Goal: Transaction & Acquisition: Book appointment/travel/reservation

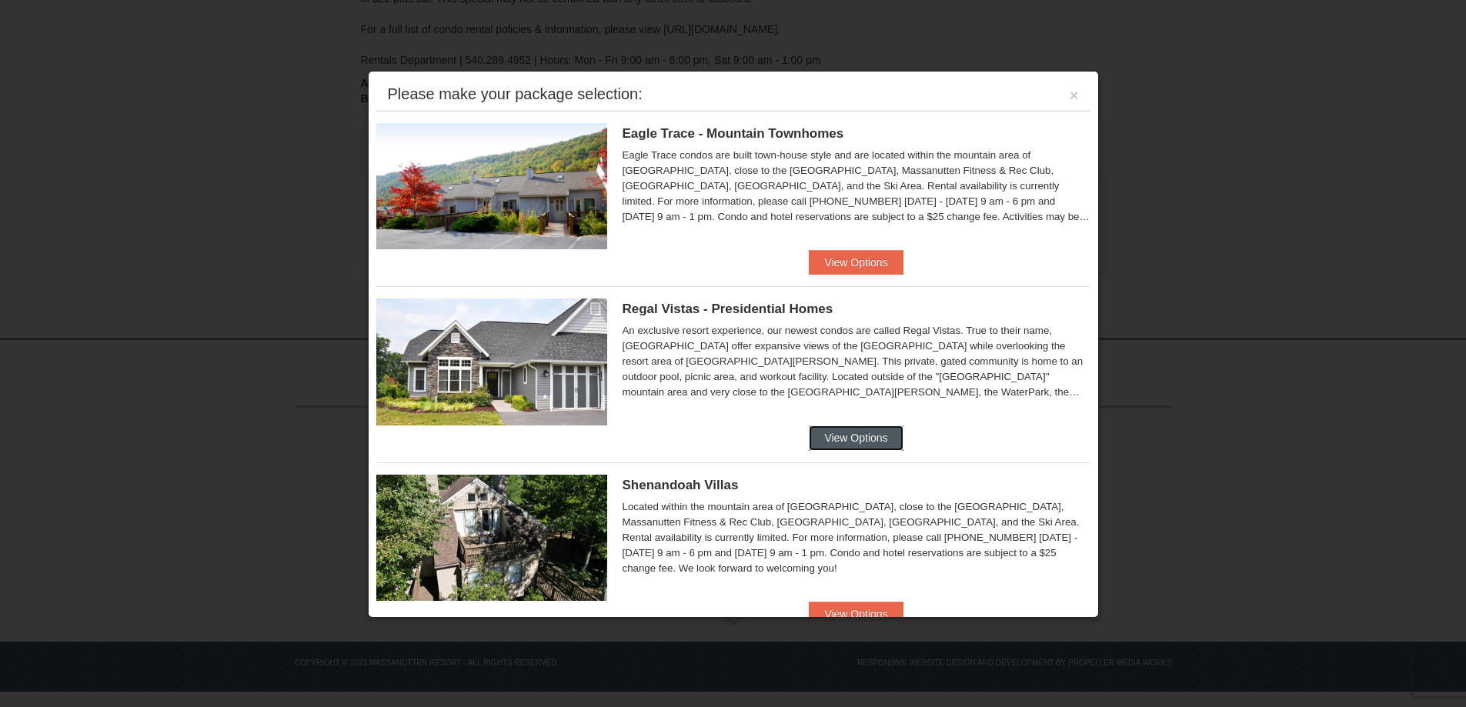
click at [866, 436] on button "View Options" at bounding box center [856, 438] width 94 height 25
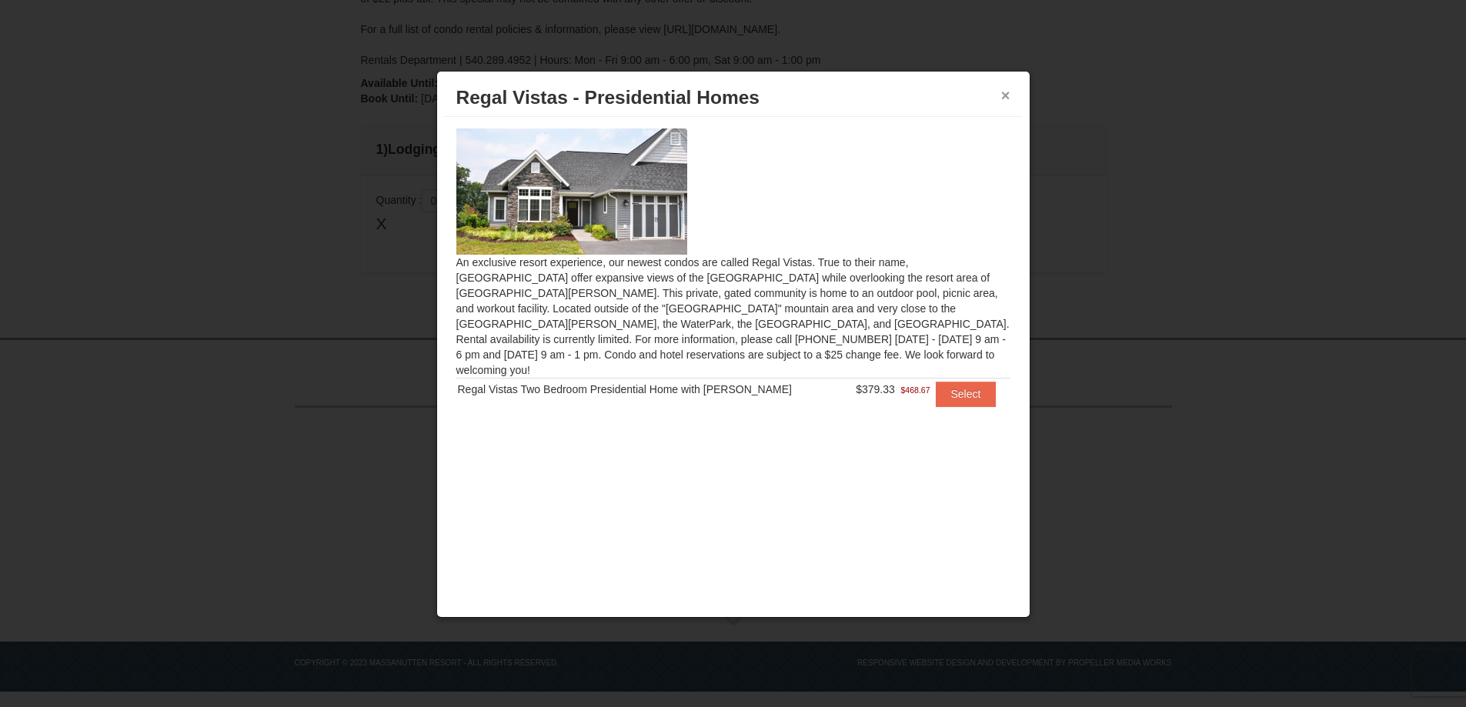
click at [1001, 91] on button "×" at bounding box center [1005, 95] width 9 height 15
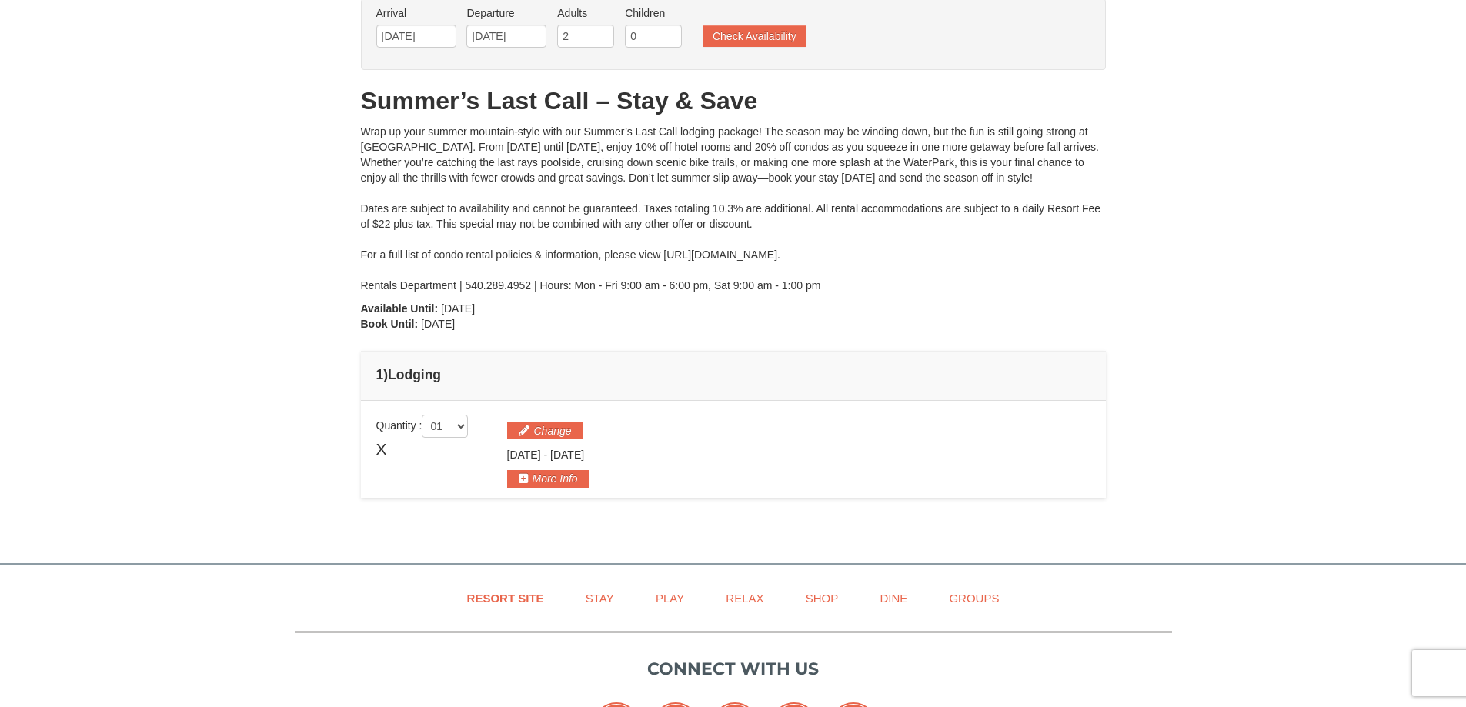
scroll to position [8, 0]
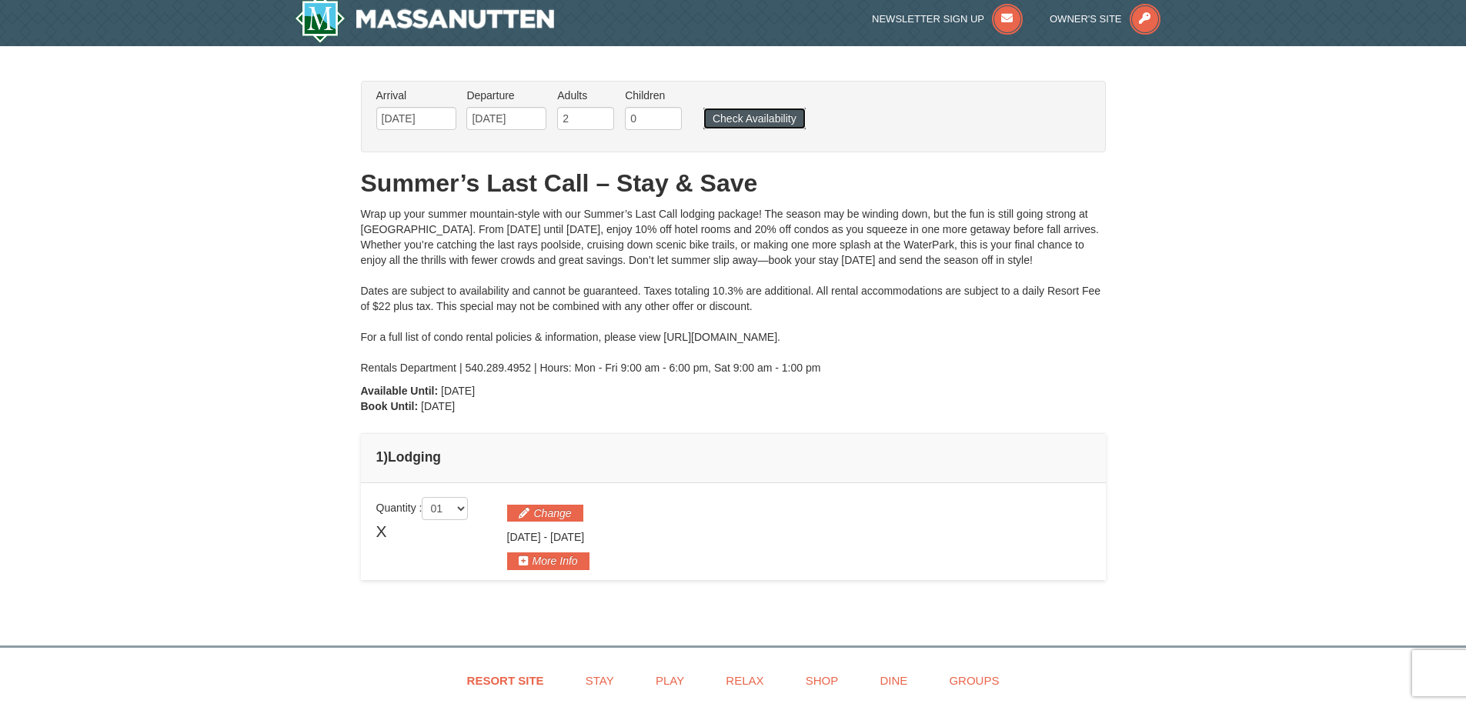
click at [753, 119] on button "Check Availability" at bounding box center [754, 119] width 102 height 22
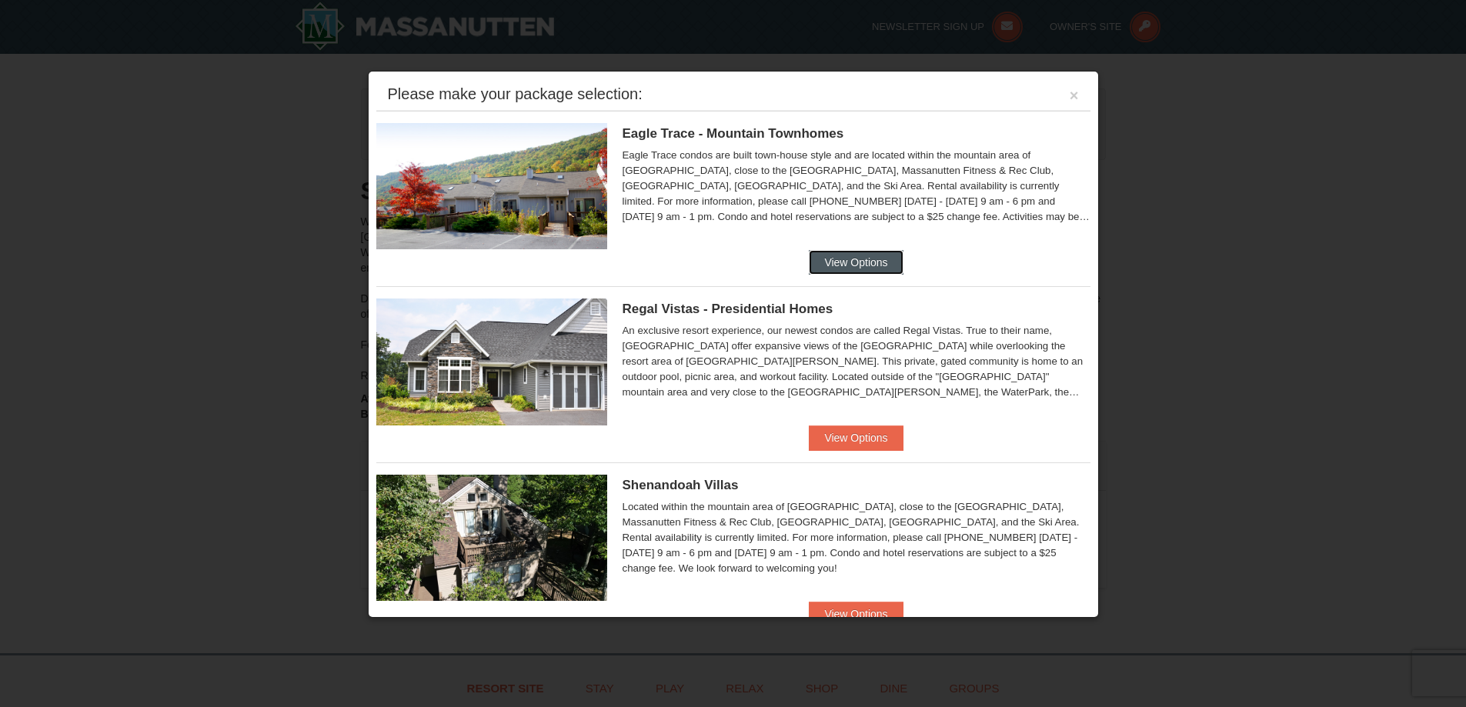
click at [886, 266] on button "View Options" at bounding box center [856, 262] width 94 height 25
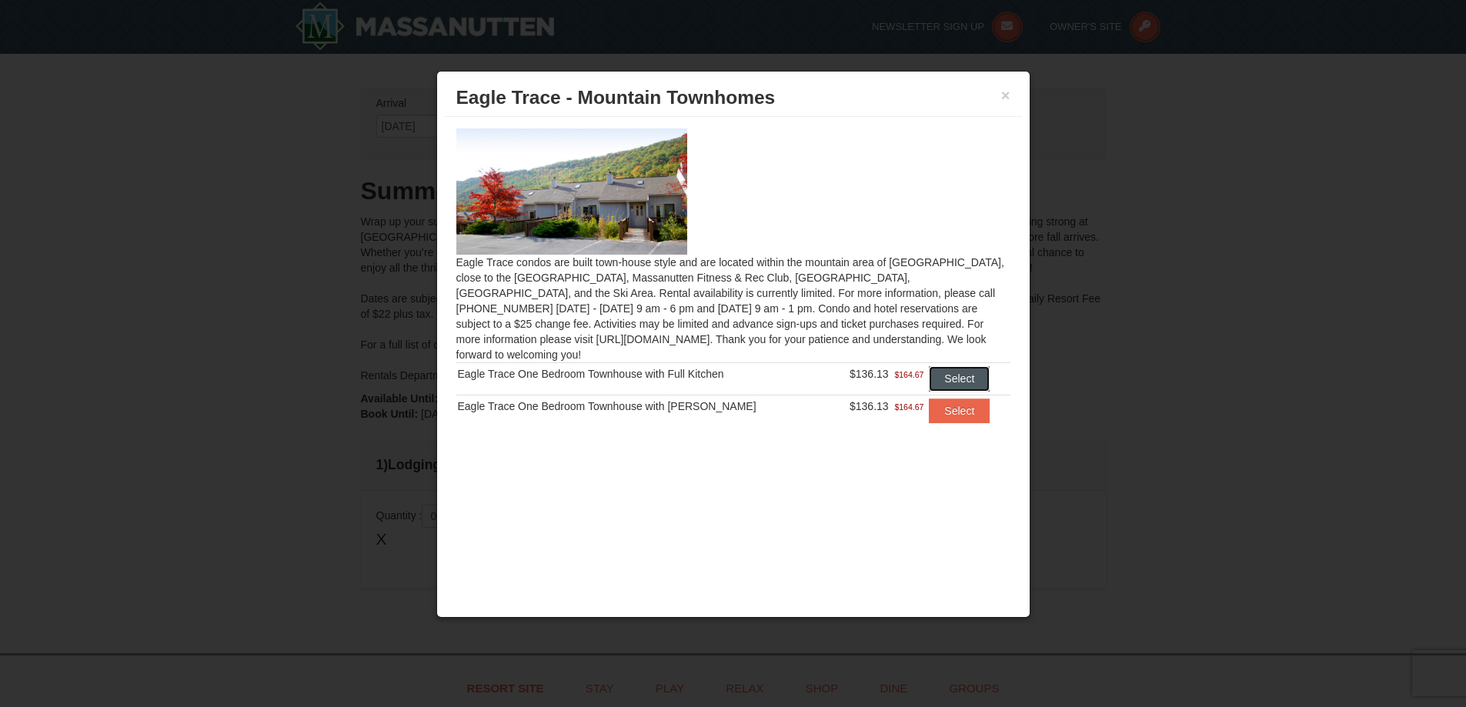
click at [931, 368] on button "Select" at bounding box center [959, 378] width 61 height 25
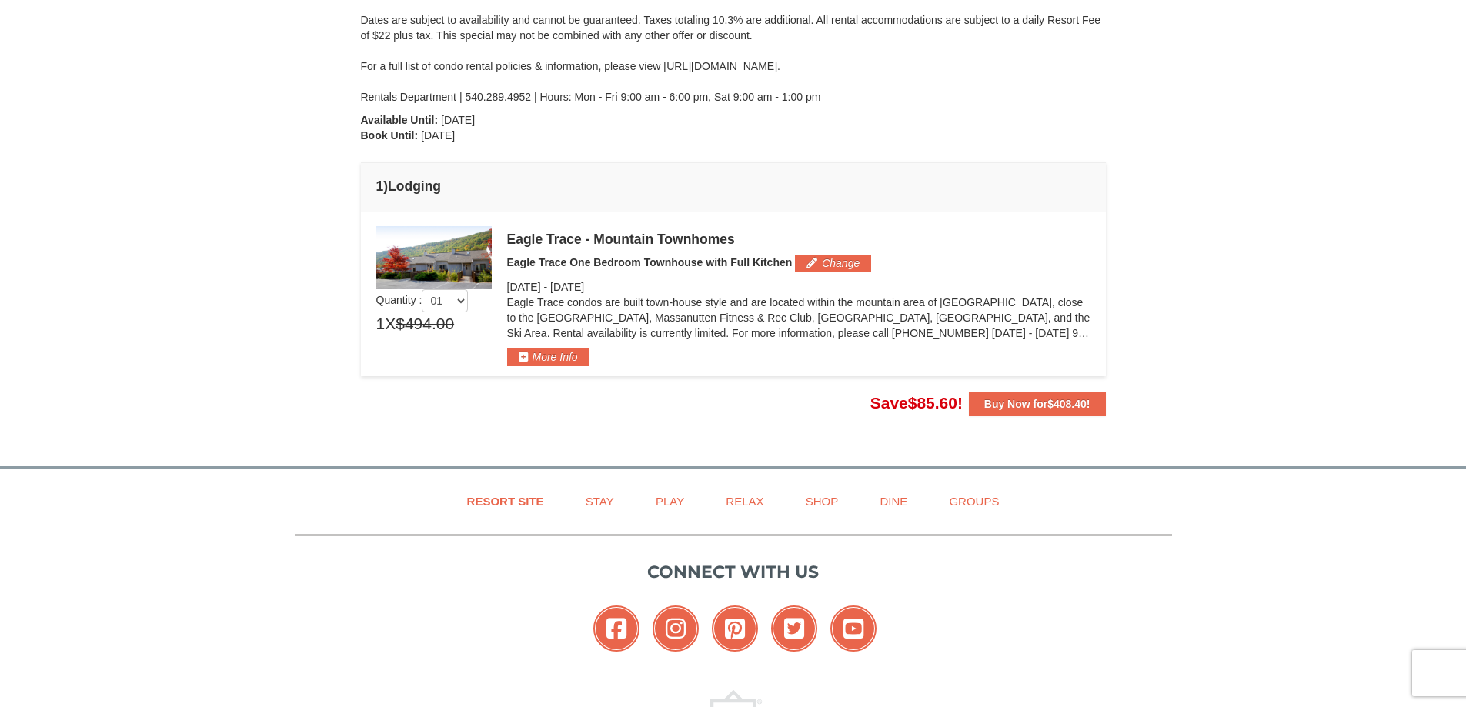
scroll to position [308, 0]
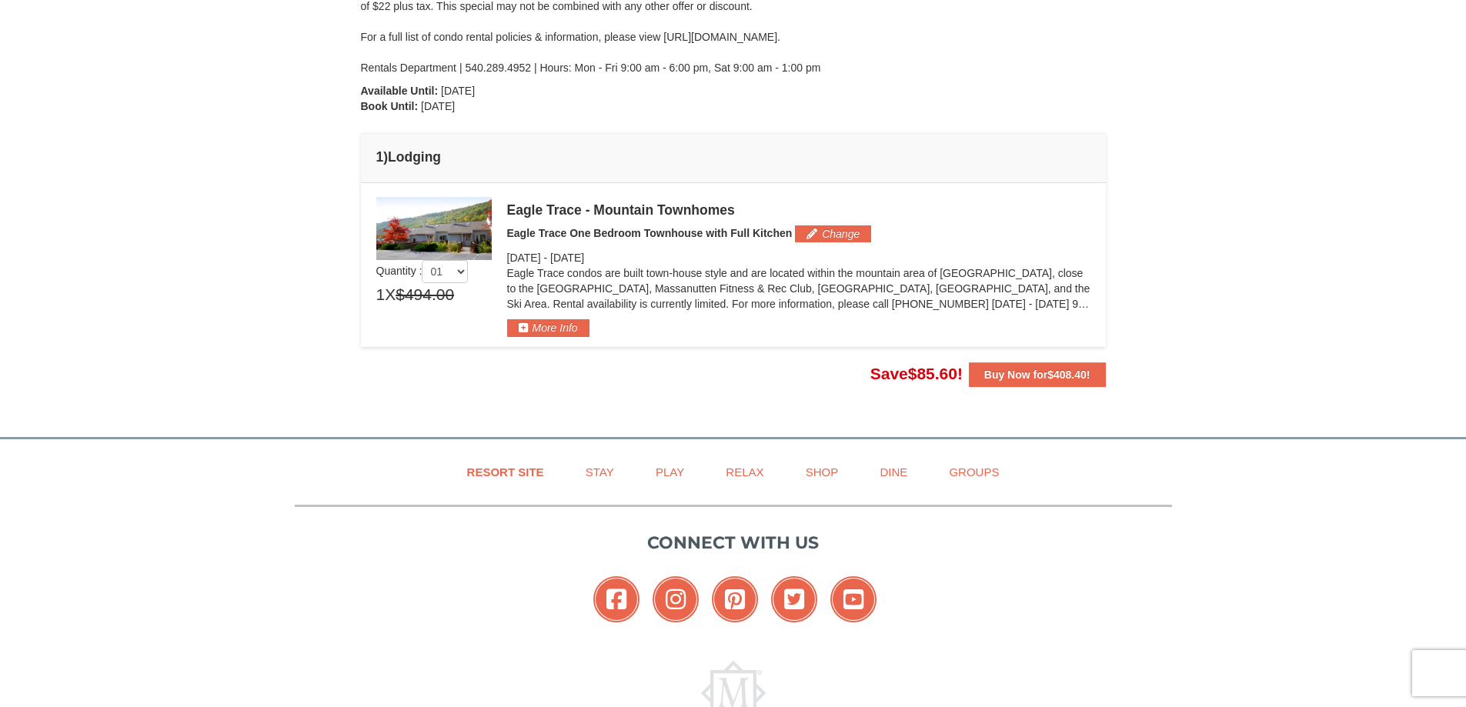
click at [556, 217] on div "Eagle Trace - Mountain Townhomes" at bounding box center [798, 209] width 583 height 15
click at [560, 210] on div "Eagle Trace - Mountain Townhomes" at bounding box center [798, 209] width 583 height 15
click at [563, 210] on div "Eagle Trace - Mountain Townhomes" at bounding box center [798, 209] width 583 height 15
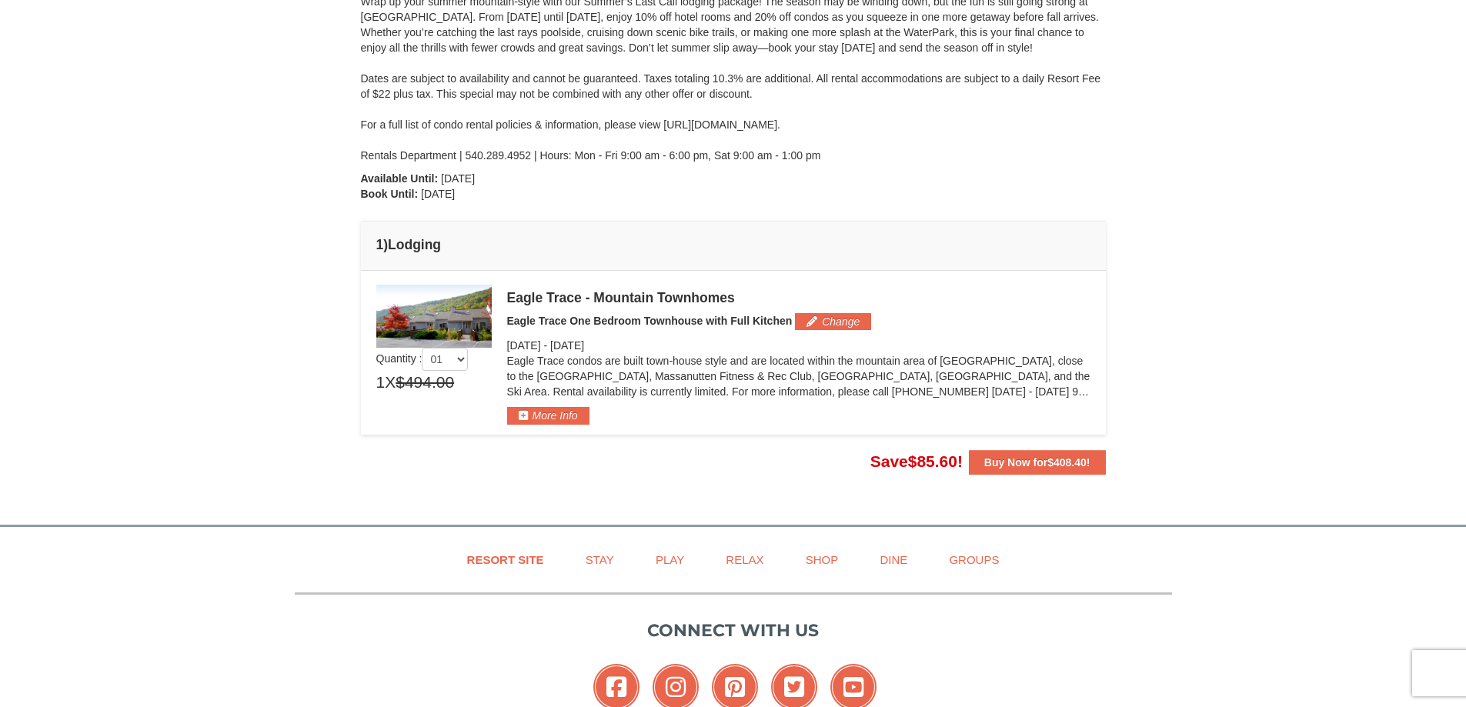
scroll to position [22, 0]
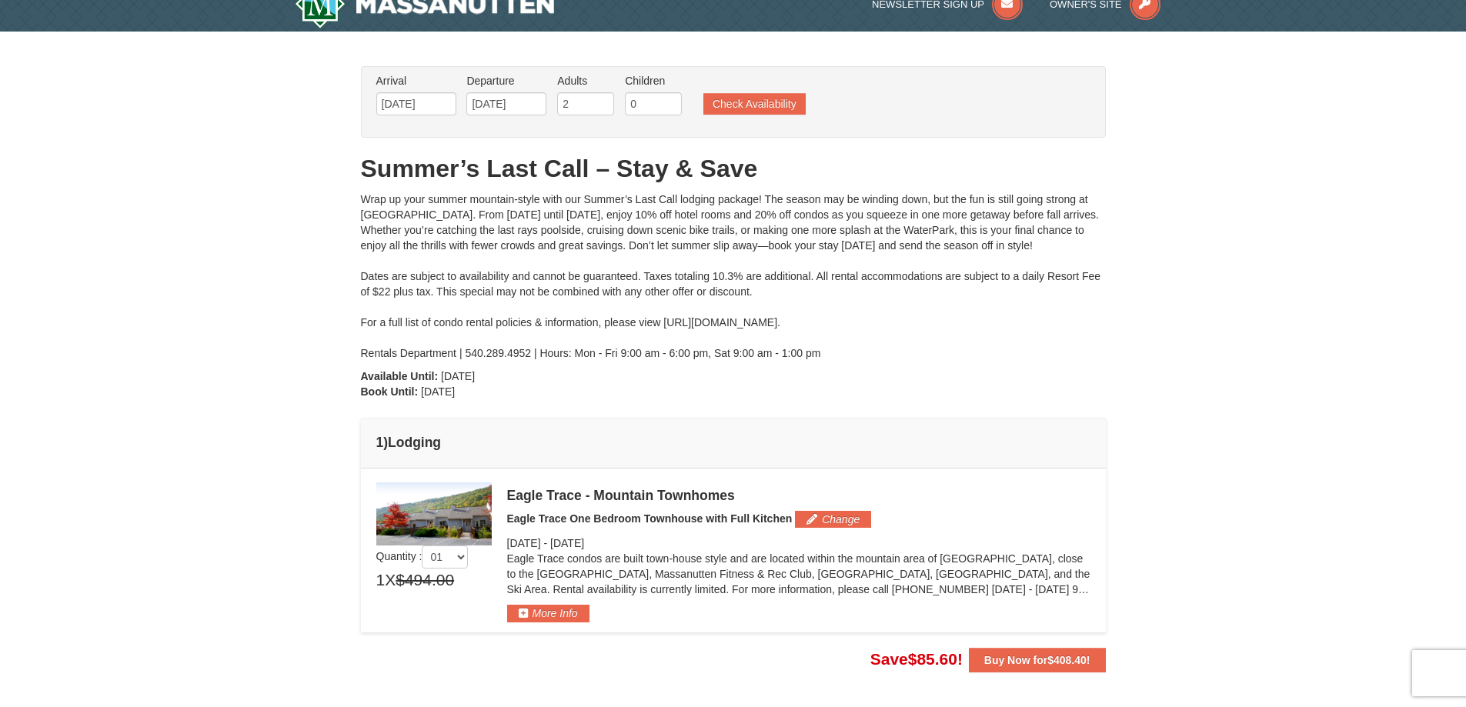
click at [693, 495] on div "Eagle Trace - Mountain Townhomes" at bounding box center [798, 495] width 583 height 15
click at [734, 97] on button "Check Availability" at bounding box center [754, 104] width 102 height 22
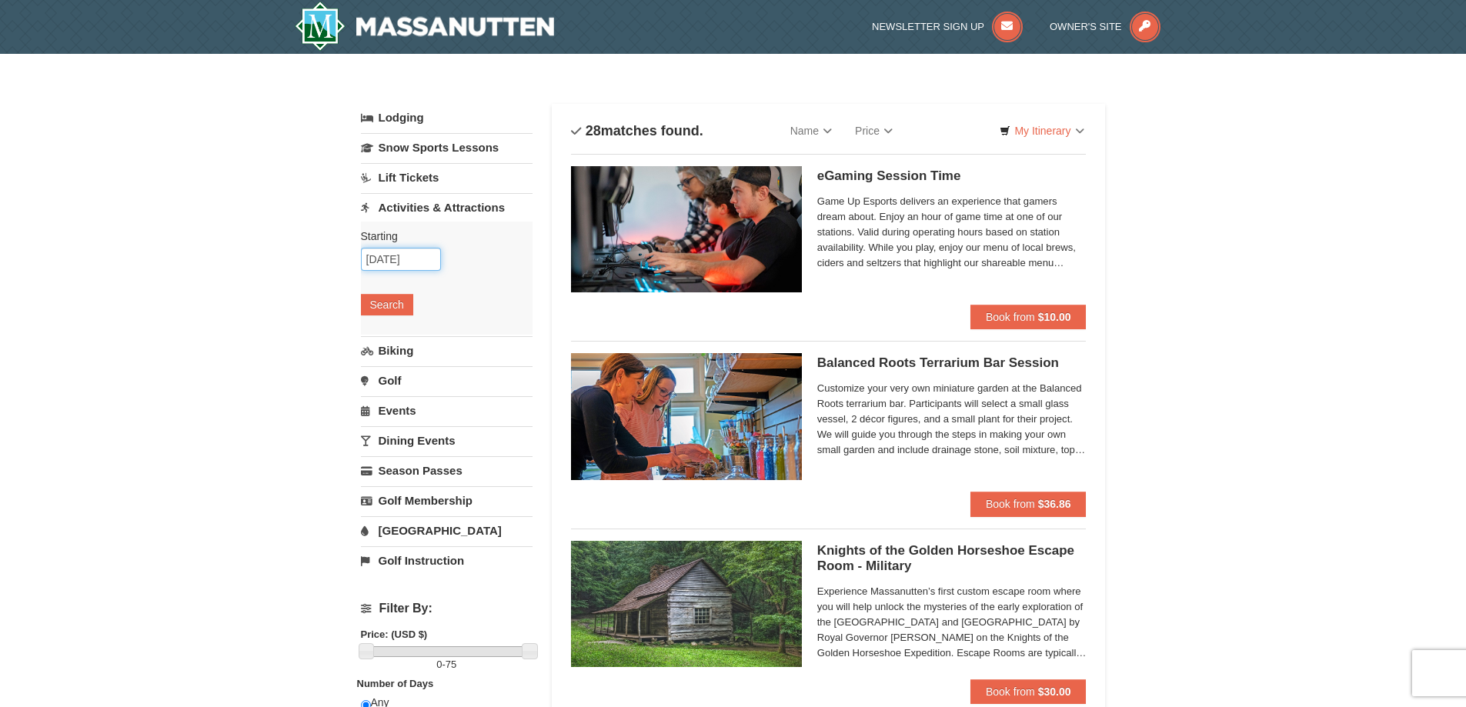
click at [385, 259] on input "[DATE]" at bounding box center [401, 259] width 80 height 23
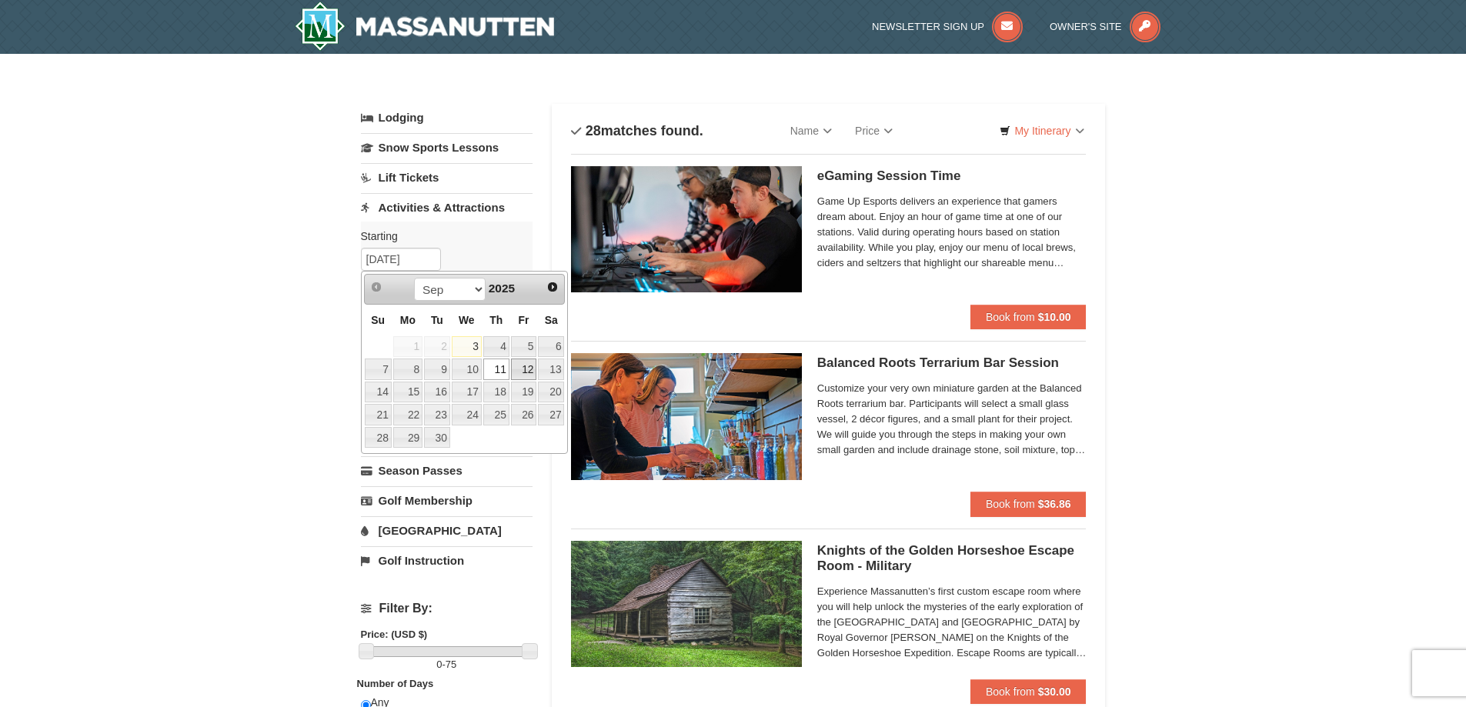
click at [519, 369] on link "12" at bounding box center [524, 370] width 26 height 22
type input "[DATE]"
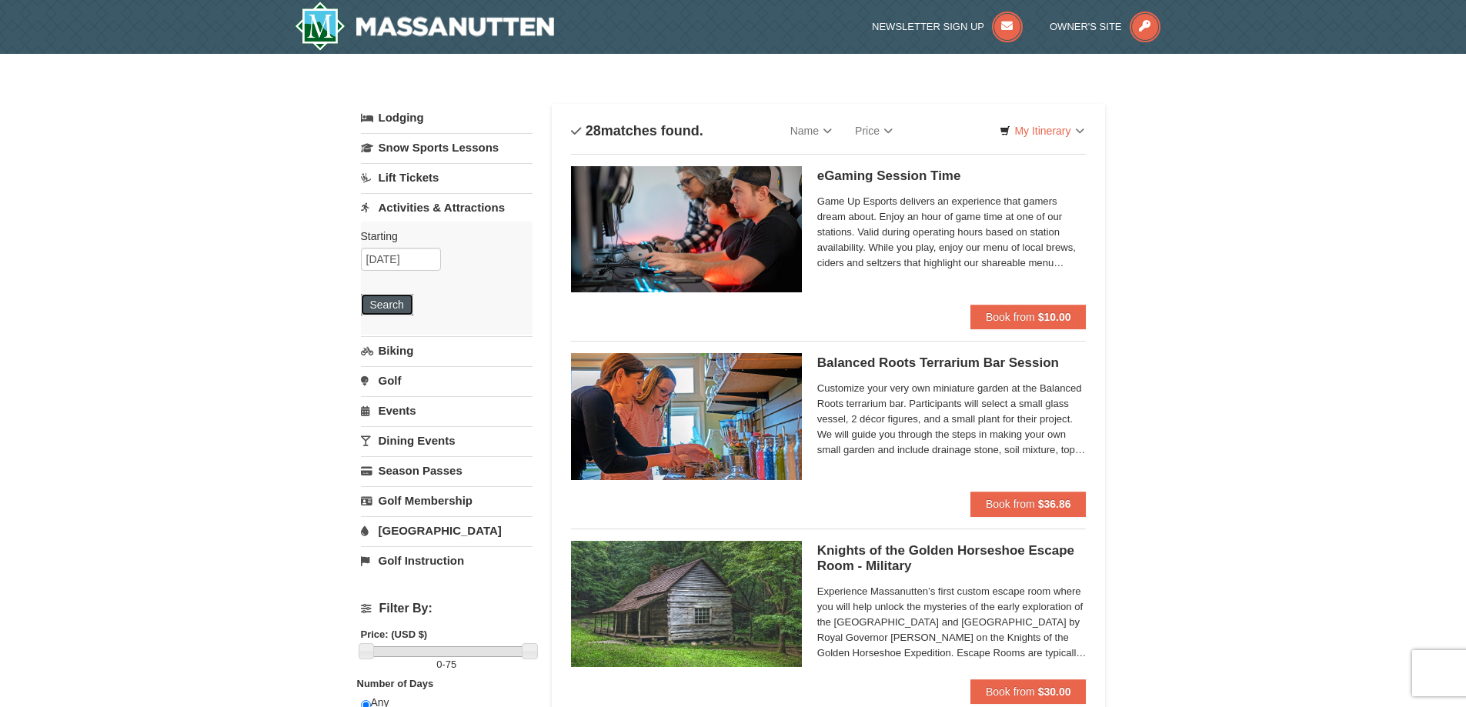
click at [399, 299] on button "Search" at bounding box center [387, 305] width 52 height 22
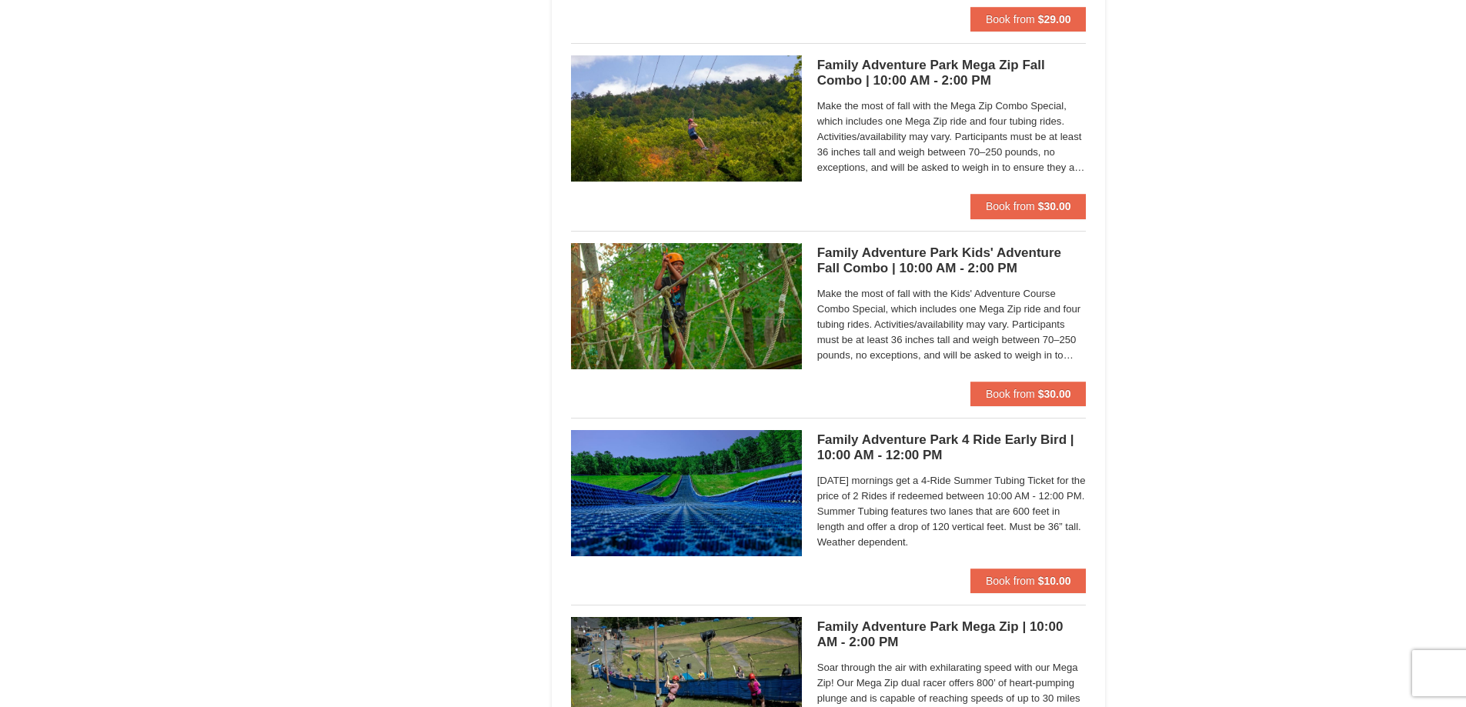
scroll to position [2973, 0]
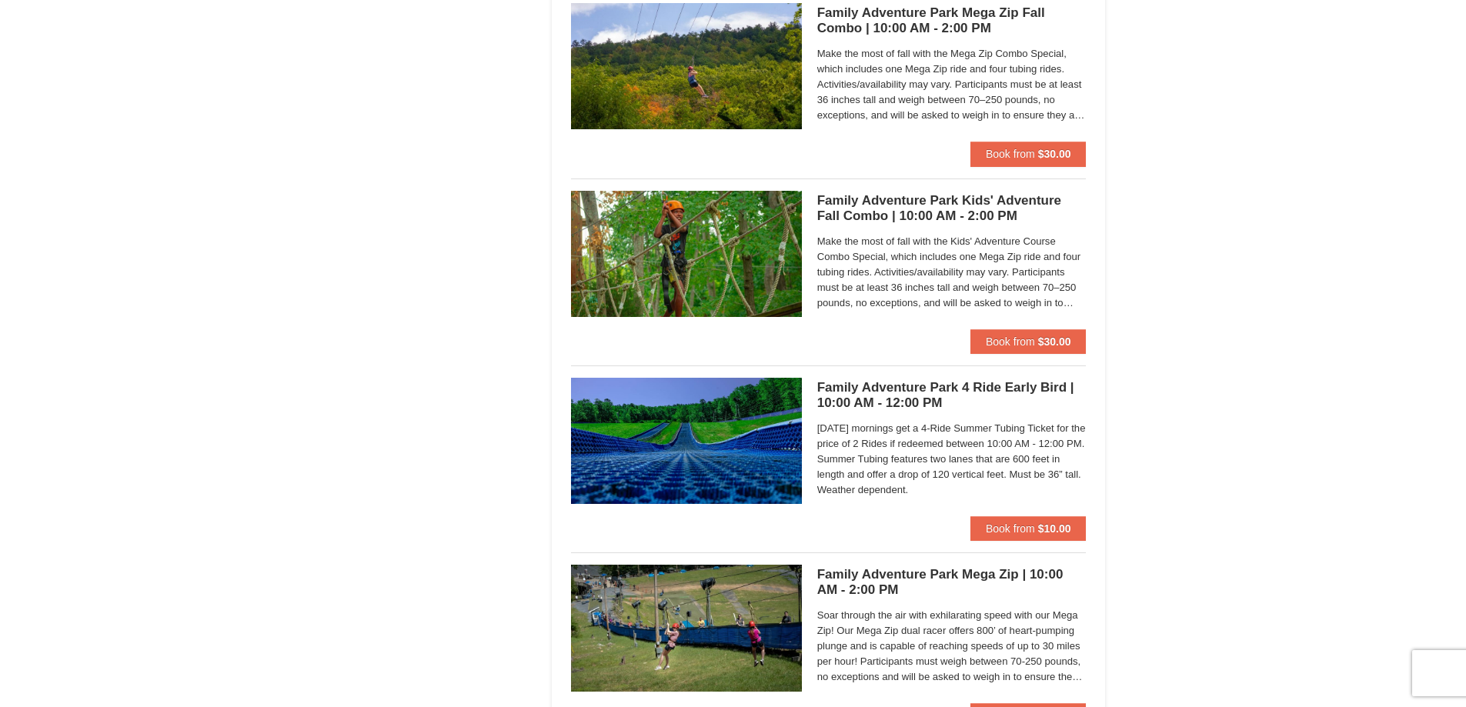
click at [943, 386] on h5 "Family Adventure Park 4 Ride Early Bird | 10:00 AM - 12:00 PM Massanutten Famil…" at bounding box center [951, 395] width 269 height 31
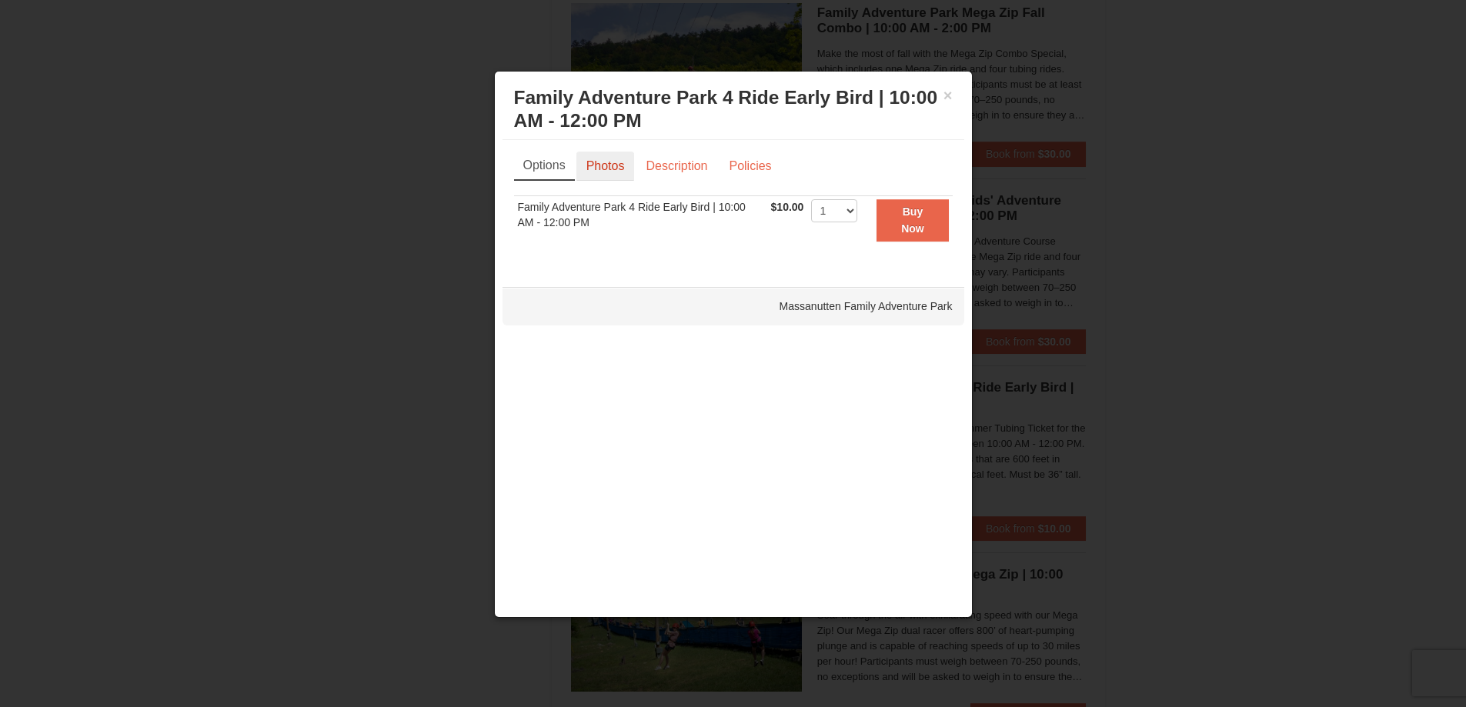
click at [601, 163] on link "Photos" at bounding box center [605, 166] width 58 height 29
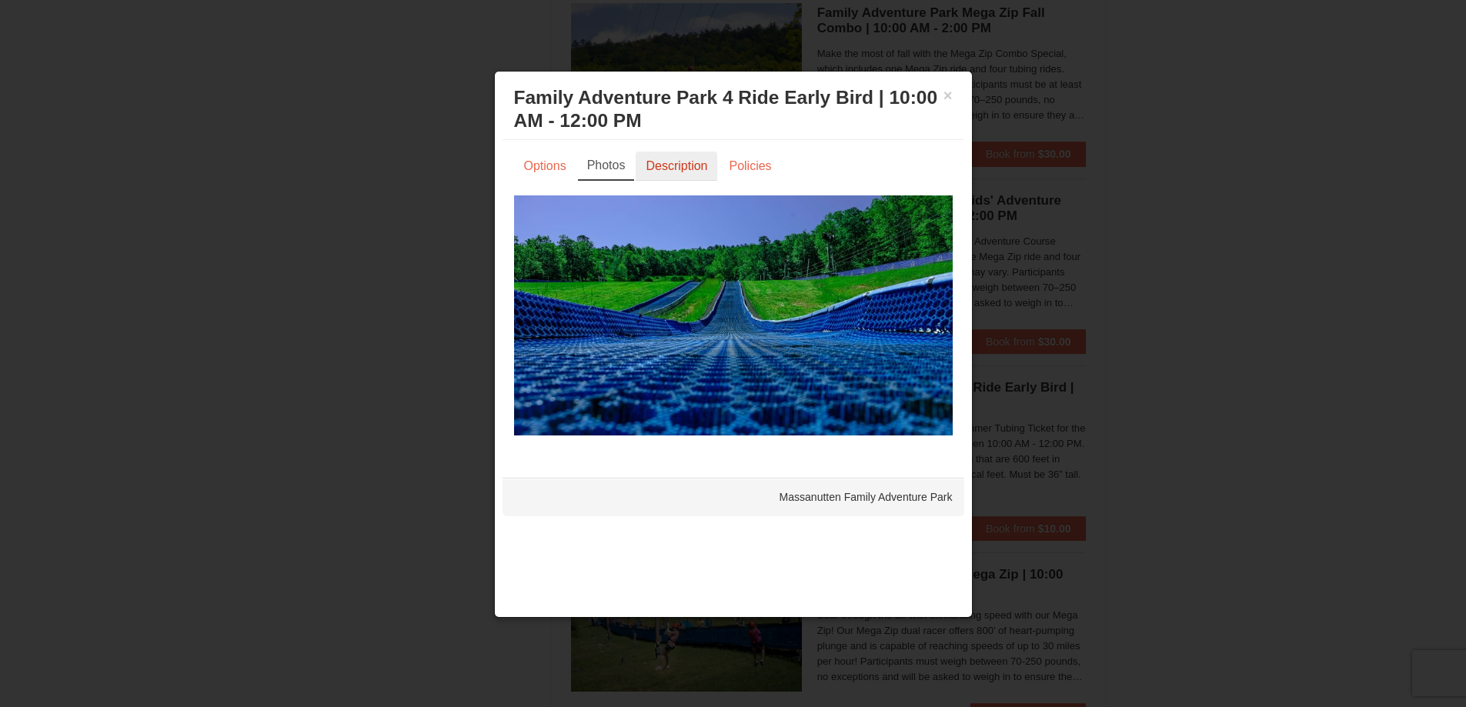
click at [663, 163] on link "Description" at bounding box center [677, 166] width 82 height 29
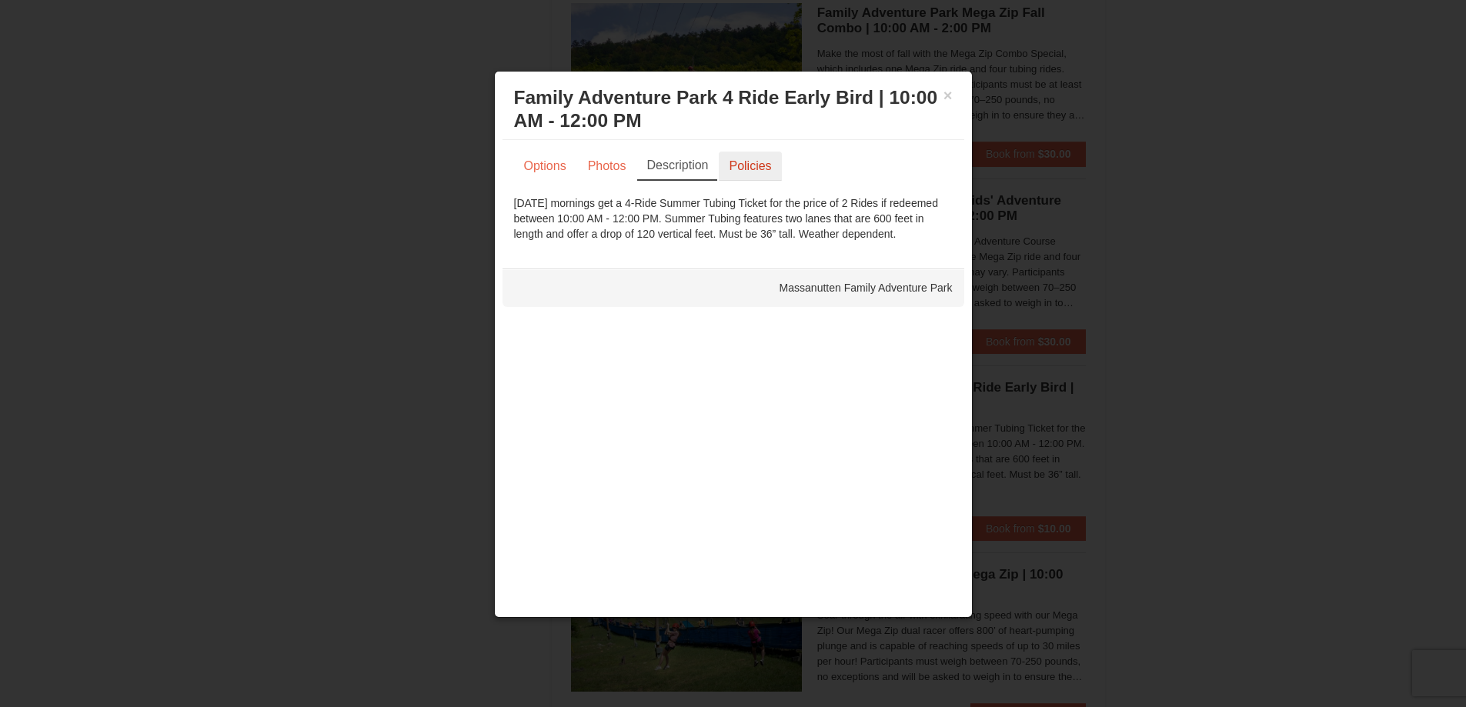
click at [737, 167] on link "Policies" at bounding box center [750, 166] width 62 height 29
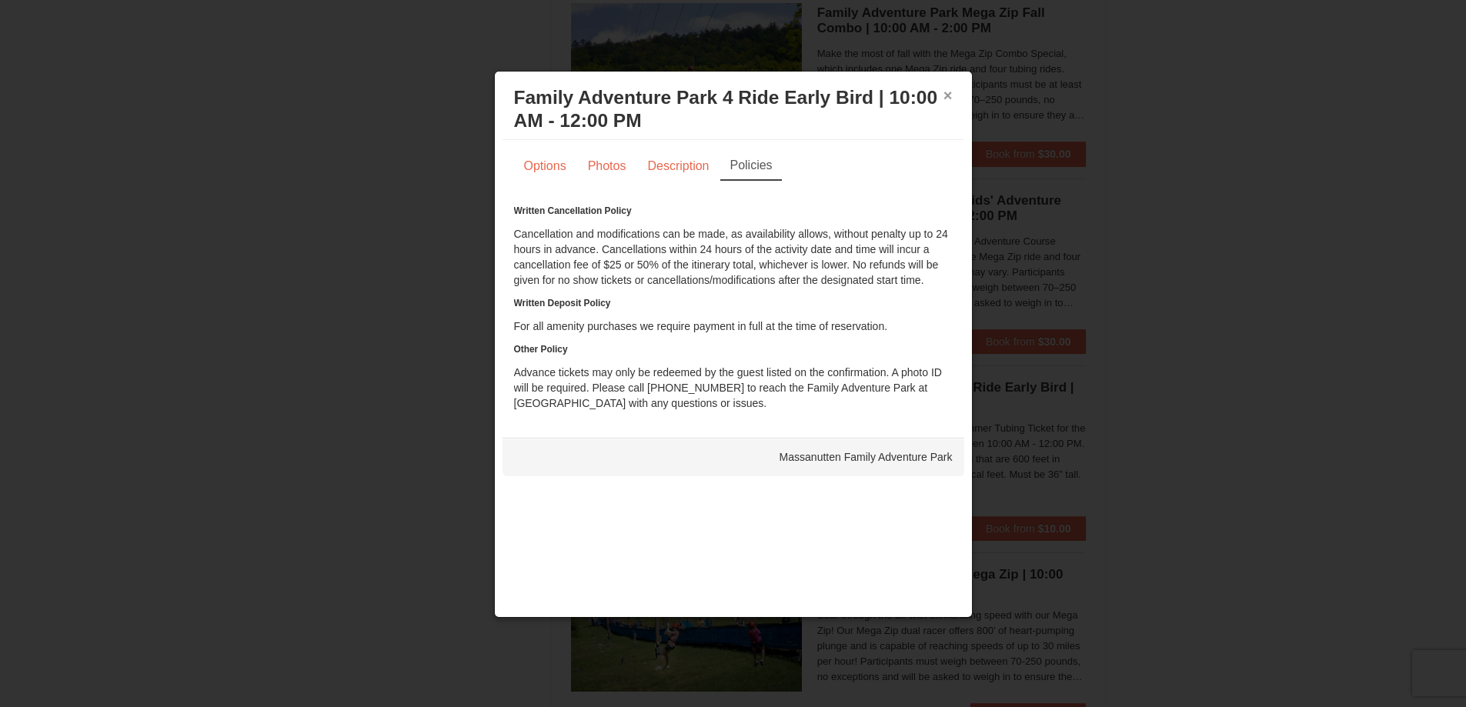
click at [950, 92] on button "×" at bounding box center [947, 95] width 9 height 15
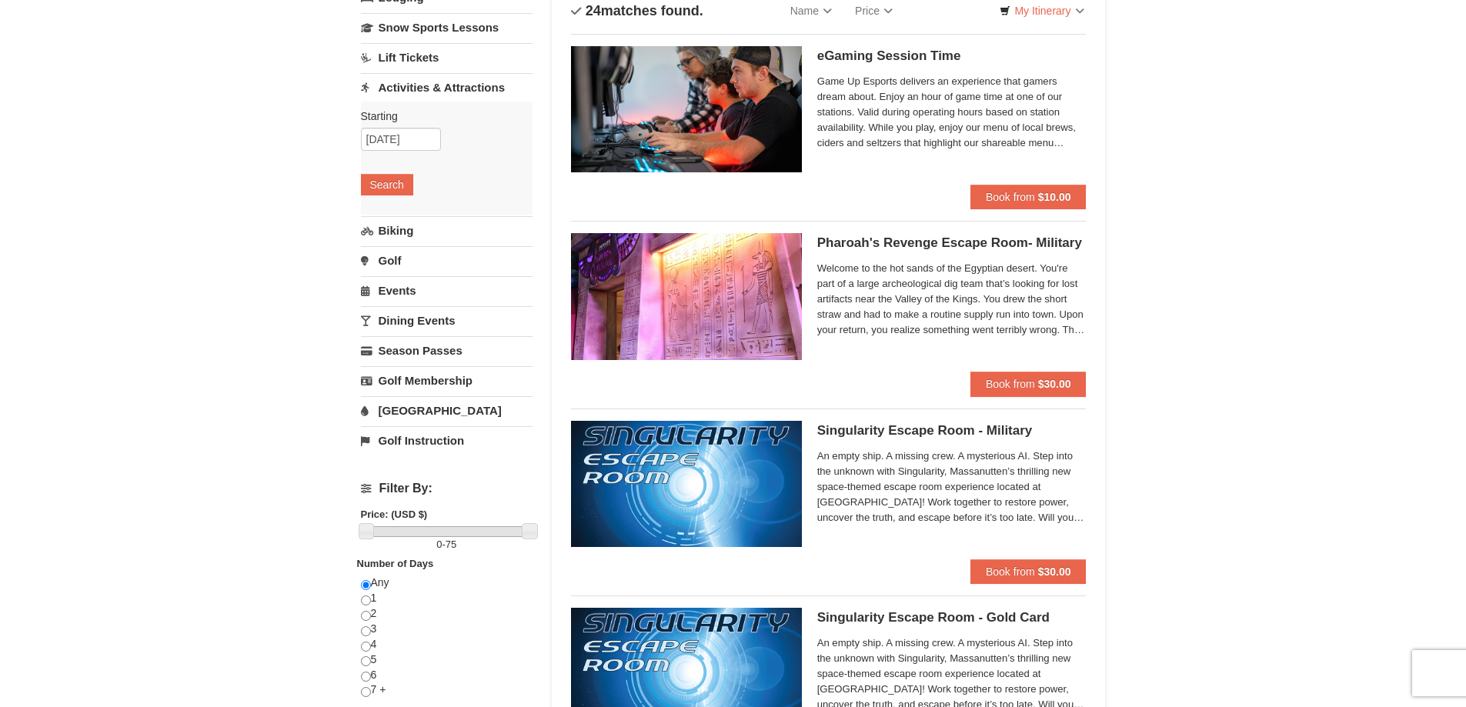
scroll to position [0, 0]
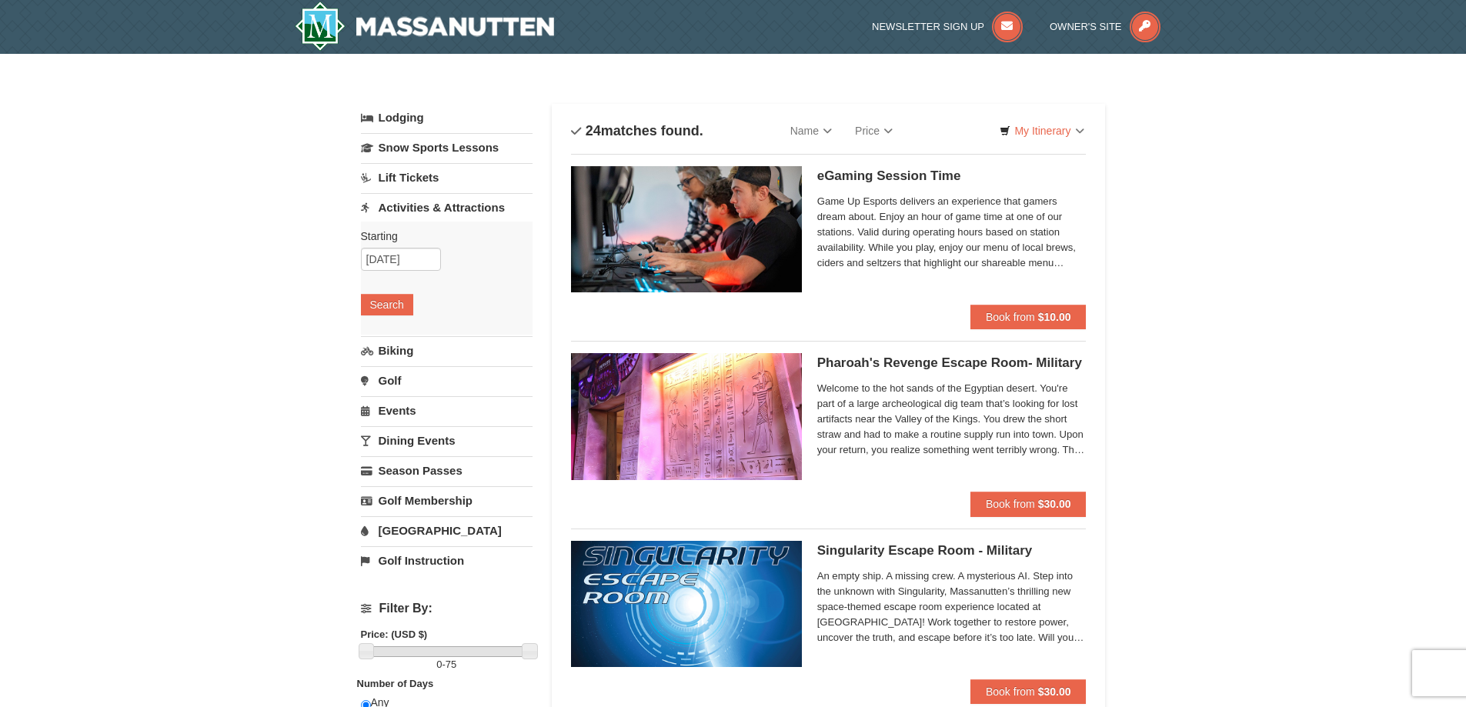
click at [390, 413] on link "Events" at bounding box center [447, 410] width 172 height 28
click at [390, 397] on button "Search" at bounding box center [387, 395] width 52 height 22
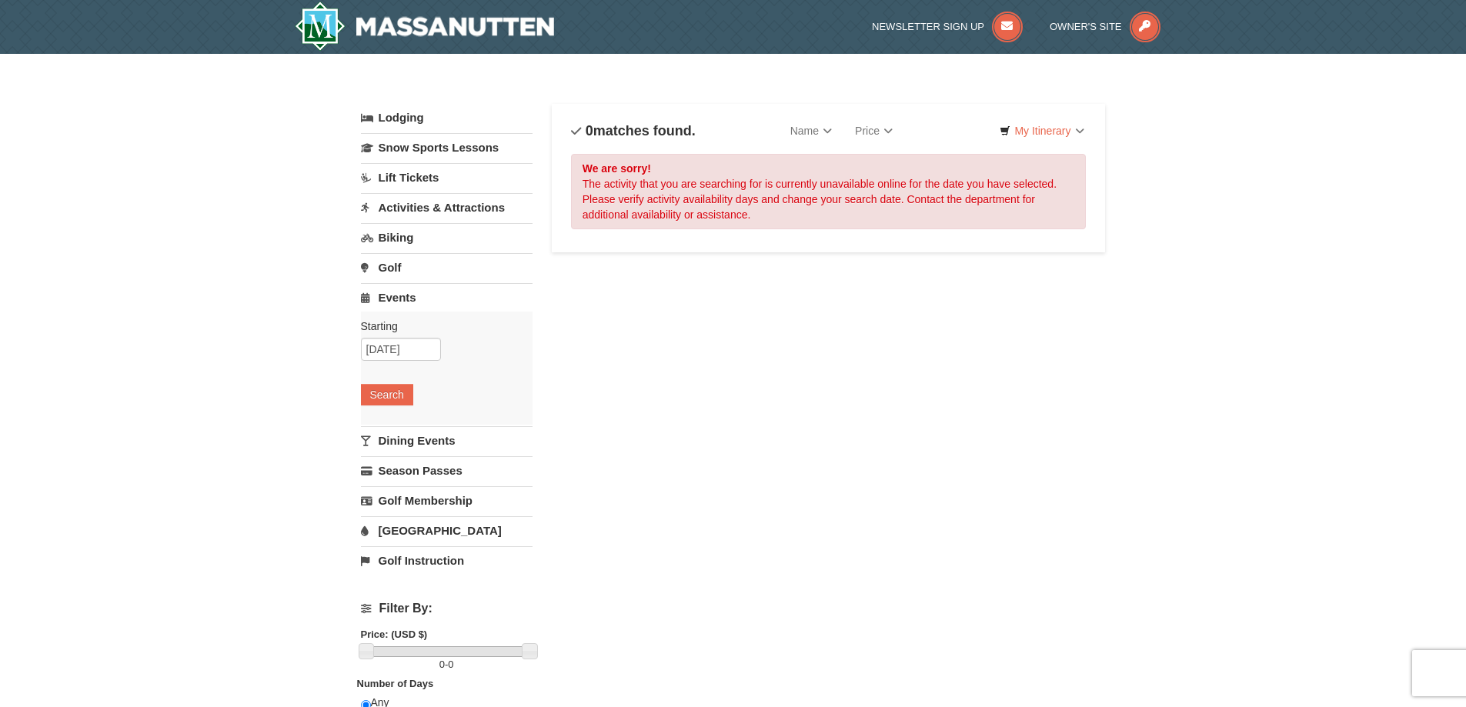
click at [418, 435] on link "Dining Events" at bounding box center [447, 440] width 172 height 28
click at [396, 423] on button "Search" at bounding box center [387, 425] width 52 height 22
click at [437, 528] on link "[GEOGRAPHIC_DATA]" at bounding box center [447, 530] width 172 height 28
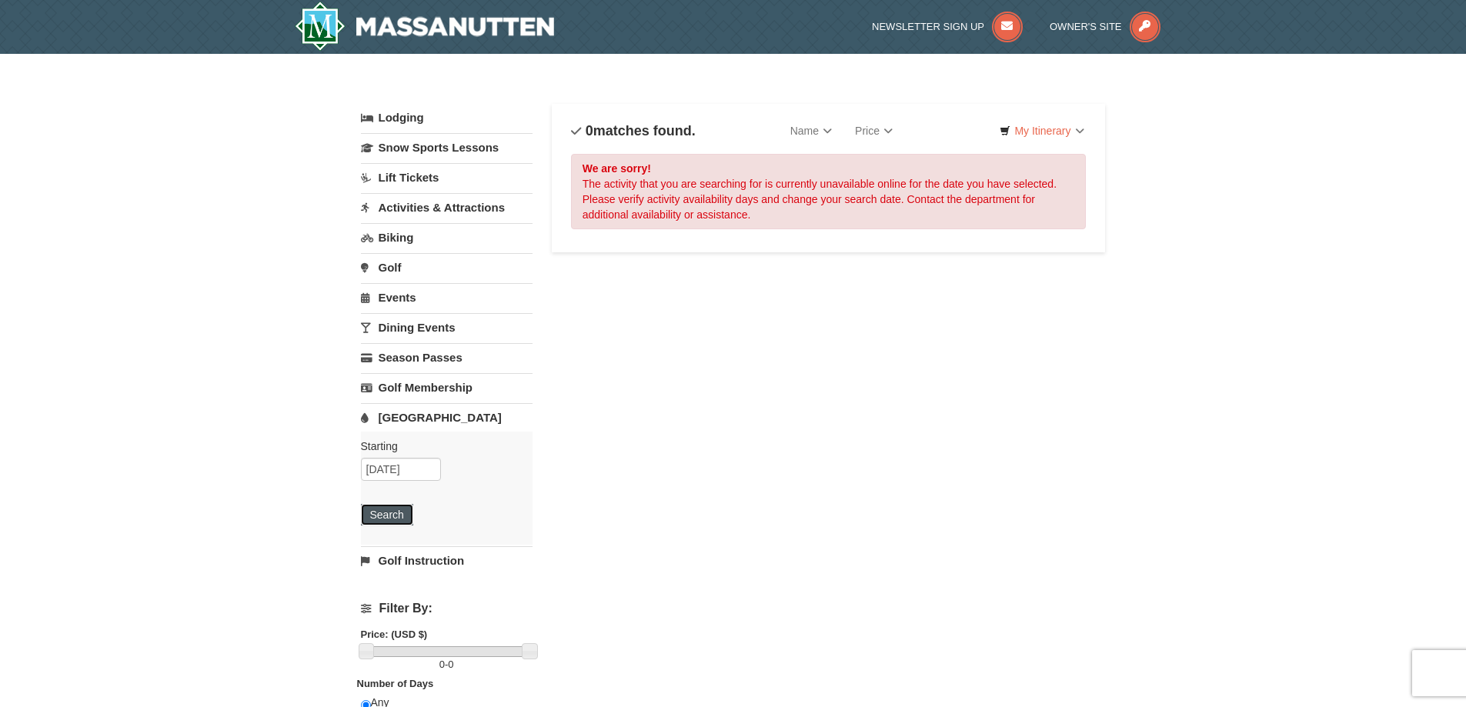
click at [380, 515] on button "Search" at bounding box center [387, 515] width 52 height 22
click at [394, 459] on div "Starting Please format dates MM/DD/YYYY Please format dates MM/DD/YYYY 09/12/20…" at bounding box center [447, 488] width 172 height 113
click at [398, 471] on input "09/12/2025" at bounding box center [401, 469] width 80 height 23
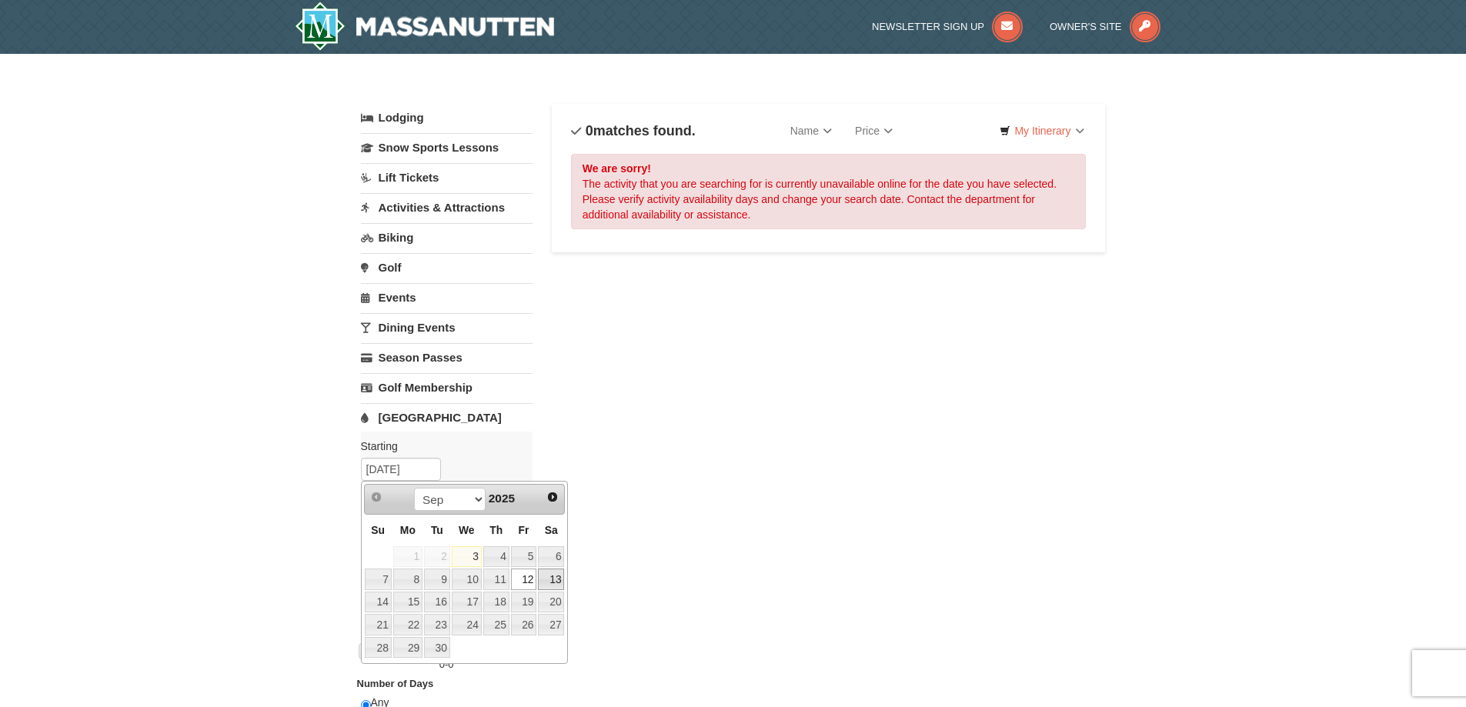
click at [549, 585] on link "13" at bounding box center [551, 580] width 26 height 22
type input "[DATE]"
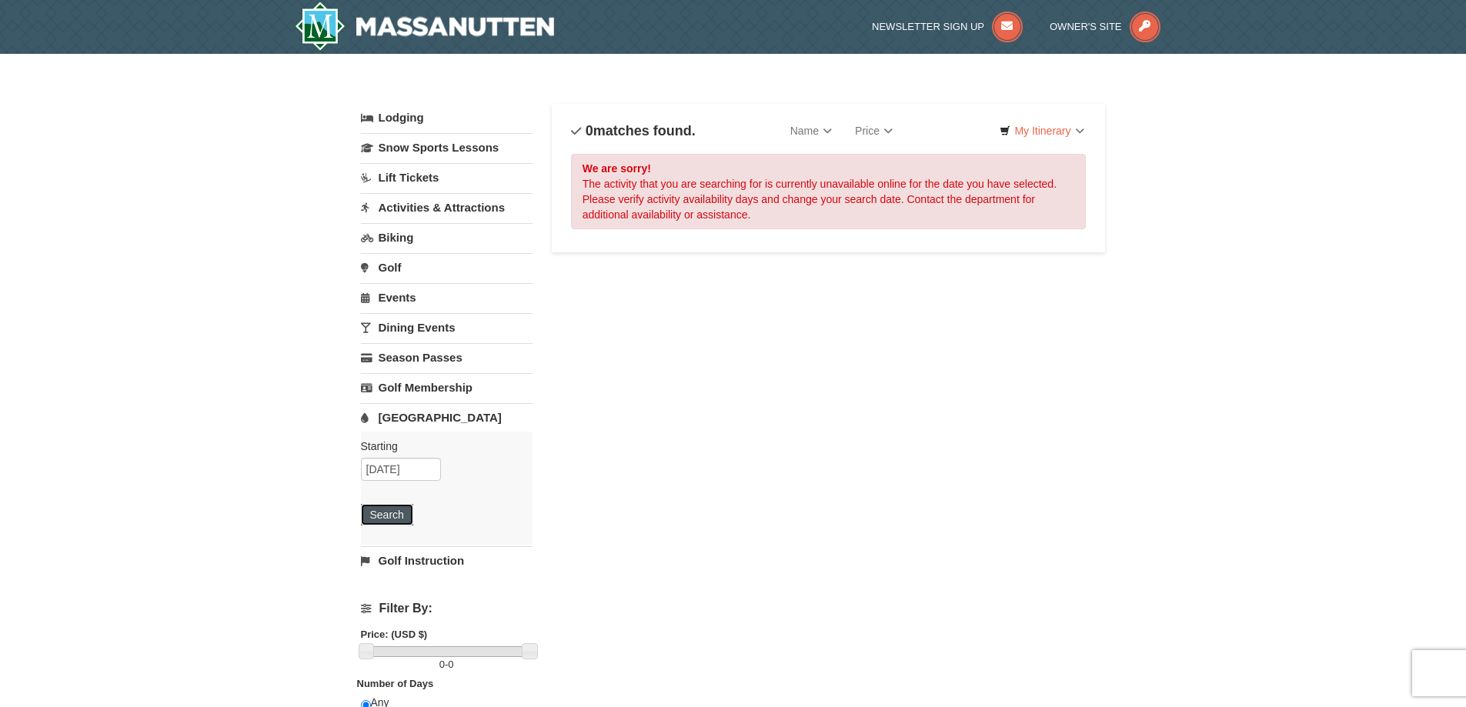
click at [391, 519] on button "Search" at bounding box center [387, 515] width 52 height 22
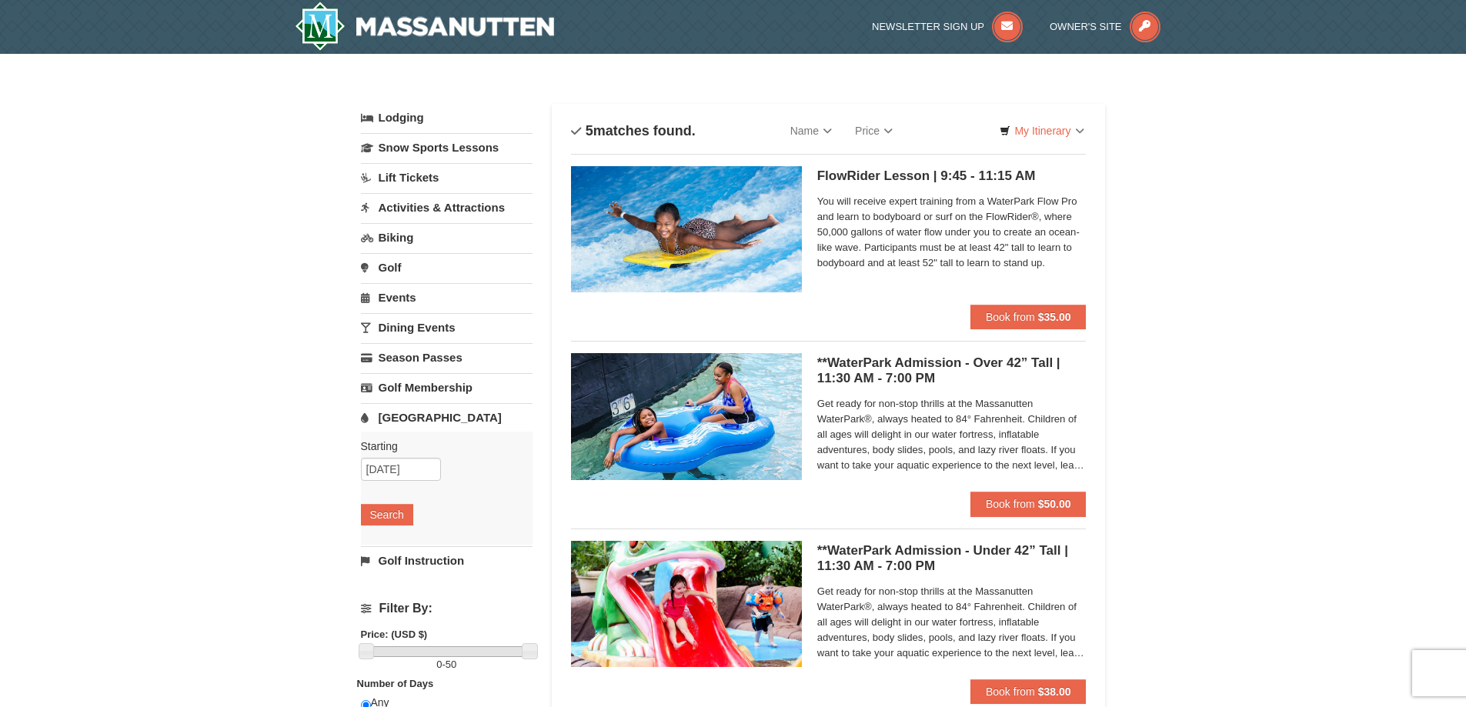
click at [396, 294] on link "Events" at bounding box center [447, 297] width 172 height 28
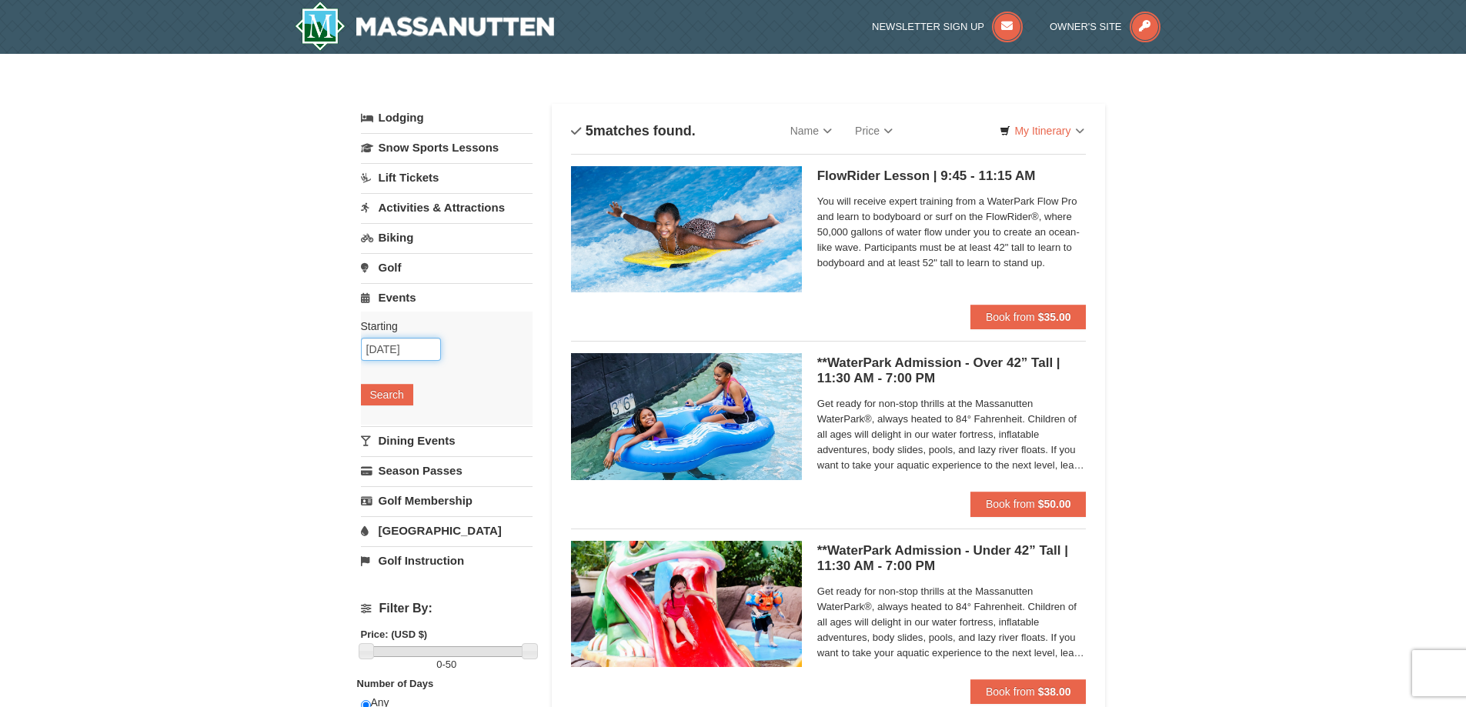
click at [413, 353] on input "[DATE]" at bounding box center [401, 349] width 80 height 23
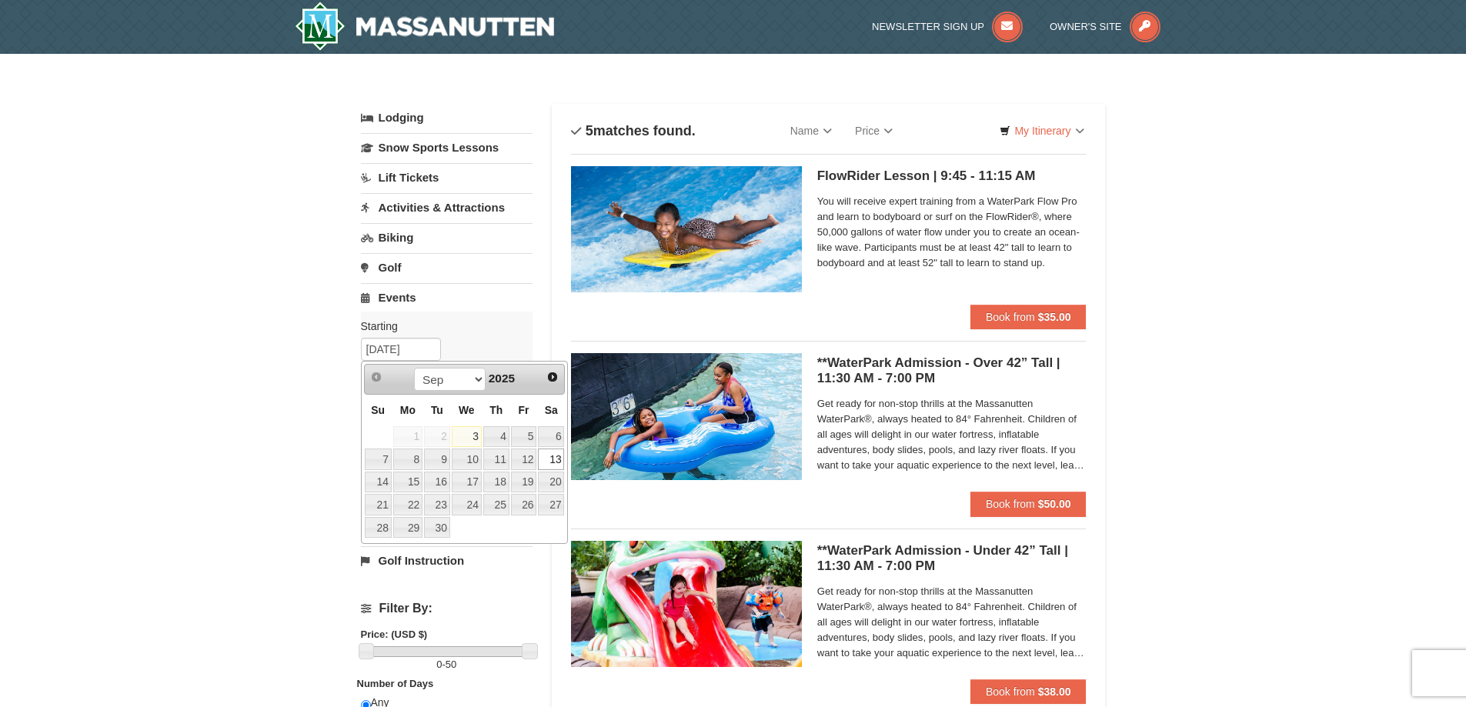
drag, startPoint x: 558, startPoint y: 465, endPoint x: 475, endPoint y: 432, distance: 89.5
click at [558, 464] on link "13" at bounding box center [551, 460] width 26 height 22
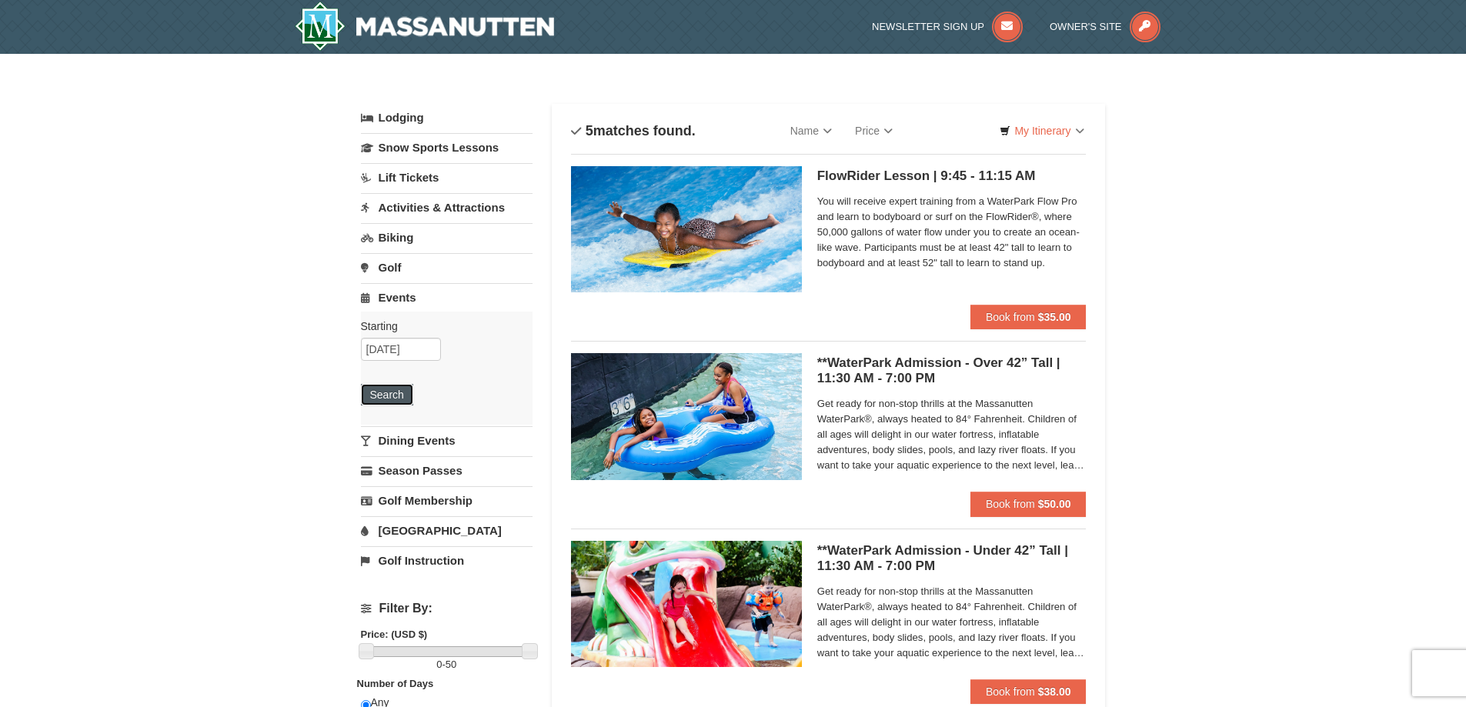
click at [362, 392] on button "Search" at bounding box center [387, 395] width 52 height 22
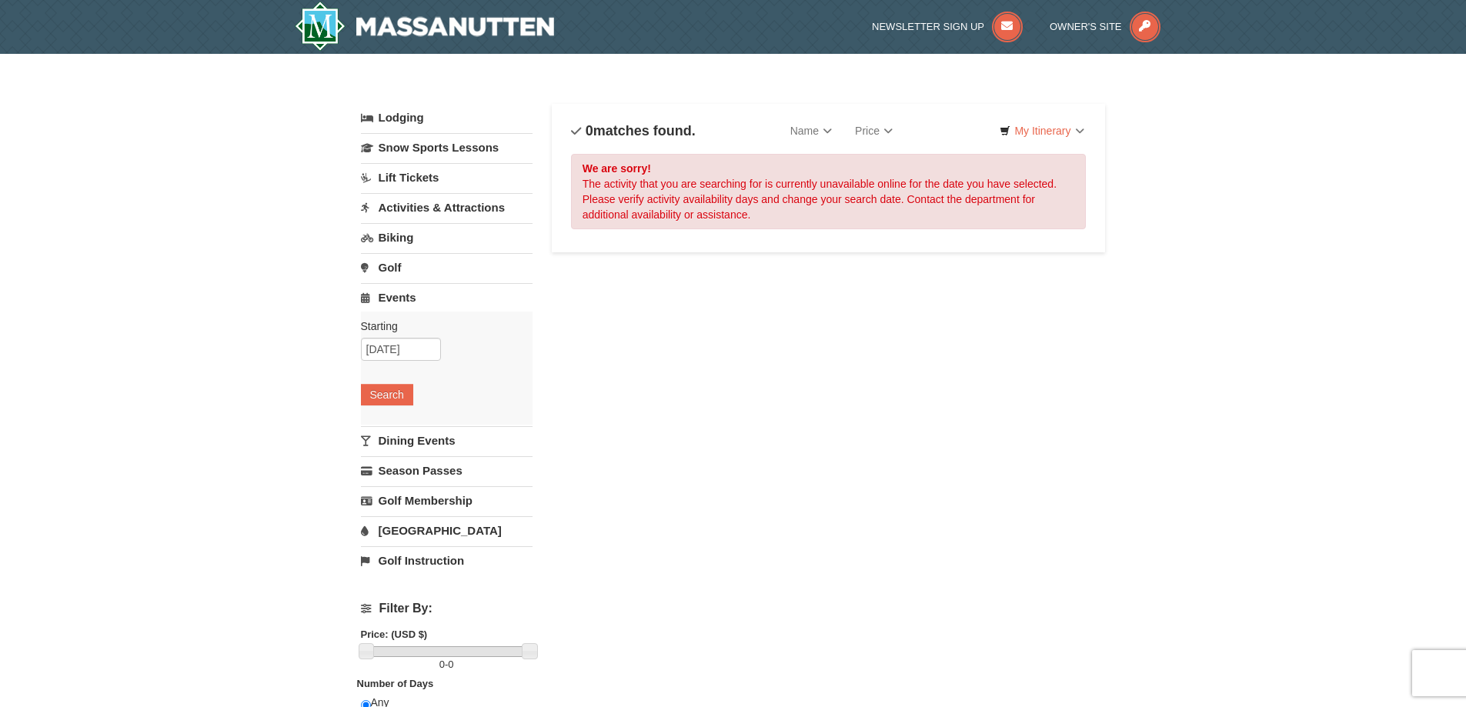
click at [389, 204] on link "Activities & Attractions" at bounding box center [447, 207] width 172 height 28
click at [399, 305] on button "Search" at bounding box center [387, 305] width 52 height 22
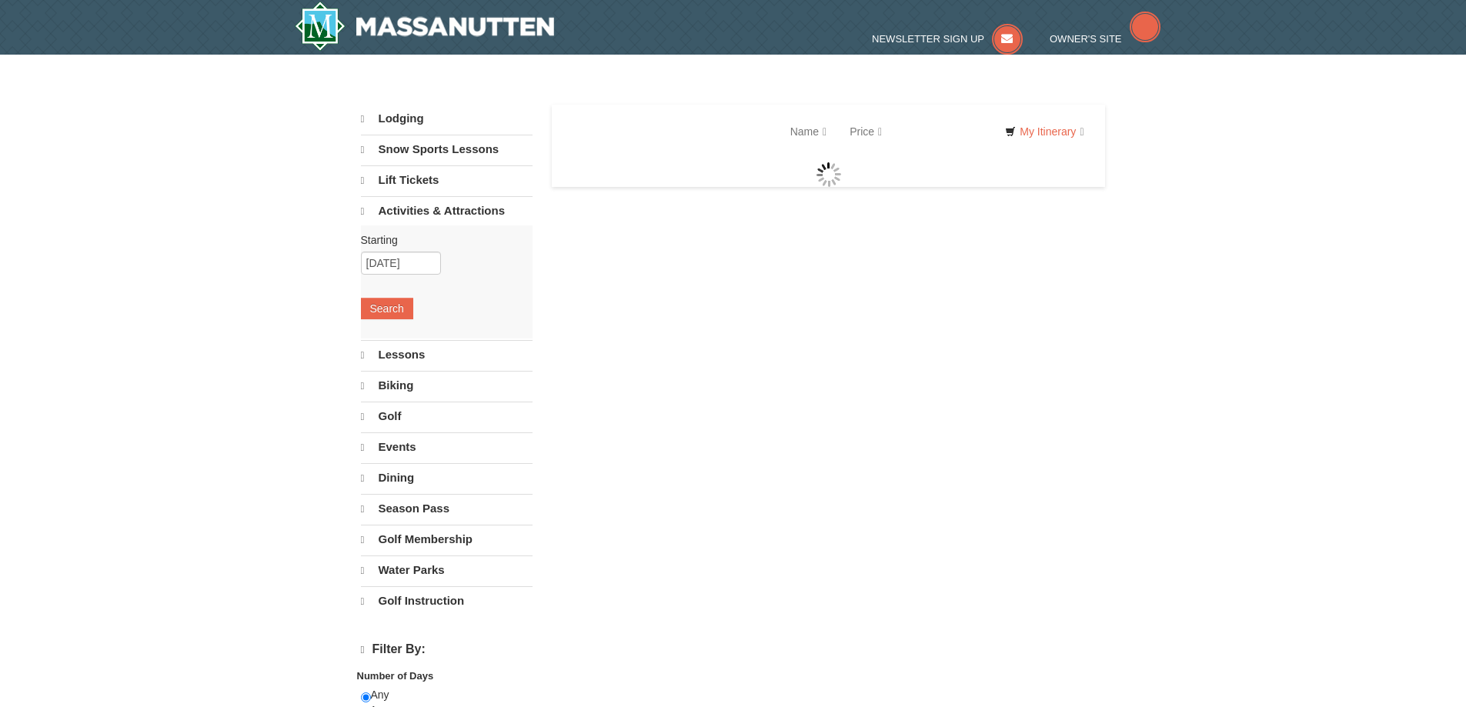
select select "9"
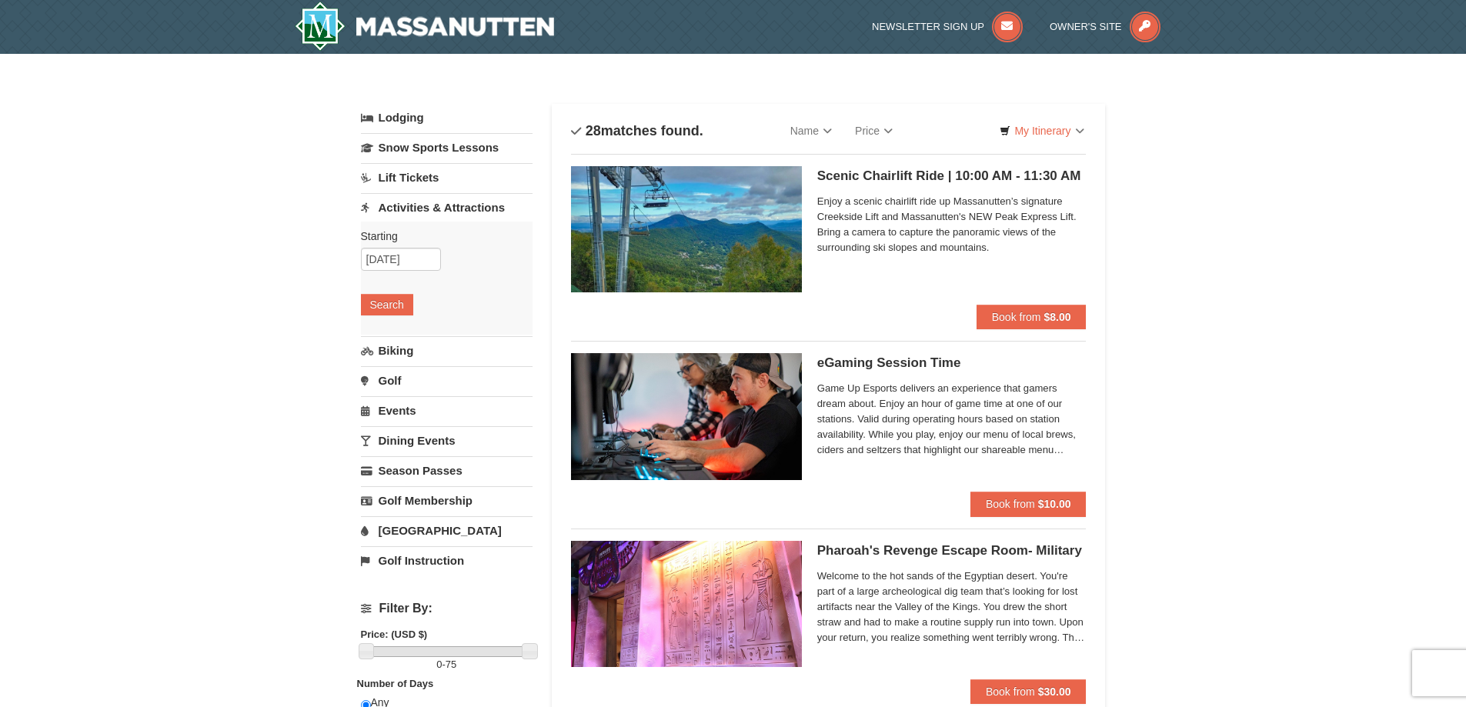
click at [417, 181] on link "Lift Tickets" at bounding box center [447, 177] width 172 height 28
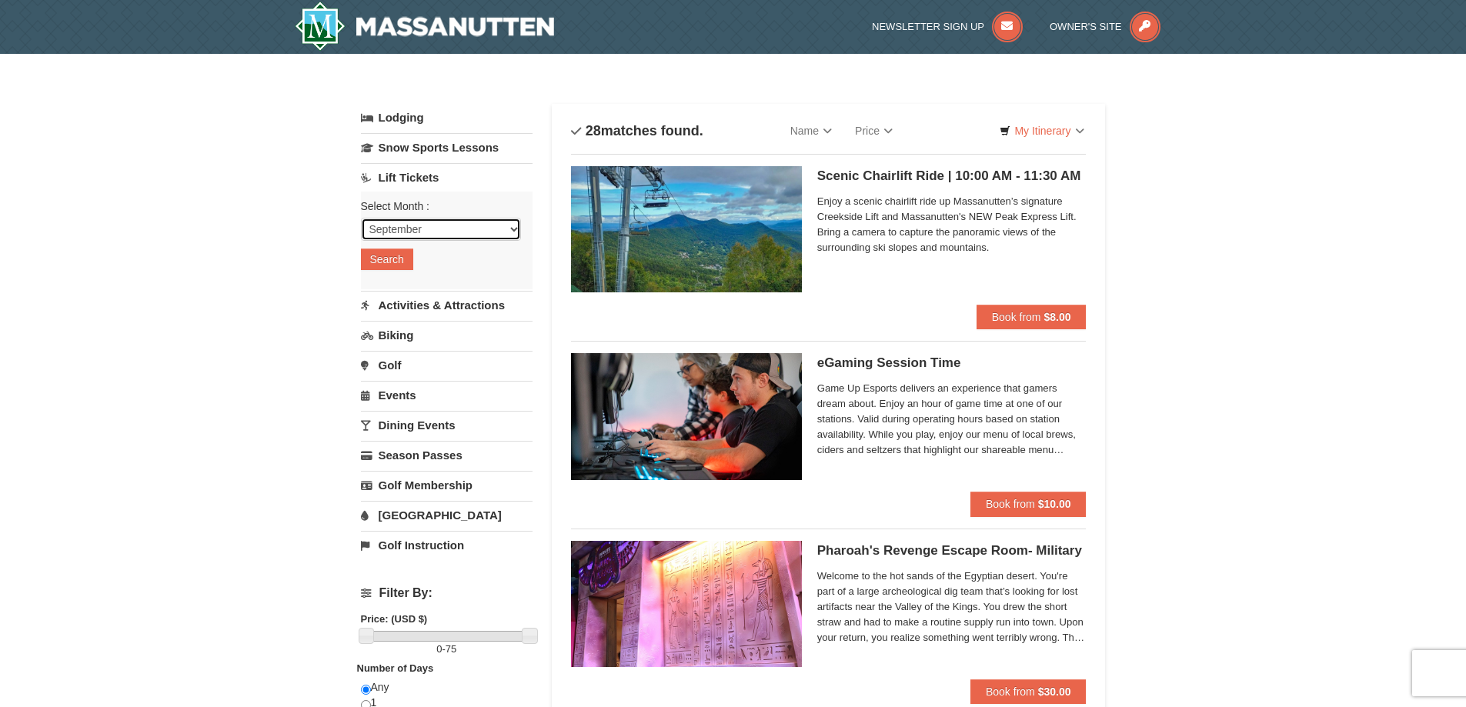
click at [414, 229] on select "September October November December January February March April May June July …" at bounding box center [441, 229] width 160 height 23
click at [399, 262] on button "Search" at bounding box center [387, 260] width 52 height 22
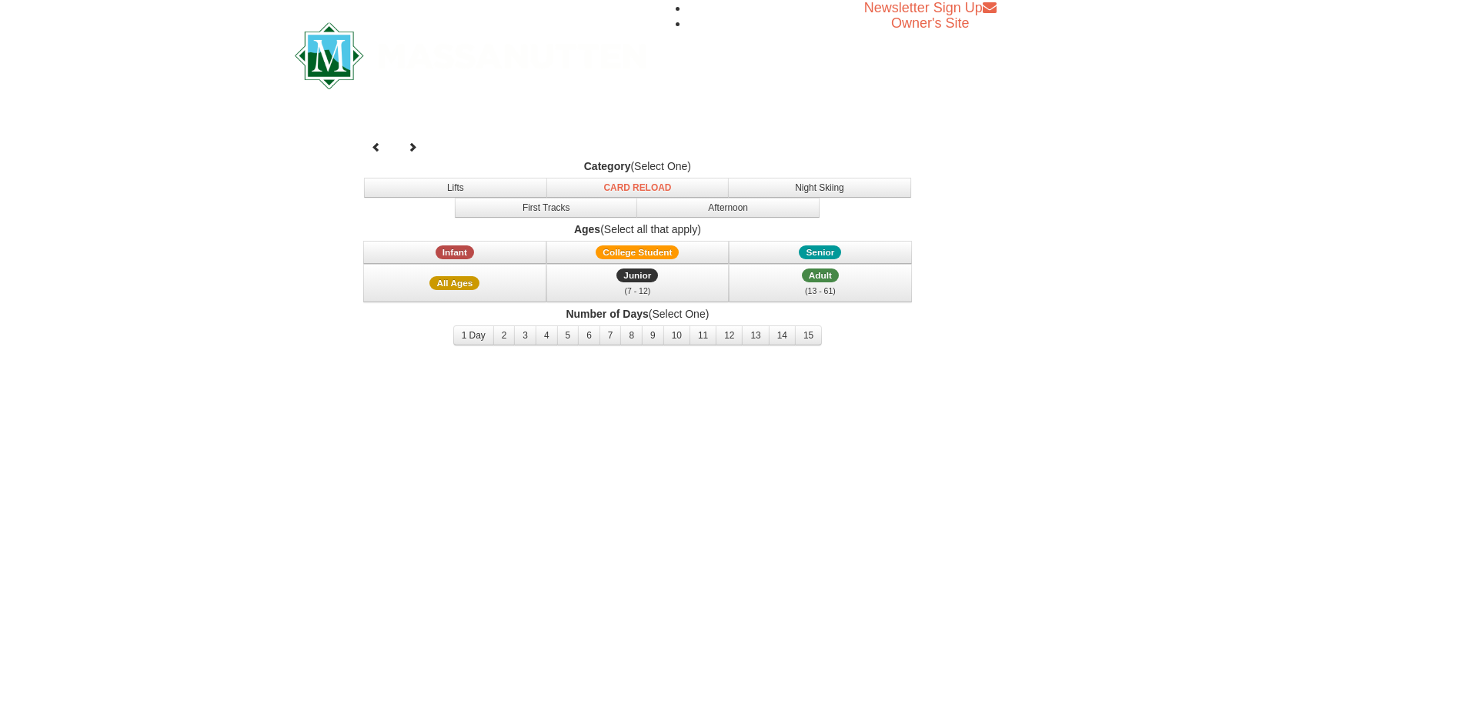
select select "9"
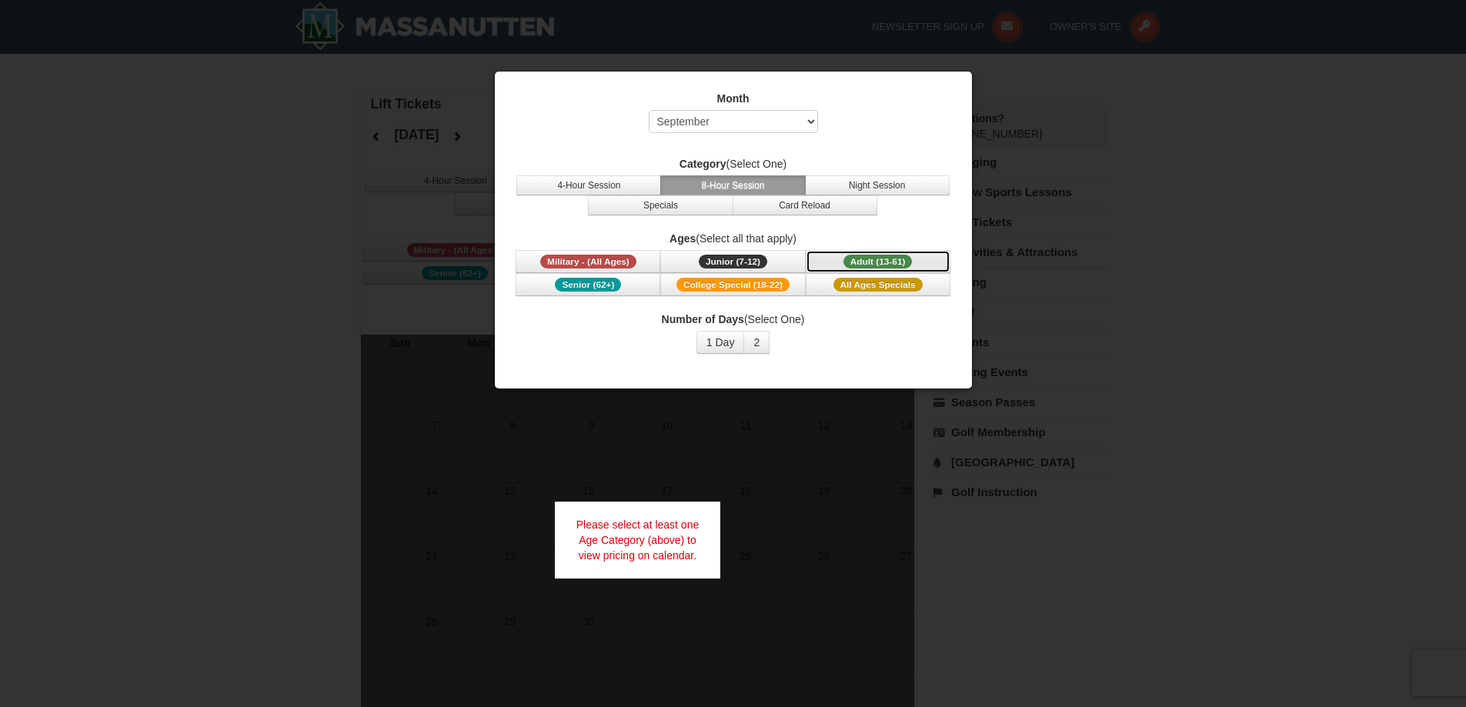
click at [863, 256] on span "Adult (13-61)" at bounding box center [877, 262] width 69 height 14
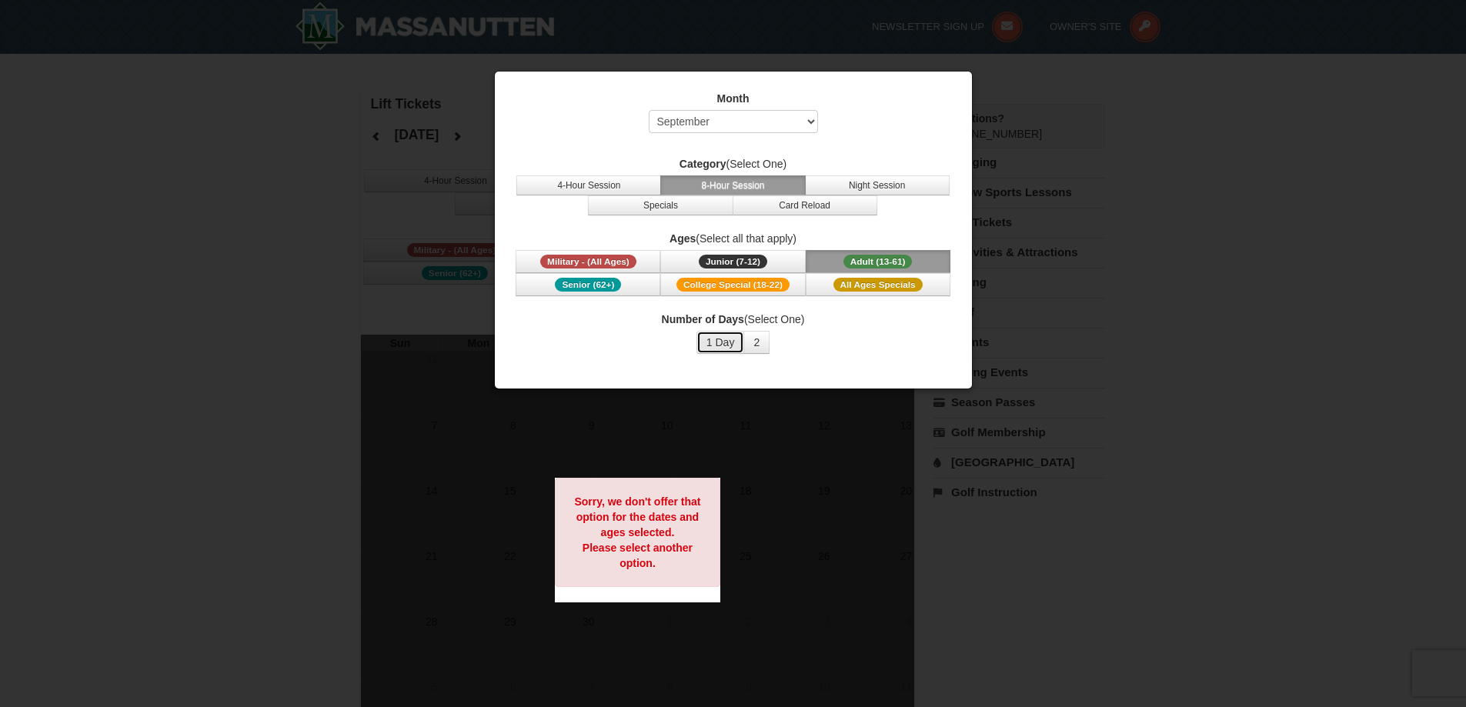
click at [719, 345] on button "1 Day" at bounding box center [720, 342] width 48 height 23
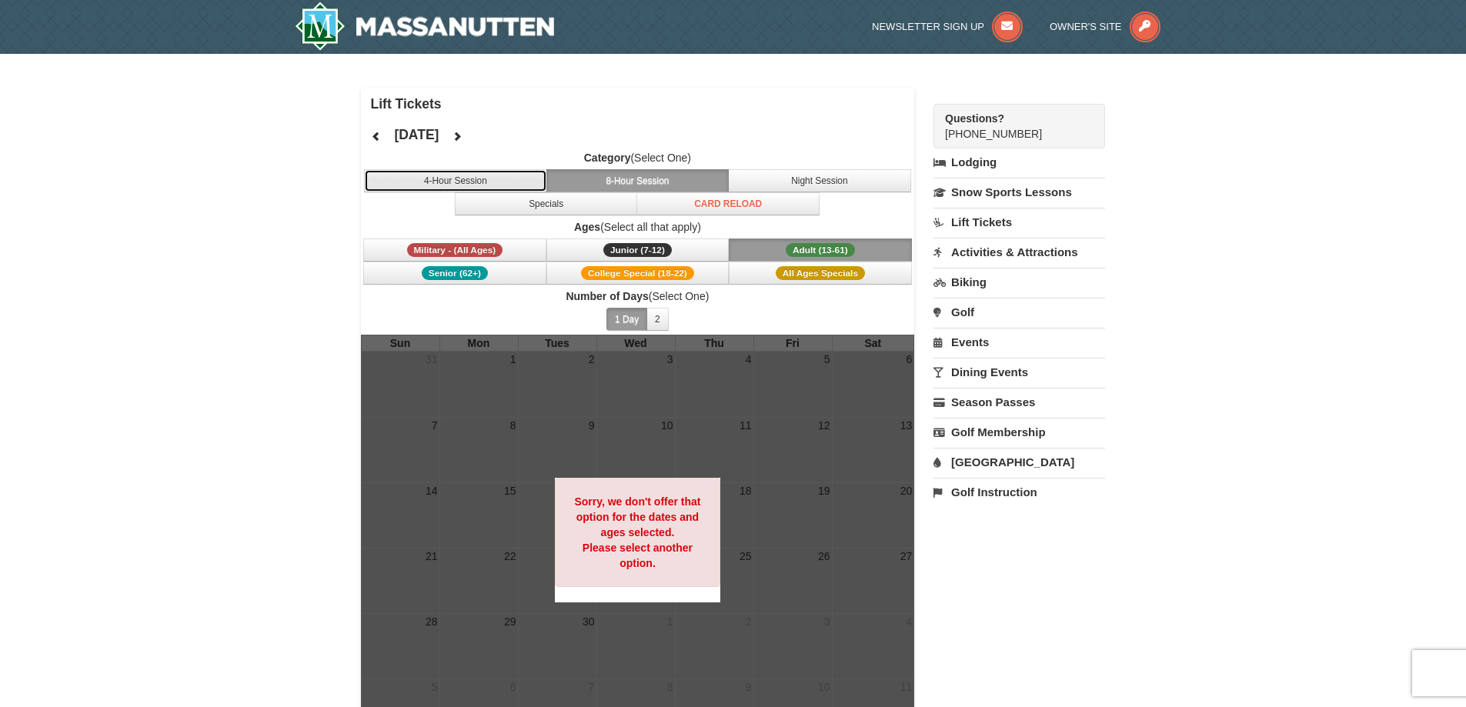
click at [417, 186] on button "4-Hour Session" at bounding box center [455, 180] width 183 height 23
click at [660, 315] on button "2" at bounding box center [657, 319] width 22 height 23
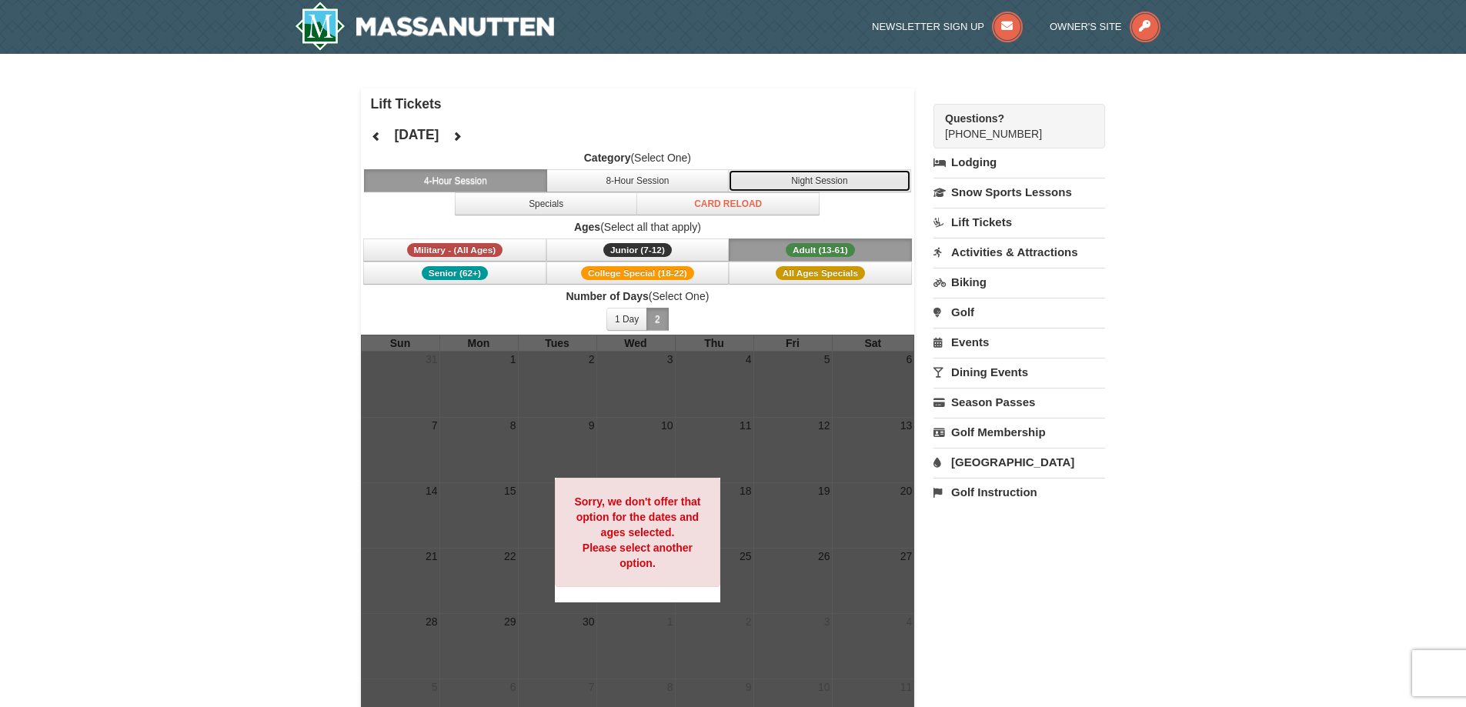
click at [840, 185] on button "Night Session" at bounding box center [819, 180] width 183 height 23
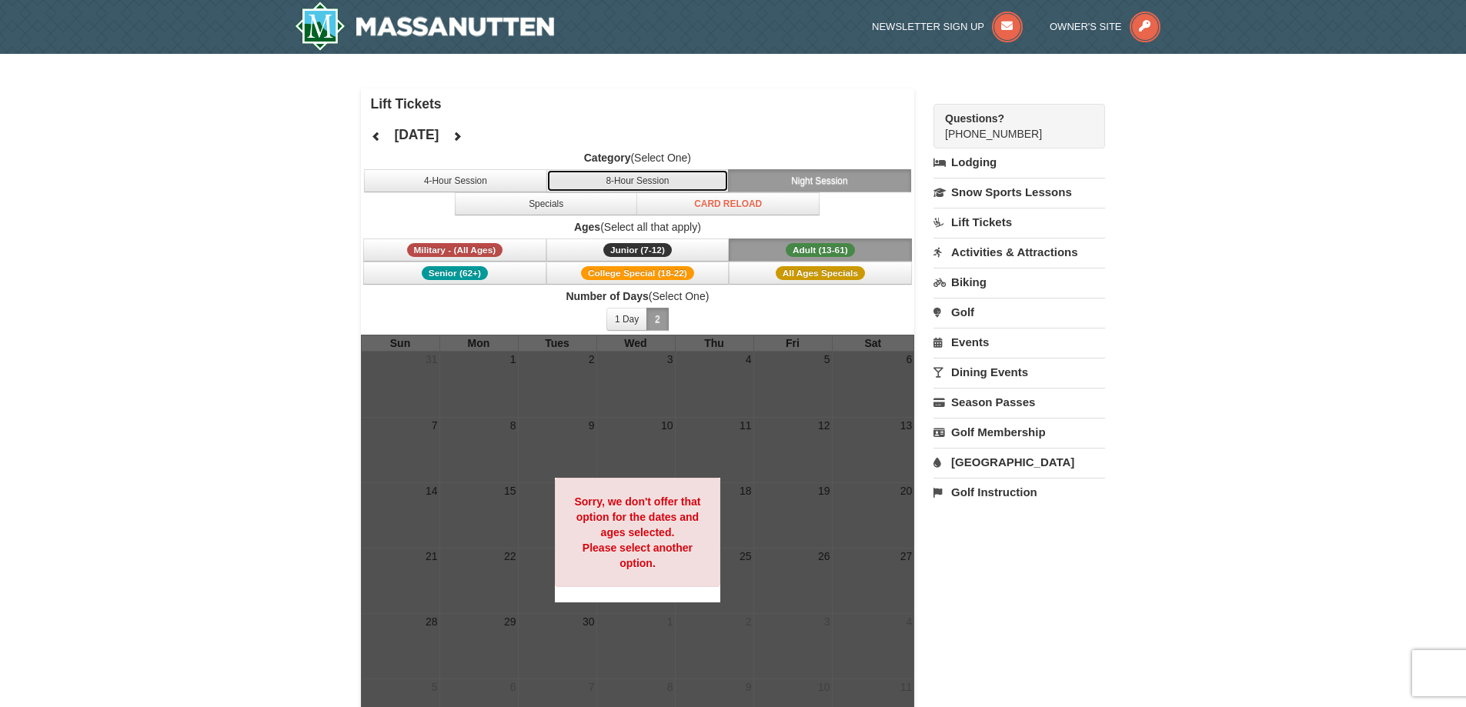
click at [589, 174] on button "8-Hour Session" at bounding box center [637, 180] width 183 height 23
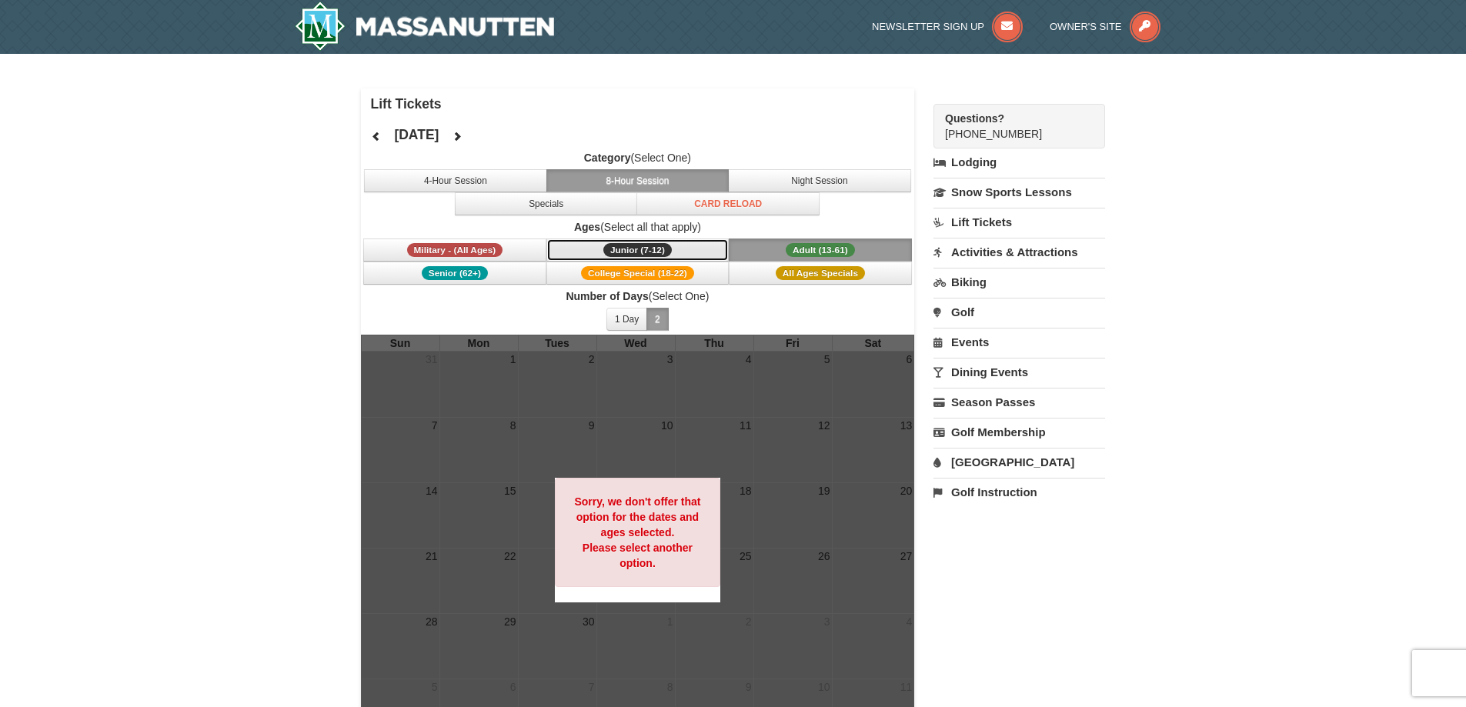
click at [632, 256] on span "Junior (7-12)" at bounding box center [637, 250] width 68 height 14
click at [638, 271] on span "College Special (18-22)" at bounding box center [637, 273] width 113 height 14
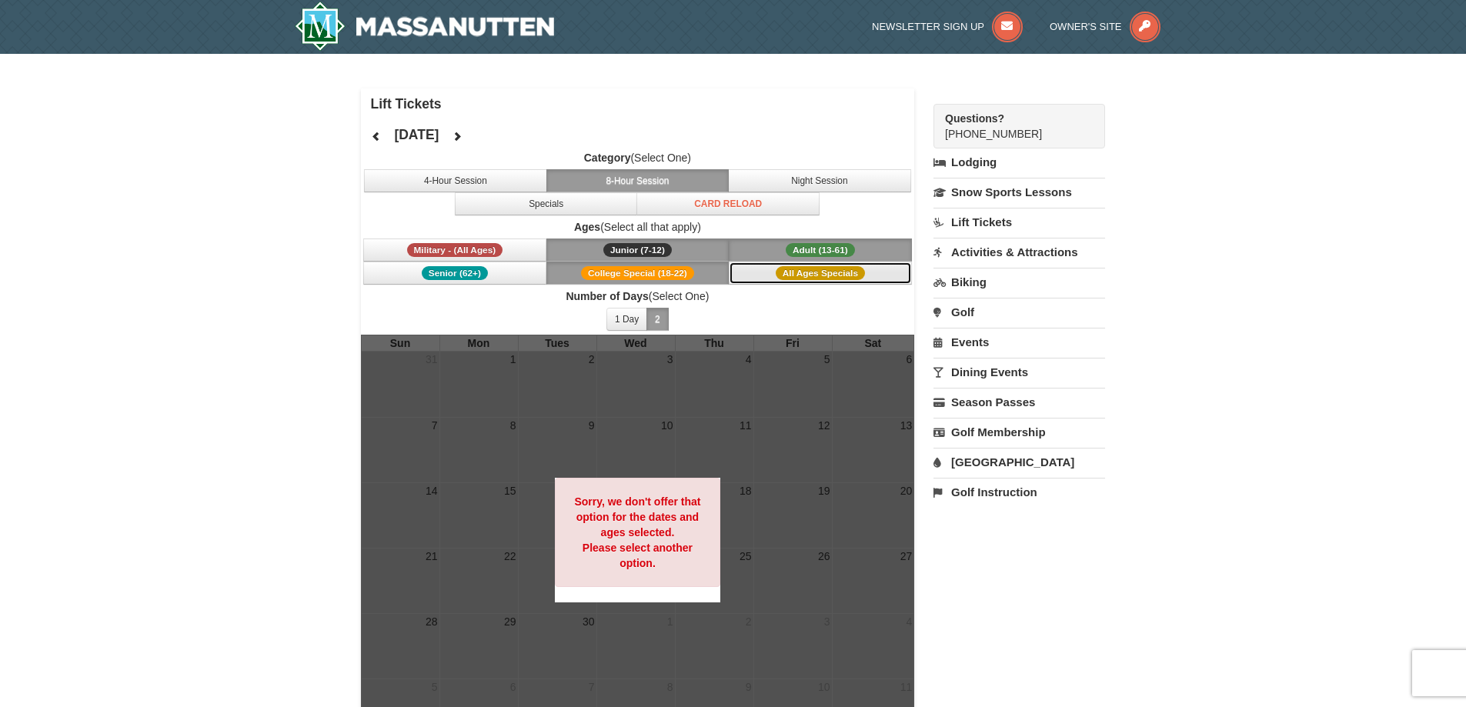
click at [773, 265] on button "All Ages Specials" at bounding box center [820, 273] width 183 height 23
click at [512, 277] on button "Senior (62+)" at bounding box center [454, 273] width 183 height 23
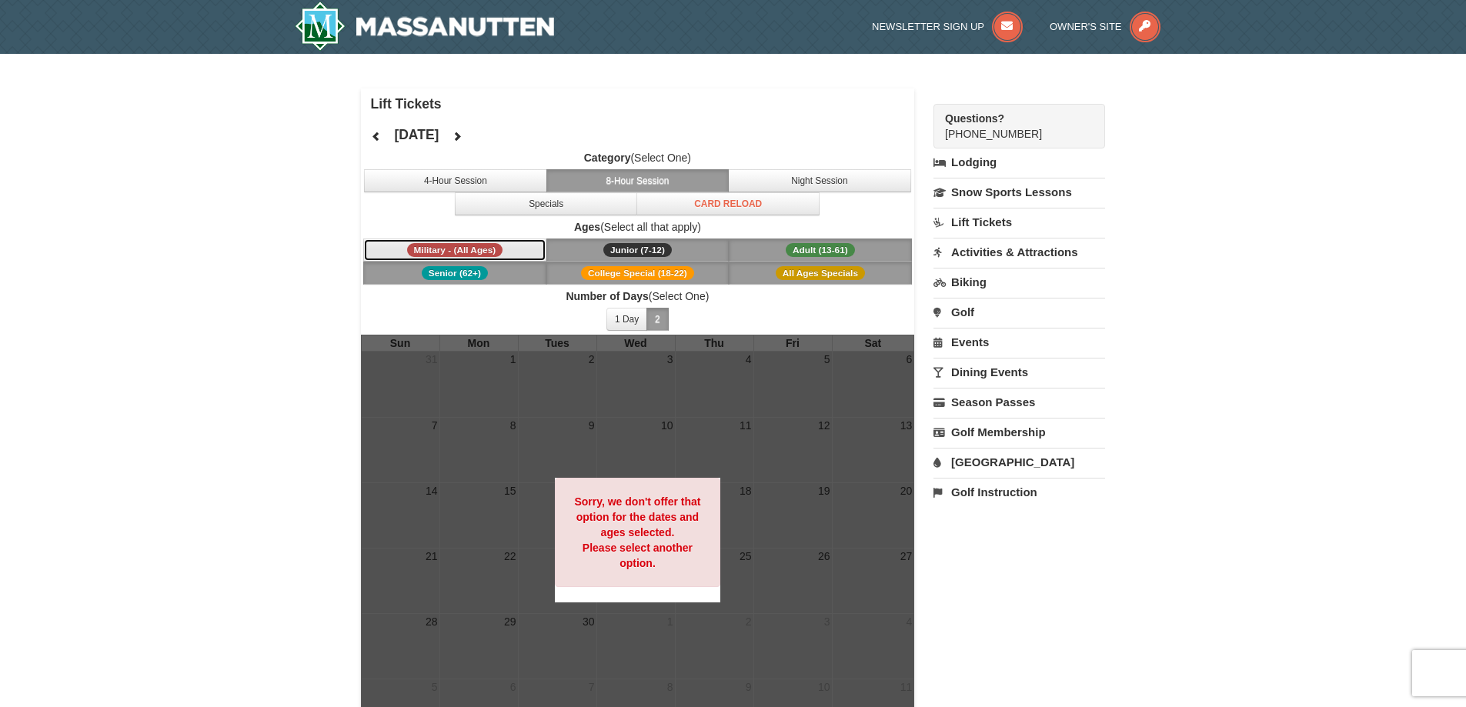
click at [506, 254] on button "Military - (All Ages)" at bounding box center [454, 250] width 183 height 23
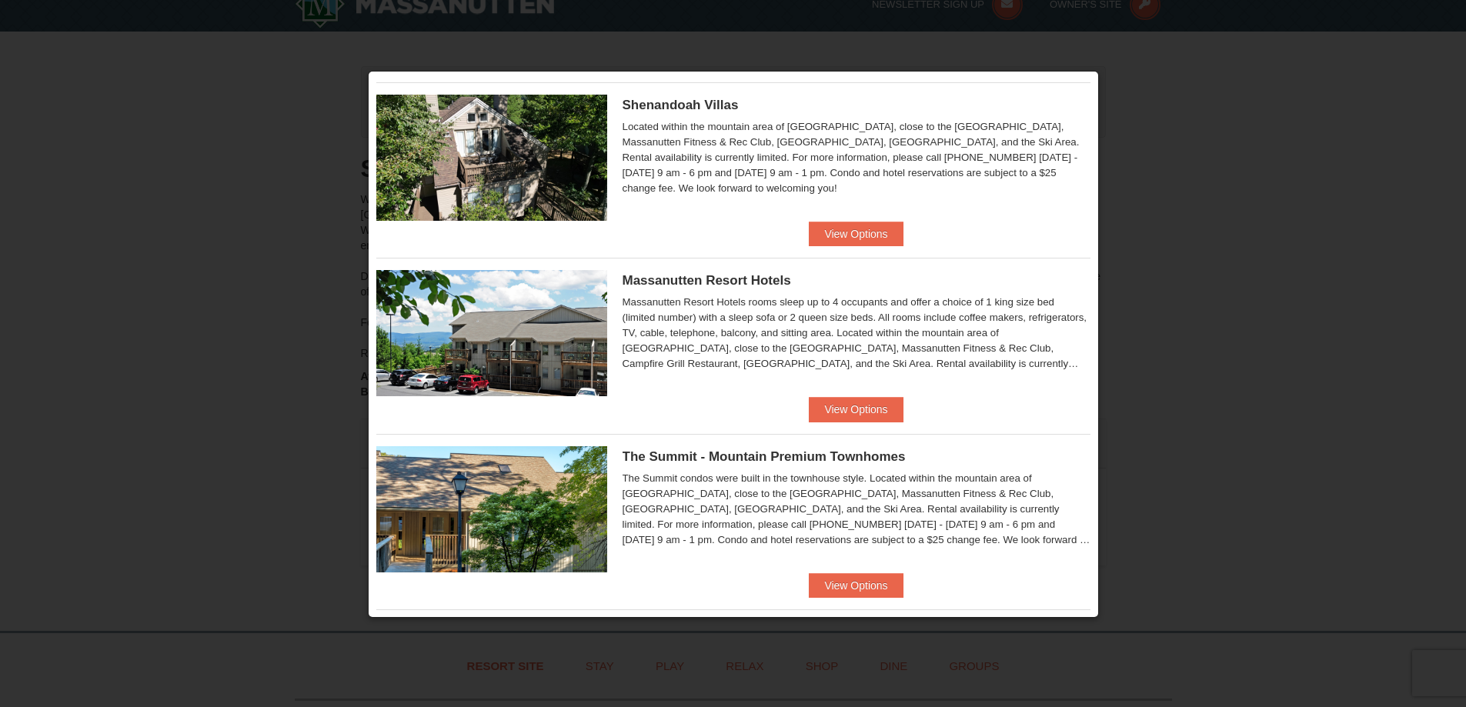
scroll to position [385, 0]
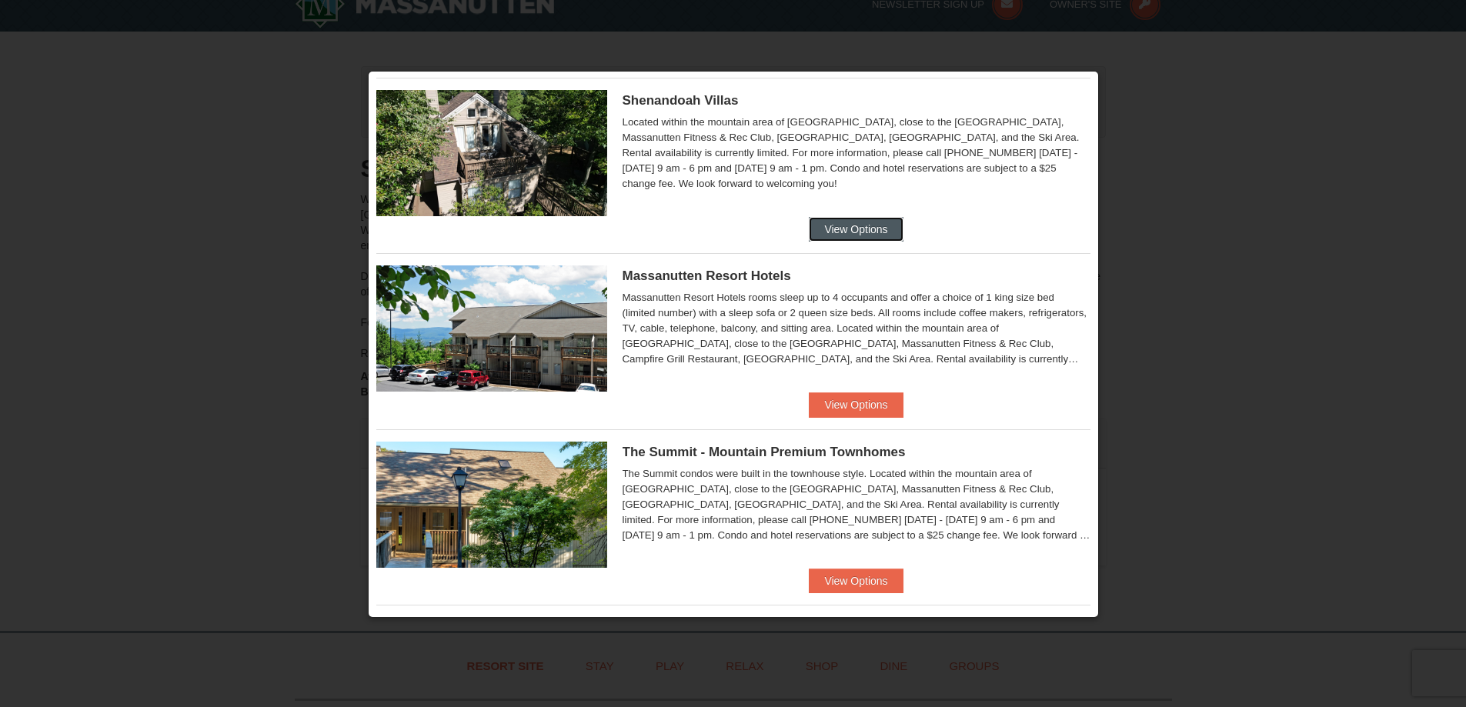
click at [868, 230] on button "View Options" at bounding box center [856, 229] width 94 height 25
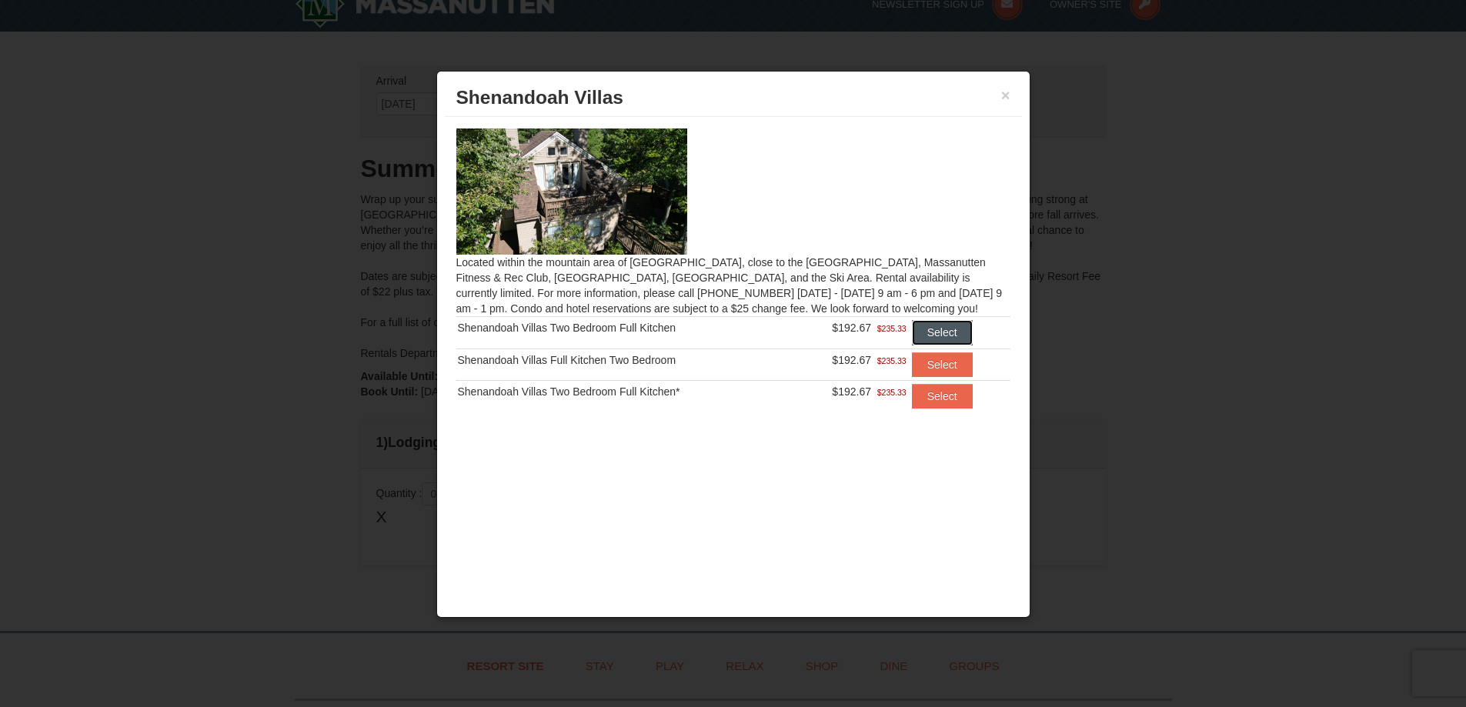
click at [965, 329] on button "Select" at bounding box center [942, 332] width 61 height 25
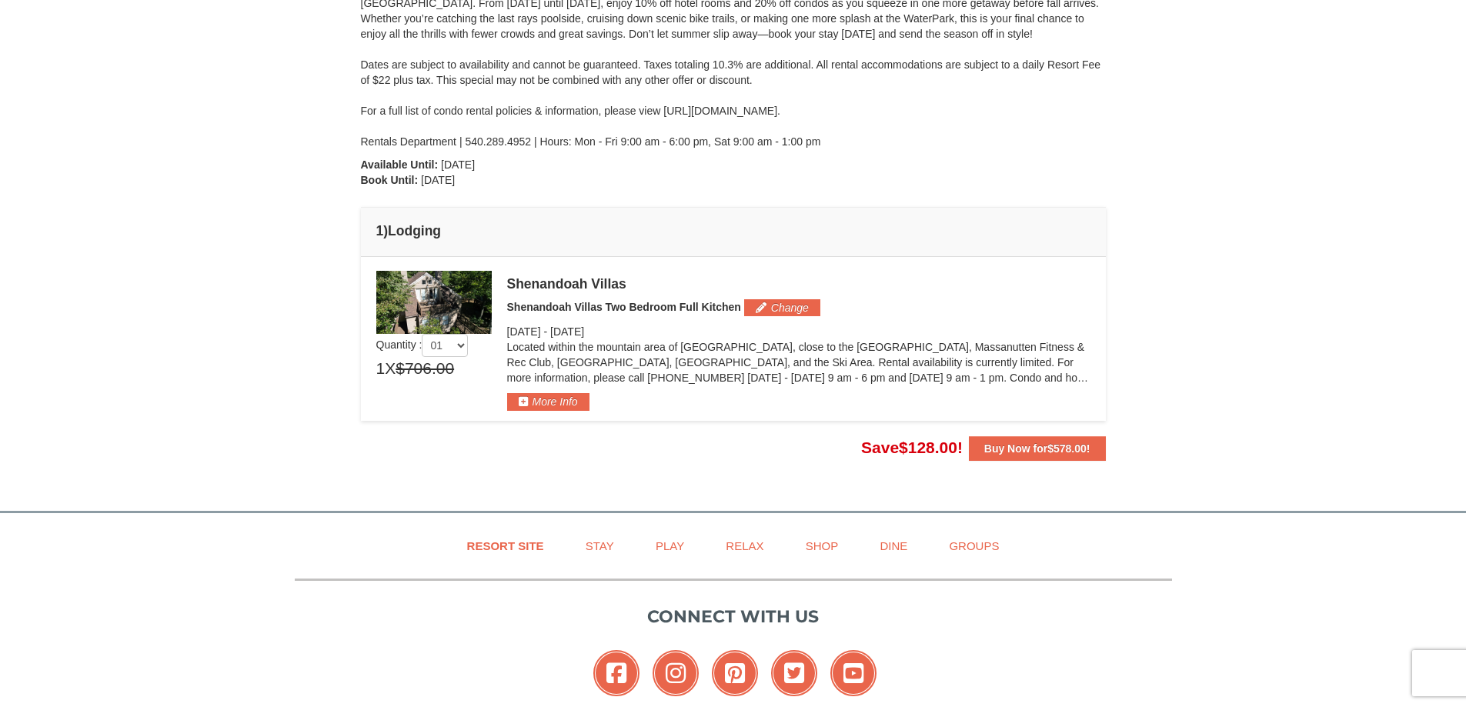
scroll to position [77, 0]
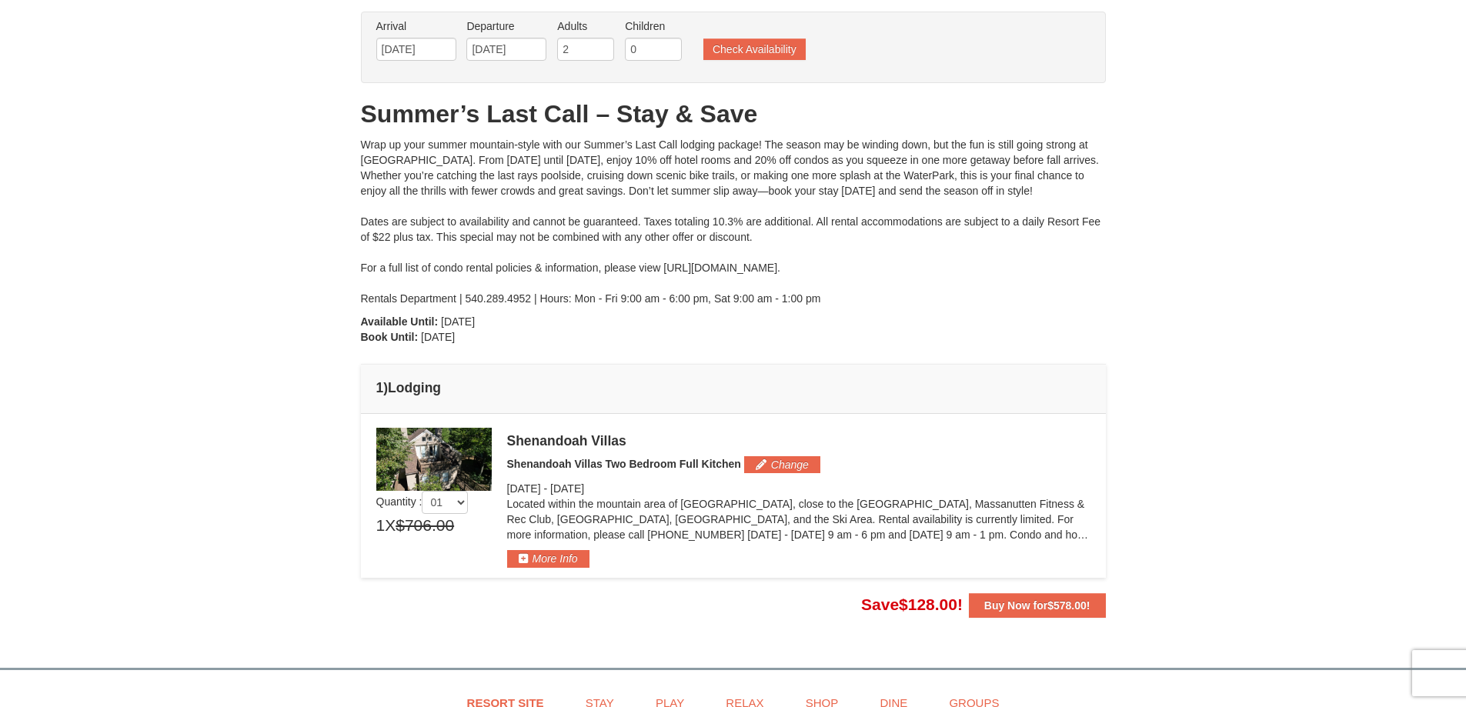
click at [709, 470] on h5 "Shenandoah Villas Two Bedroom Full Kitchen Change" at bounding box center [798, 464] width 583 height 17
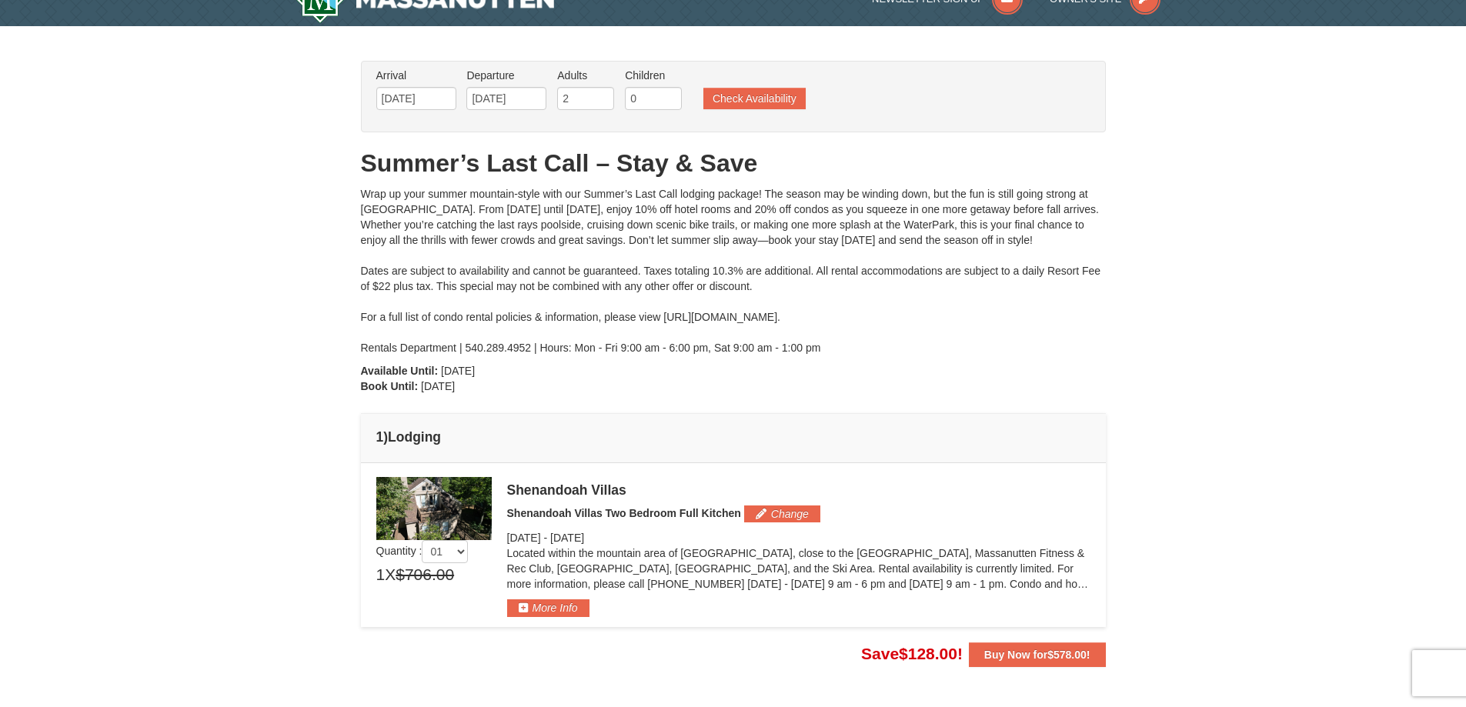
scroll to position [0, 0]
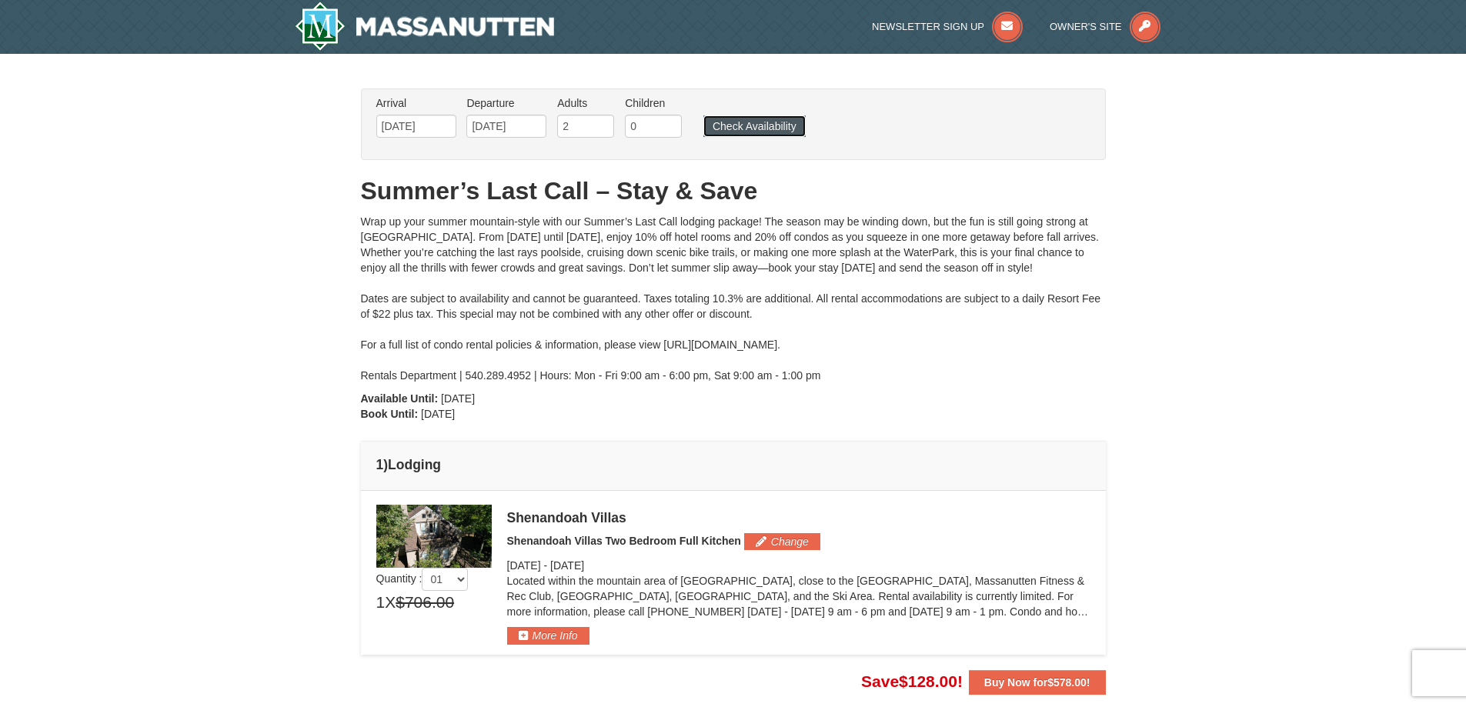
click at [716, 125] on button "Check Availability" at bounding box center [754, 126] width 102 height 22
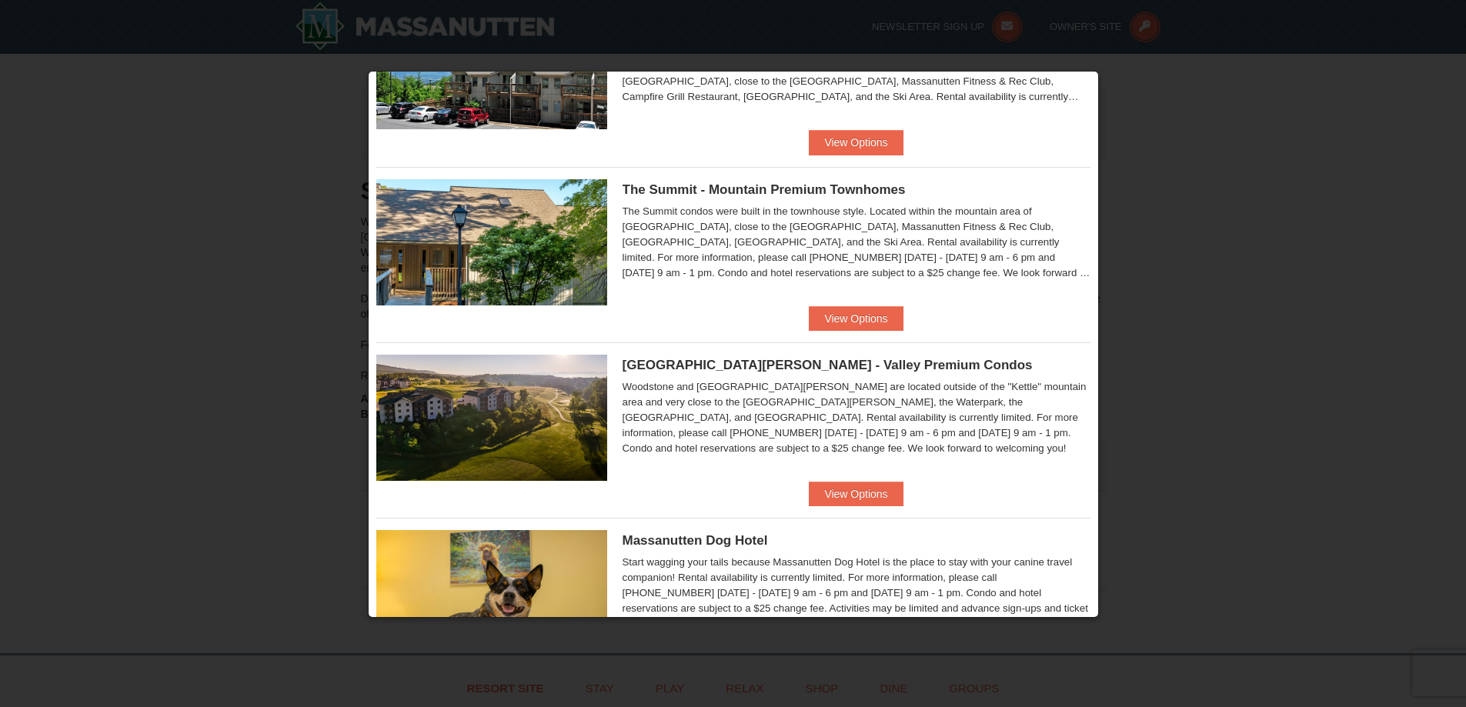
scroll to position [693, 0]
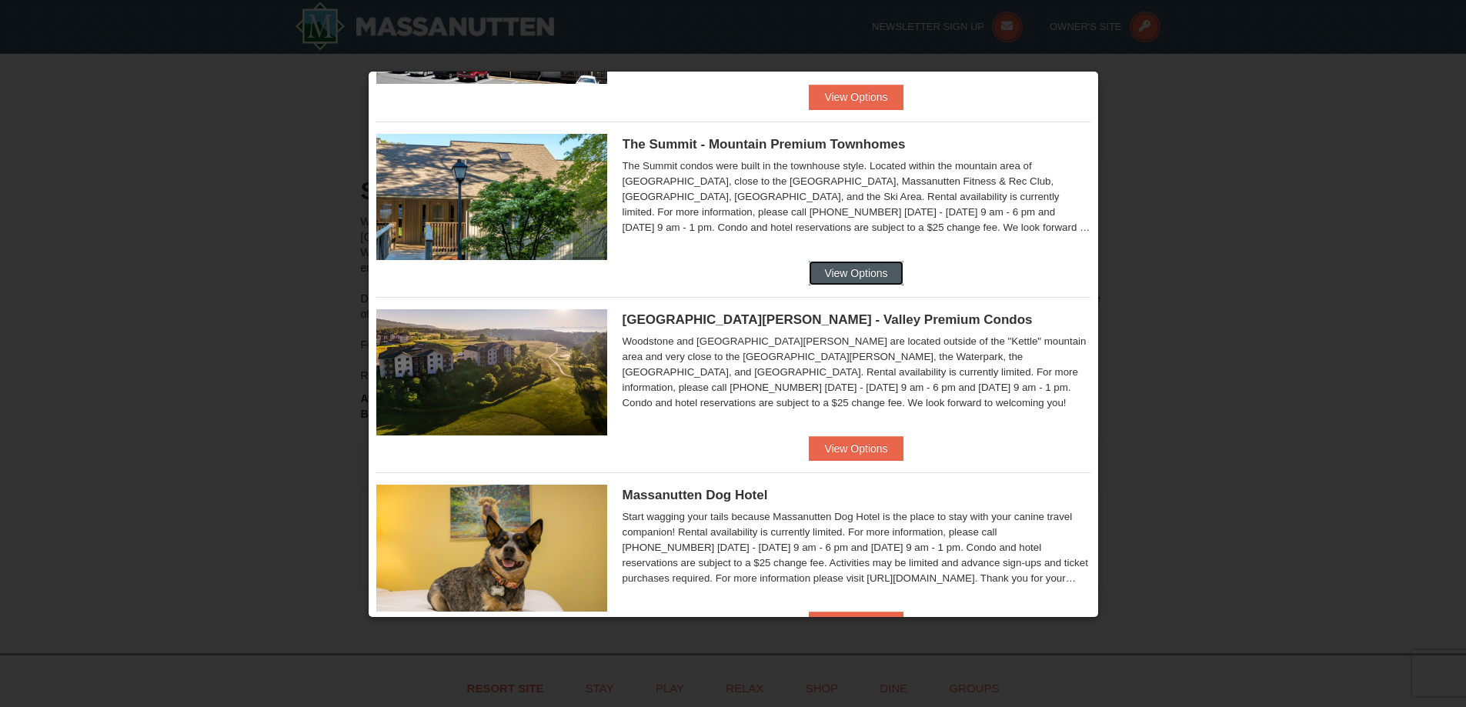
click at [874, 279] on button "View Options" at bounding box center [856, 273] width 94 height 25
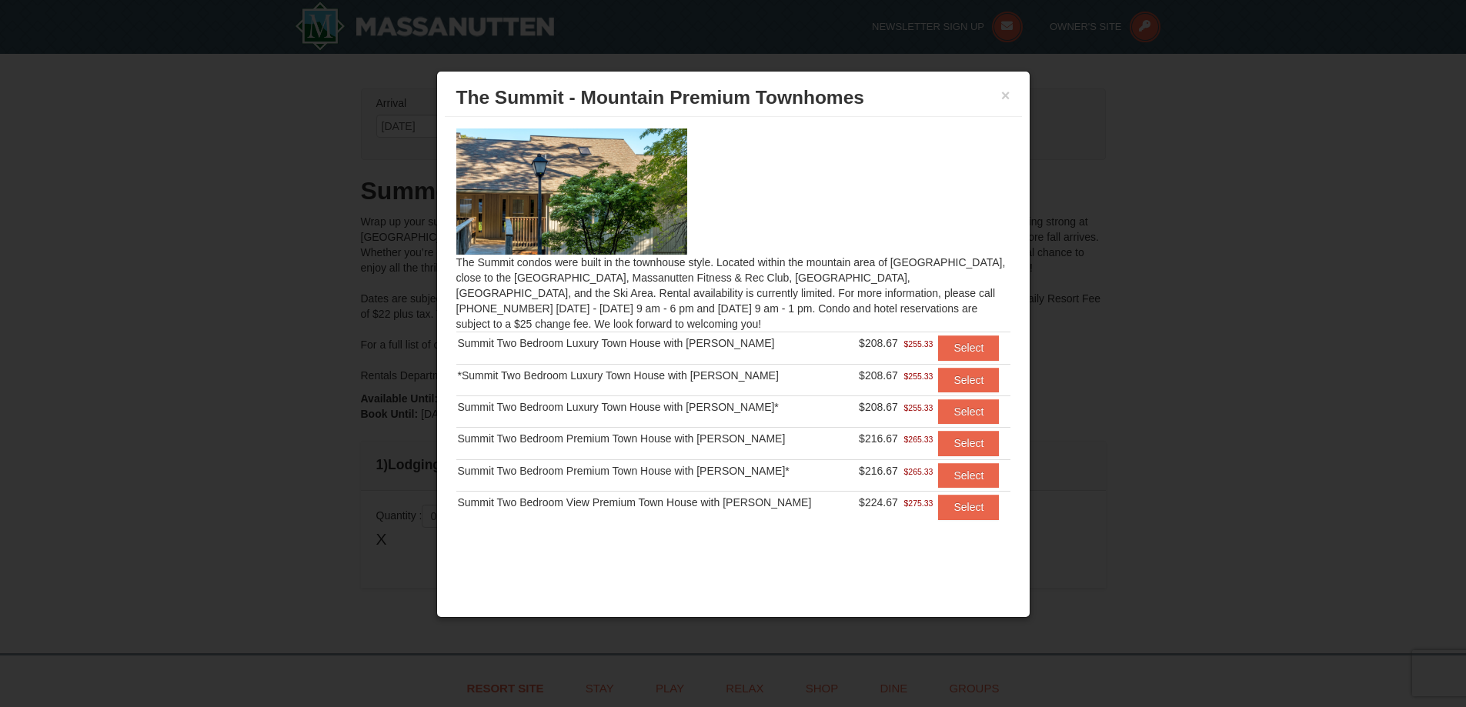
click at [1011, 92] on div "× The Summit - Mountain Premium Townhomes" at bounding box center [733, 98] width 577 height 38
click at [1008, 92] on button "×" at bounding box center [1005, 95] width 9 height 15
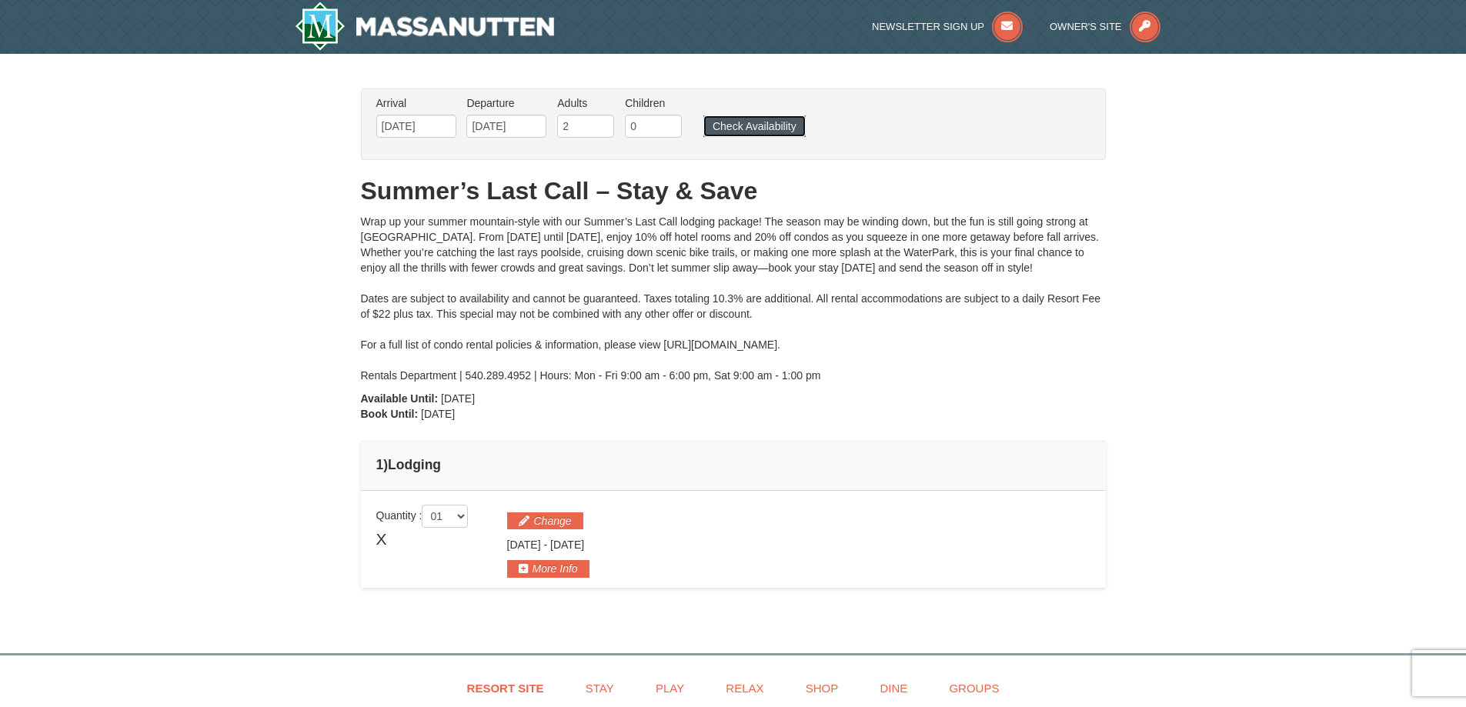
click at [743, 135] on button "Check Availability" at bounding box center [754, 126] width 102 height 22
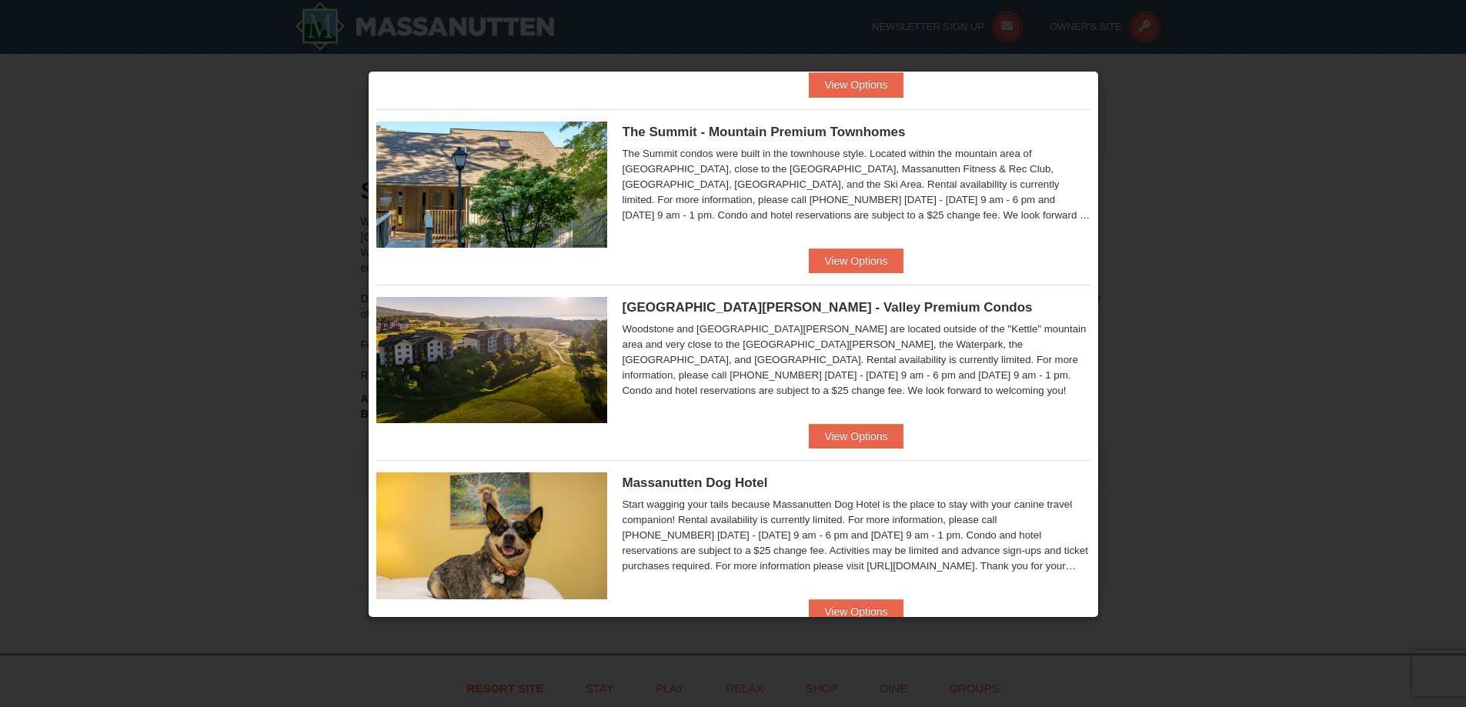
scroll to position [670, 0]
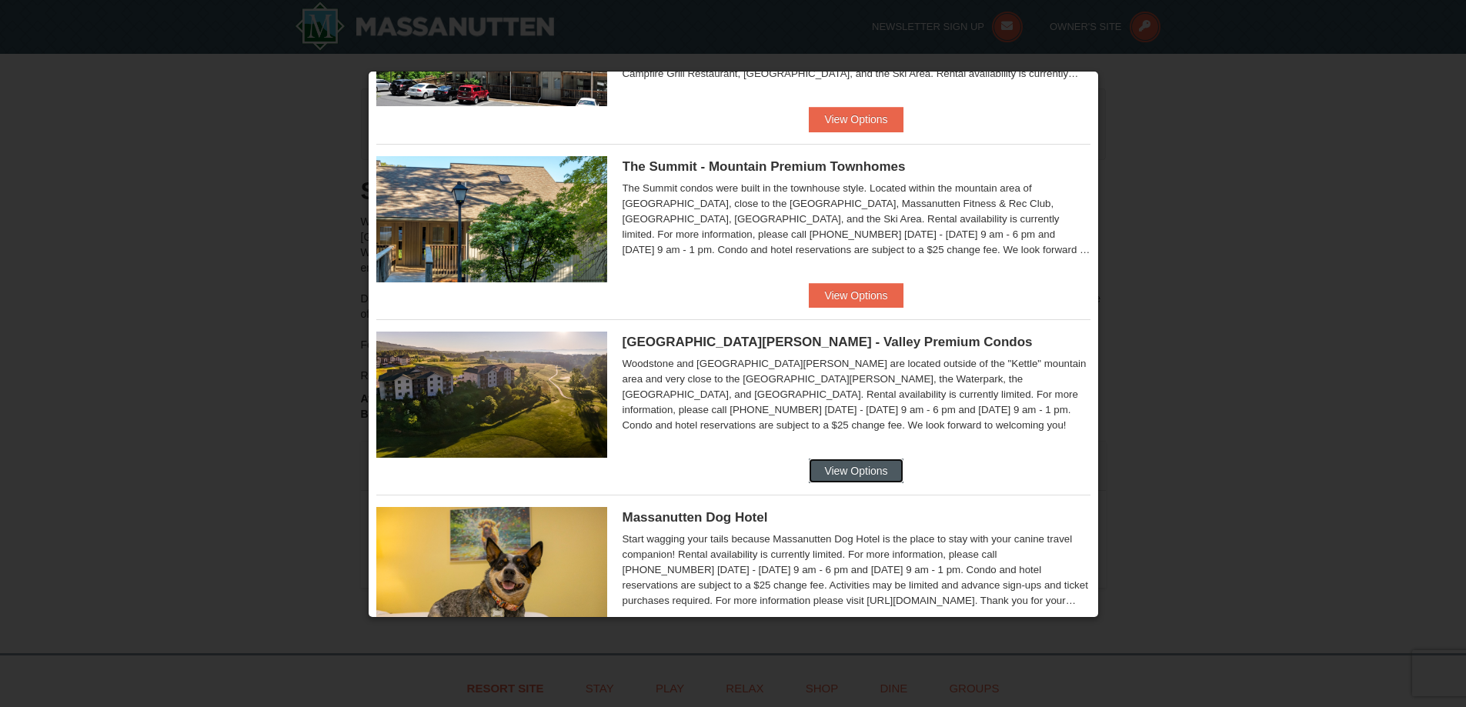
click at [873, 479] on button "View Options" at bounding box center [856, 471] width 94 height 25
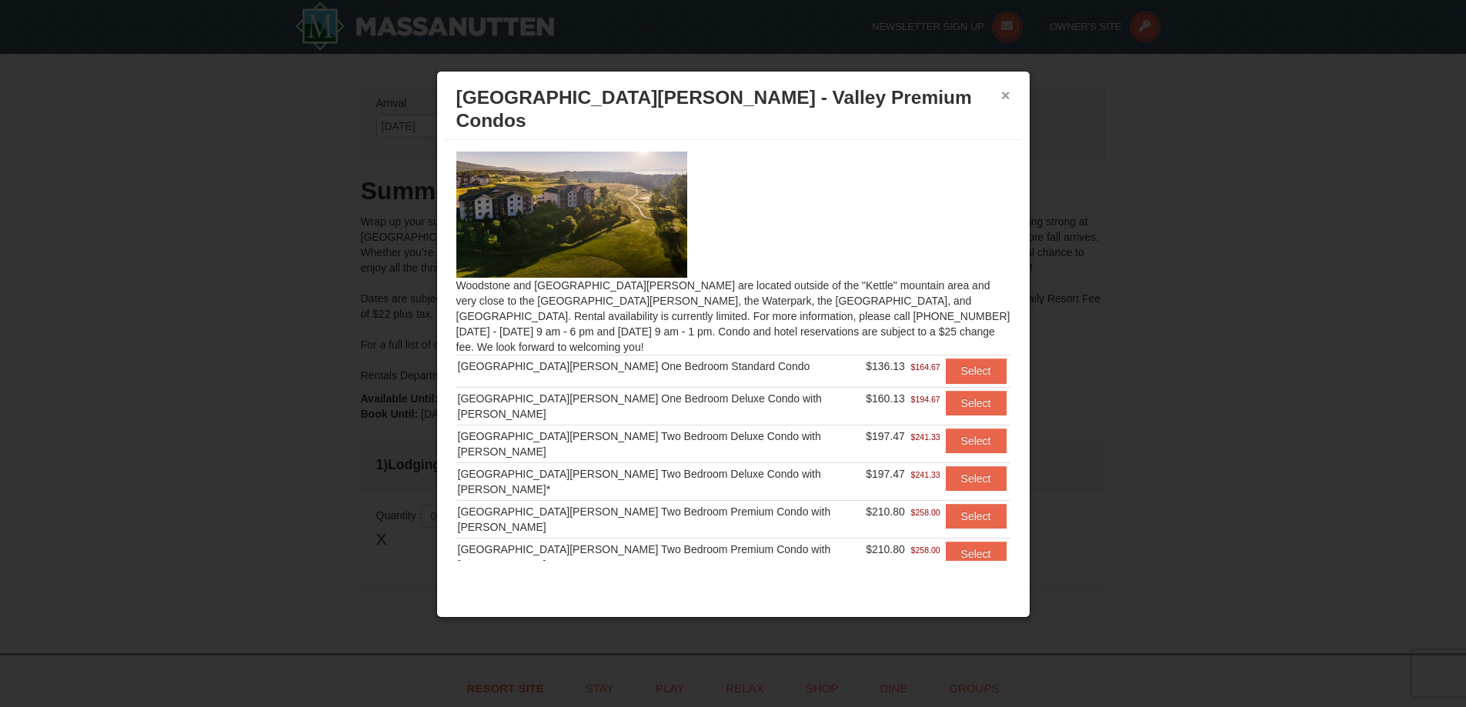
click at [1004, 93] on button "×" at bounding box center [1005, 95] width 9 height 15
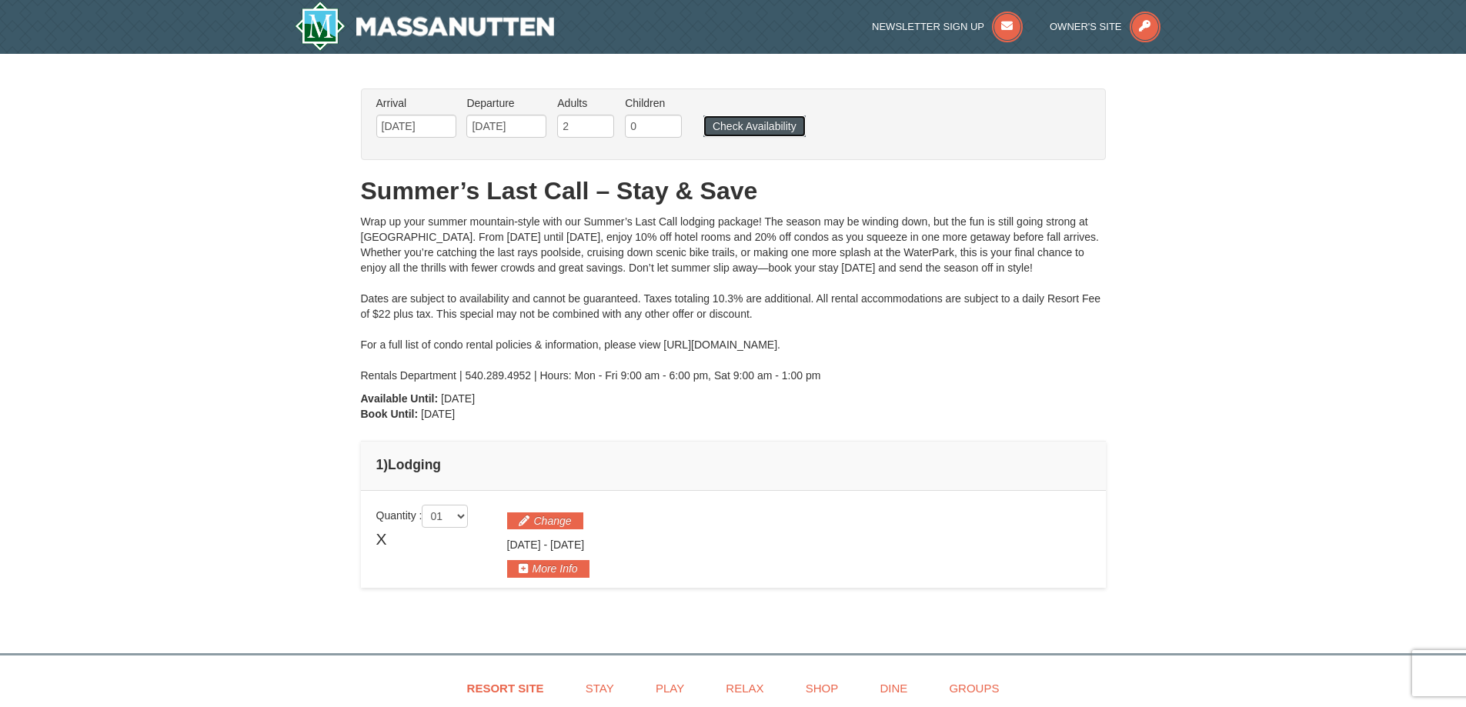
click at [776, 128] on button "Check Availability" at bounding box center [754, 126] width 102 height 22
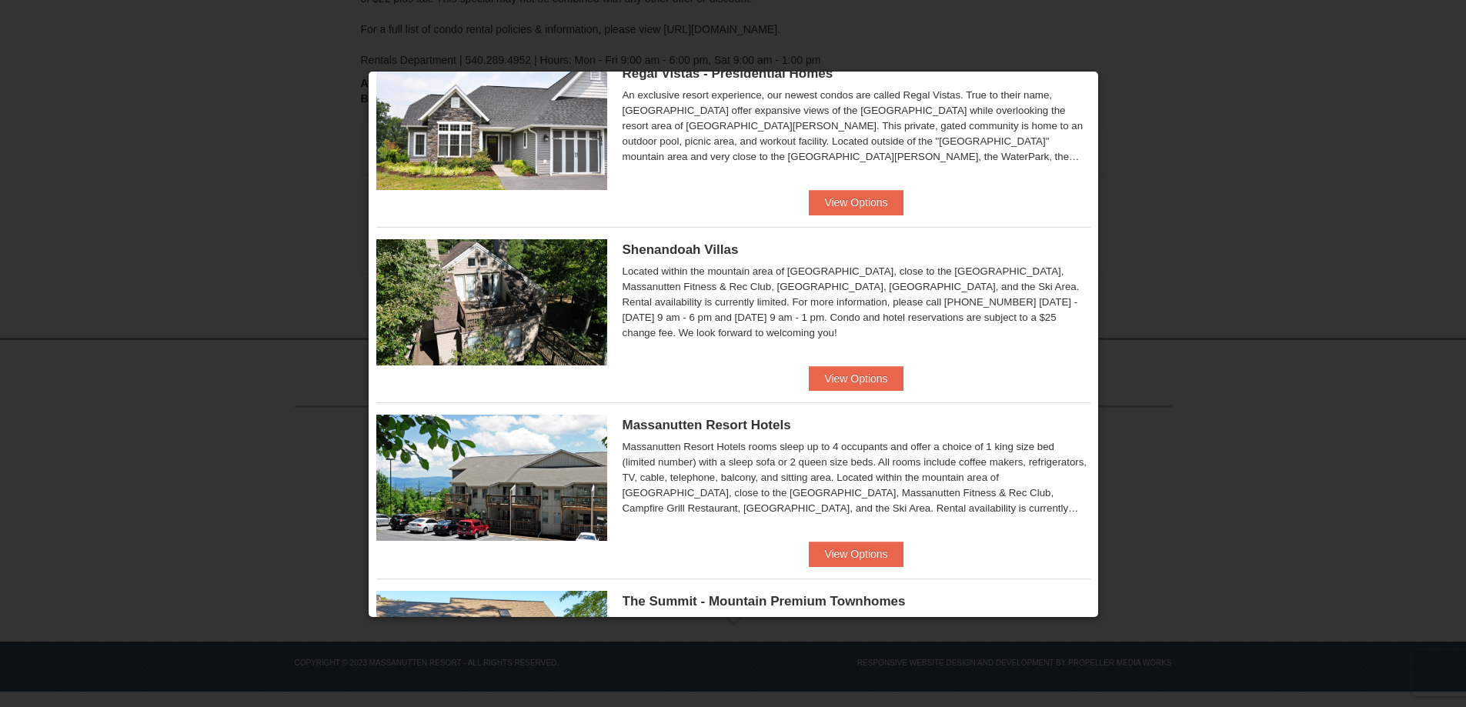
scroll to position [209, 0]
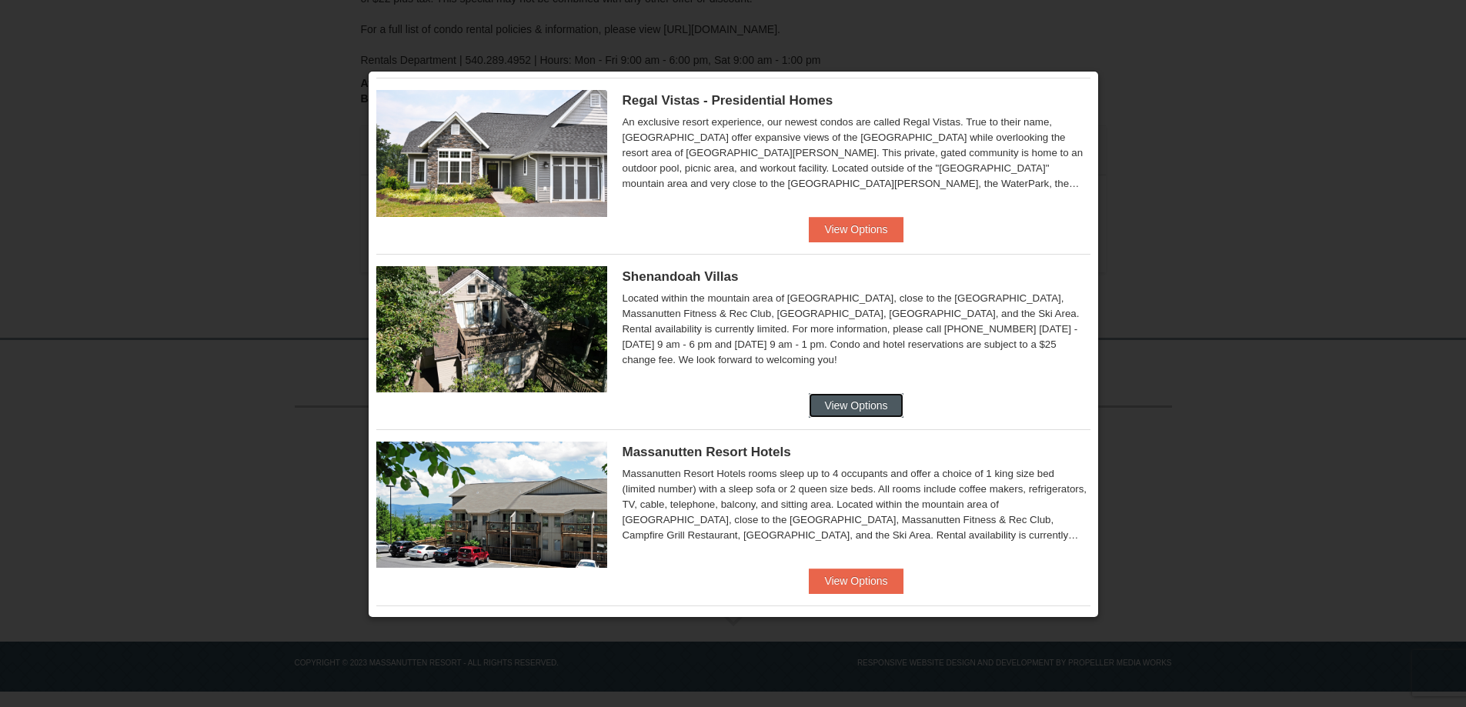
click at [857, 404] on button "View Options" at bounding box center [856, 405] width 94 height 25
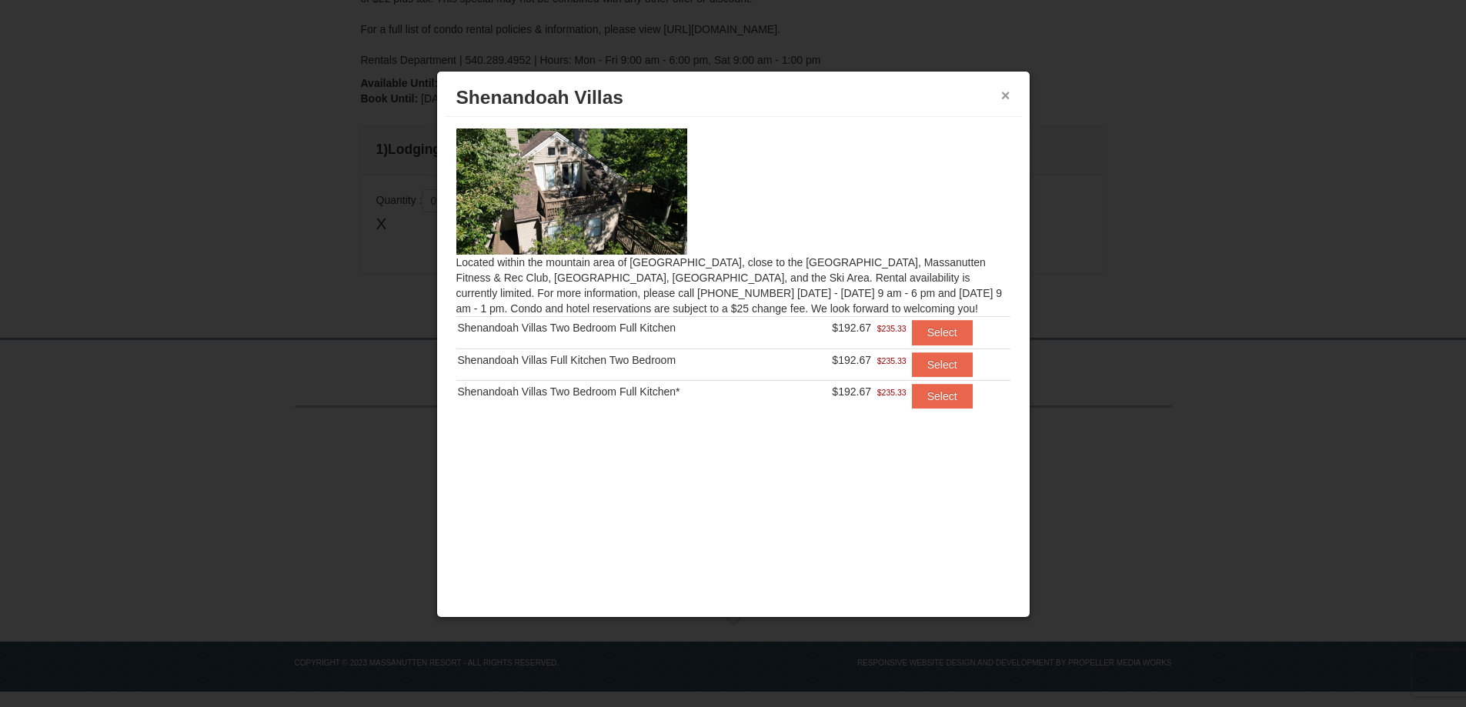
click at [1007, 94] on button "×" at bounding box center [1005, 95] width 9 height 15
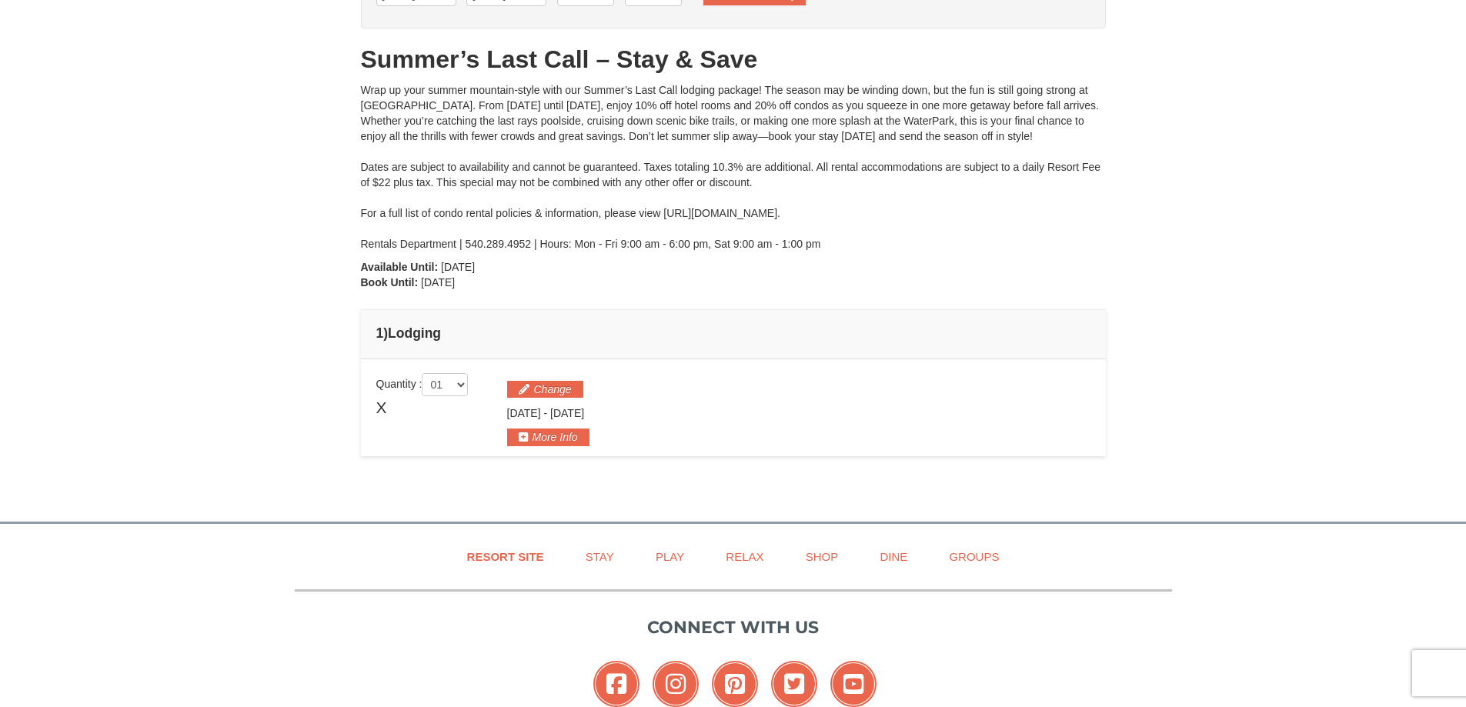
scroll to position [0, 0]
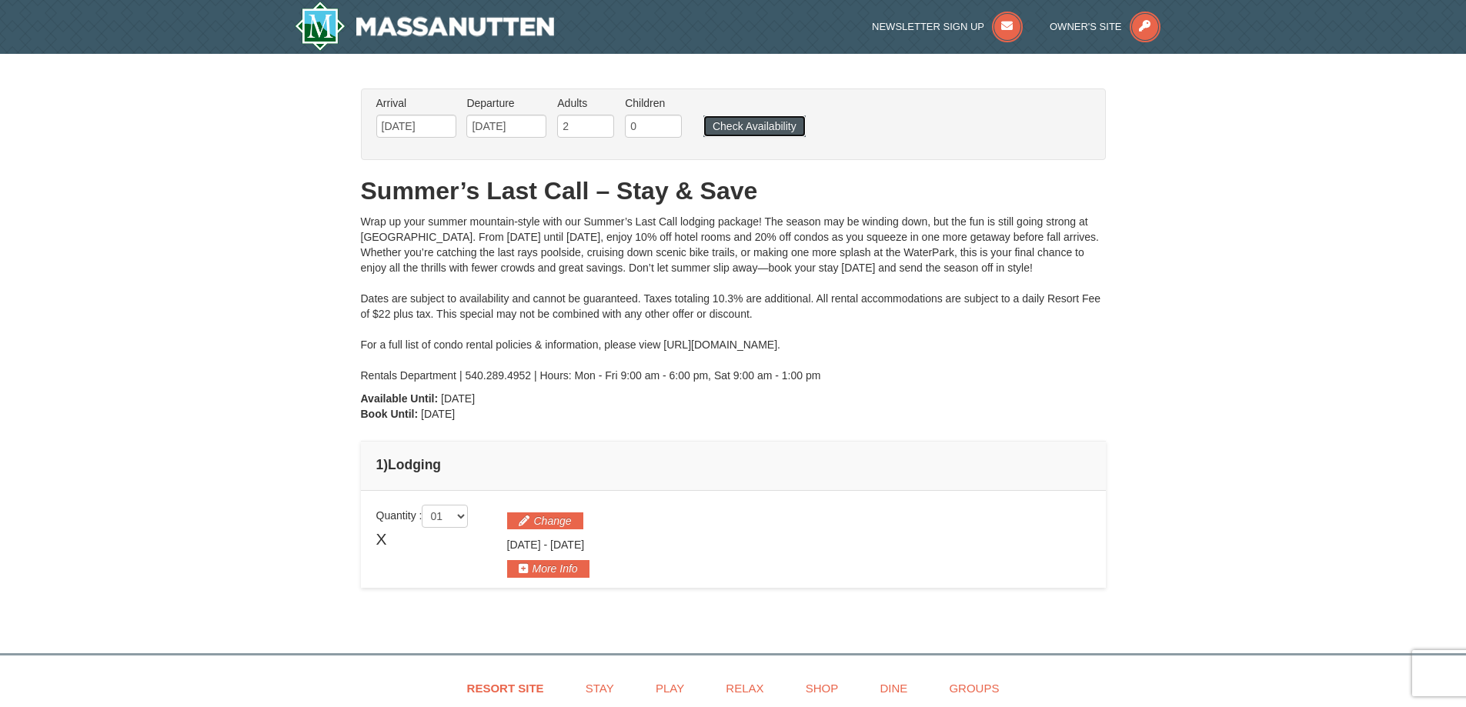
click at [739, 130] on button "Check Availability" at bounding box center [754, 126] width 102 height 22
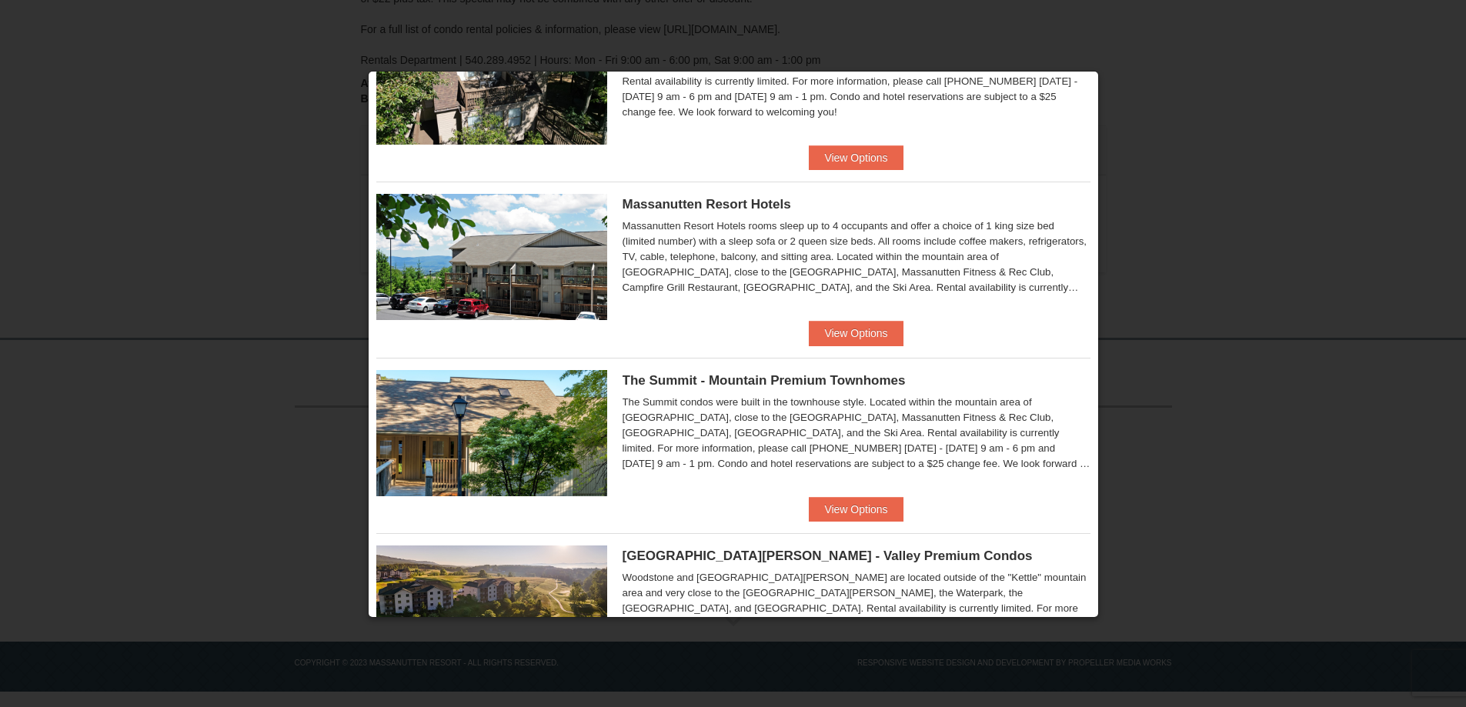
scroll to position [462, 0]
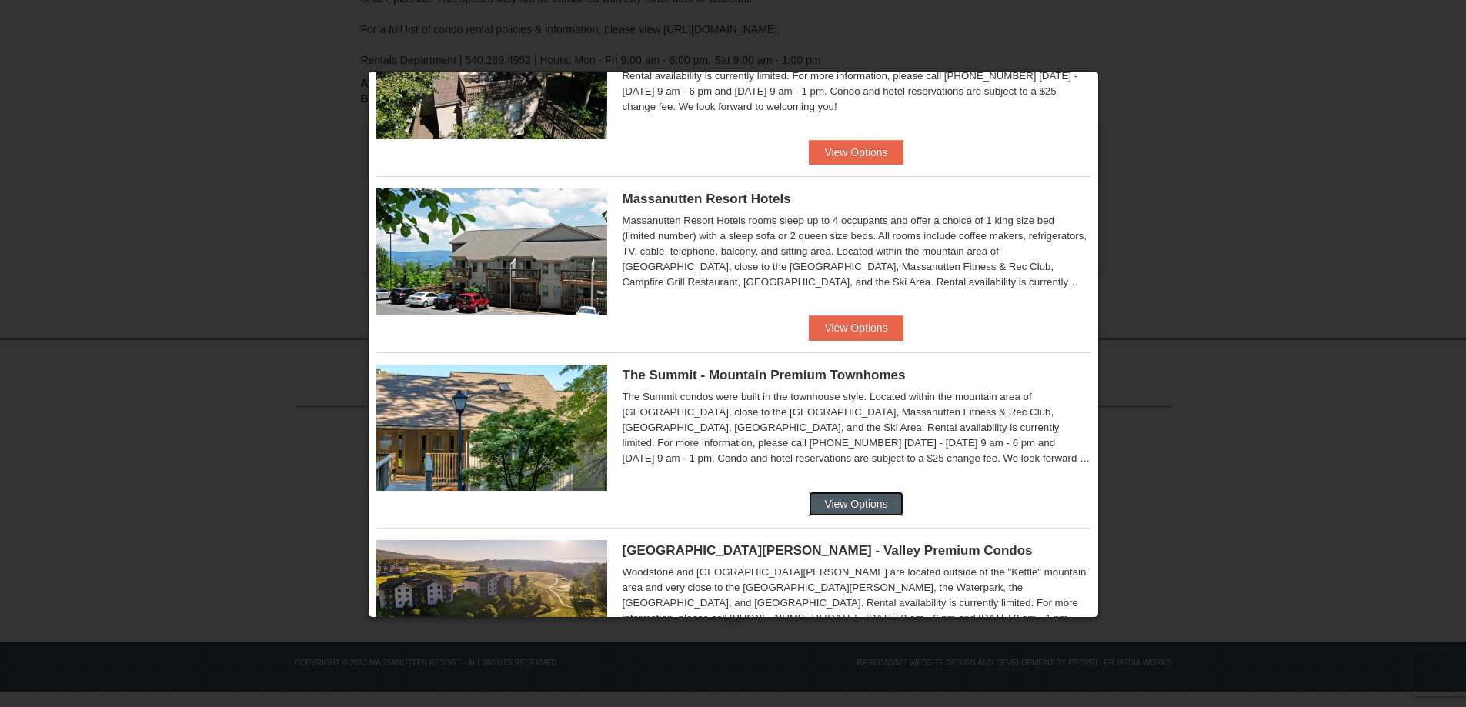
click at [886, 499] on button "View Options" at bounding box center [856, 504] width 94 height 25
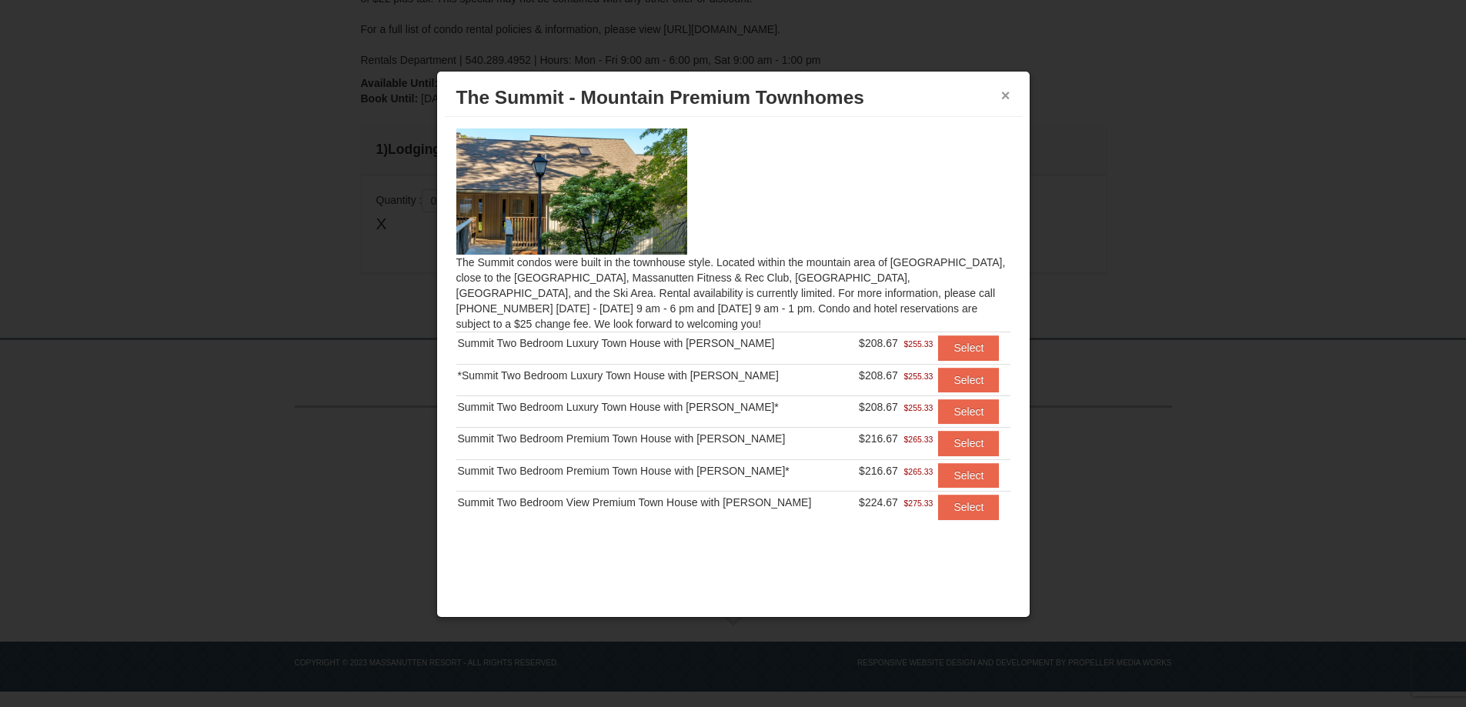
click at [1003, 91] on button "×" at bounding box center [1005, 95] width 9 height 15
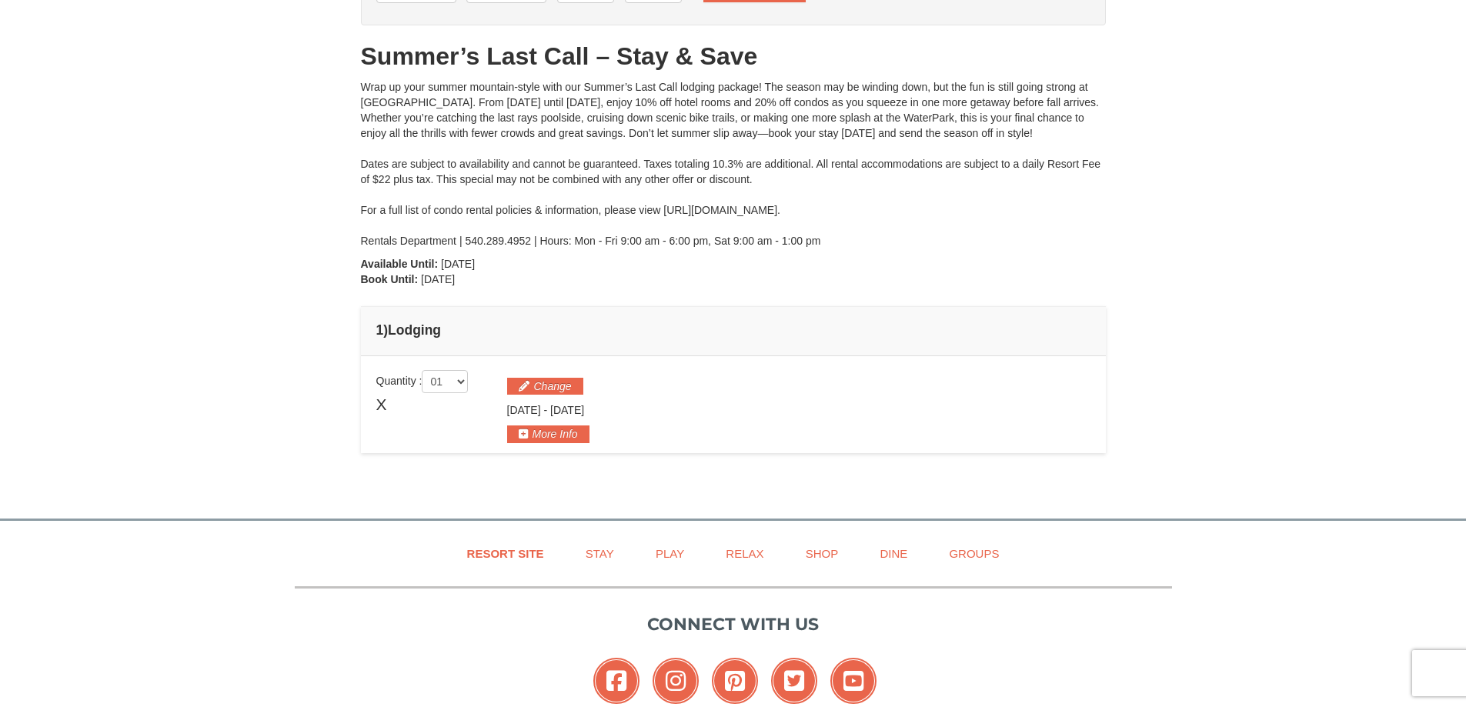
scroll to position [0, 0]
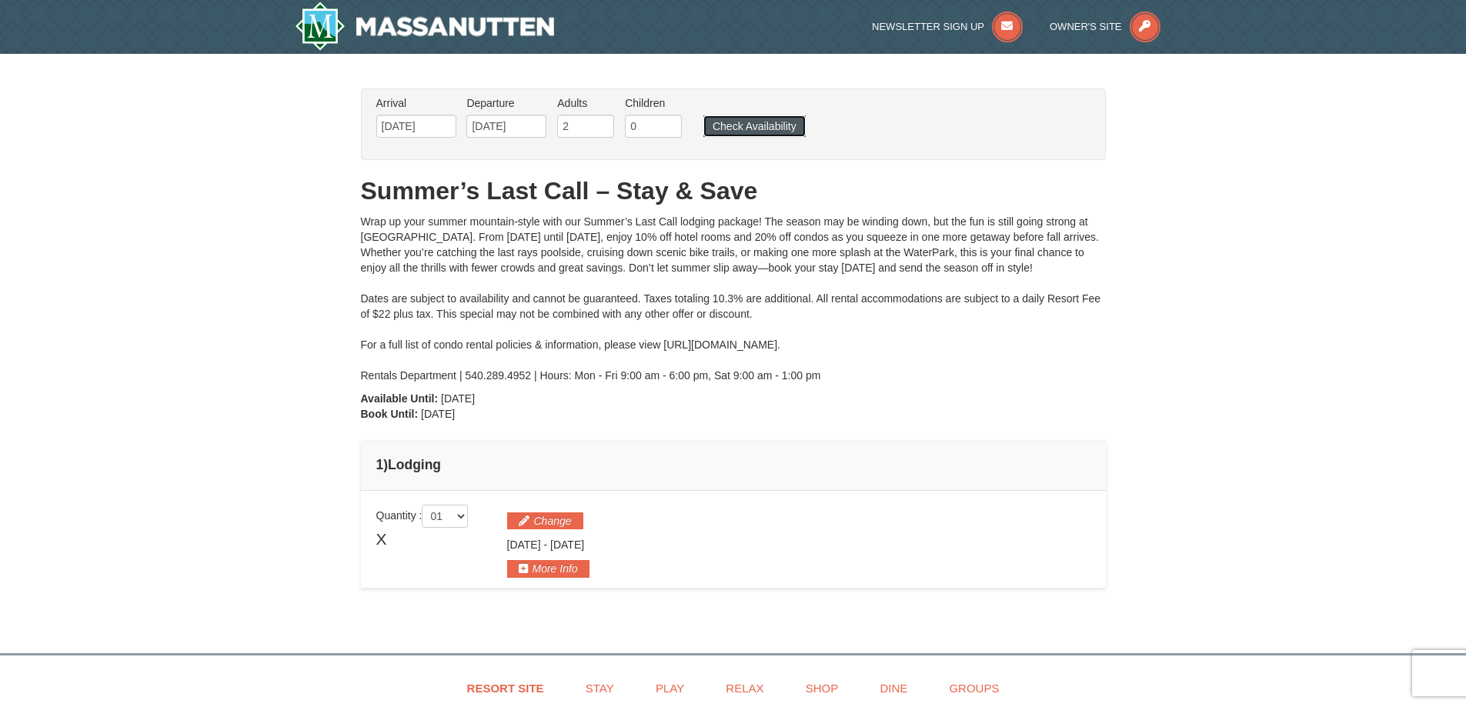
click at [770, 122] on button "Check Availability" at bounding box center [754, 126] width 102 height 22
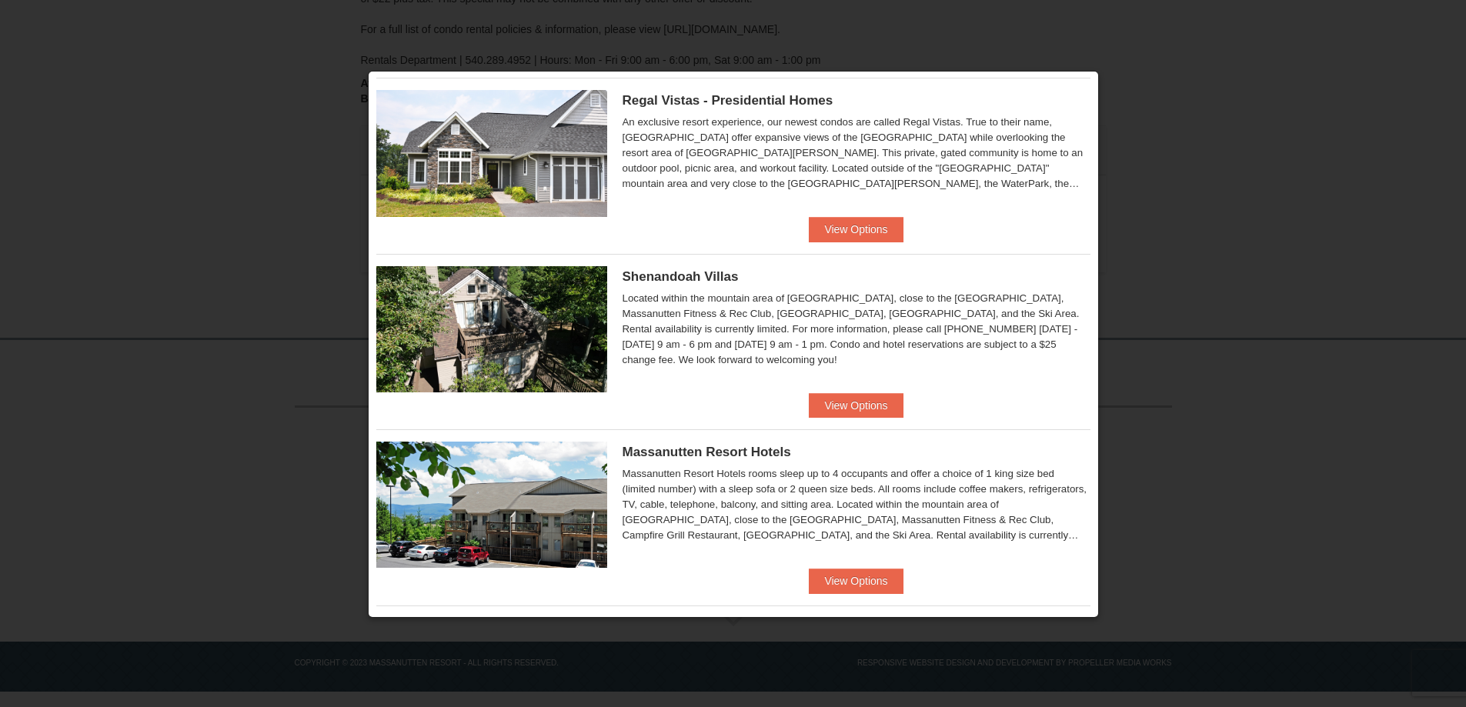
scroll to position [231, 0]
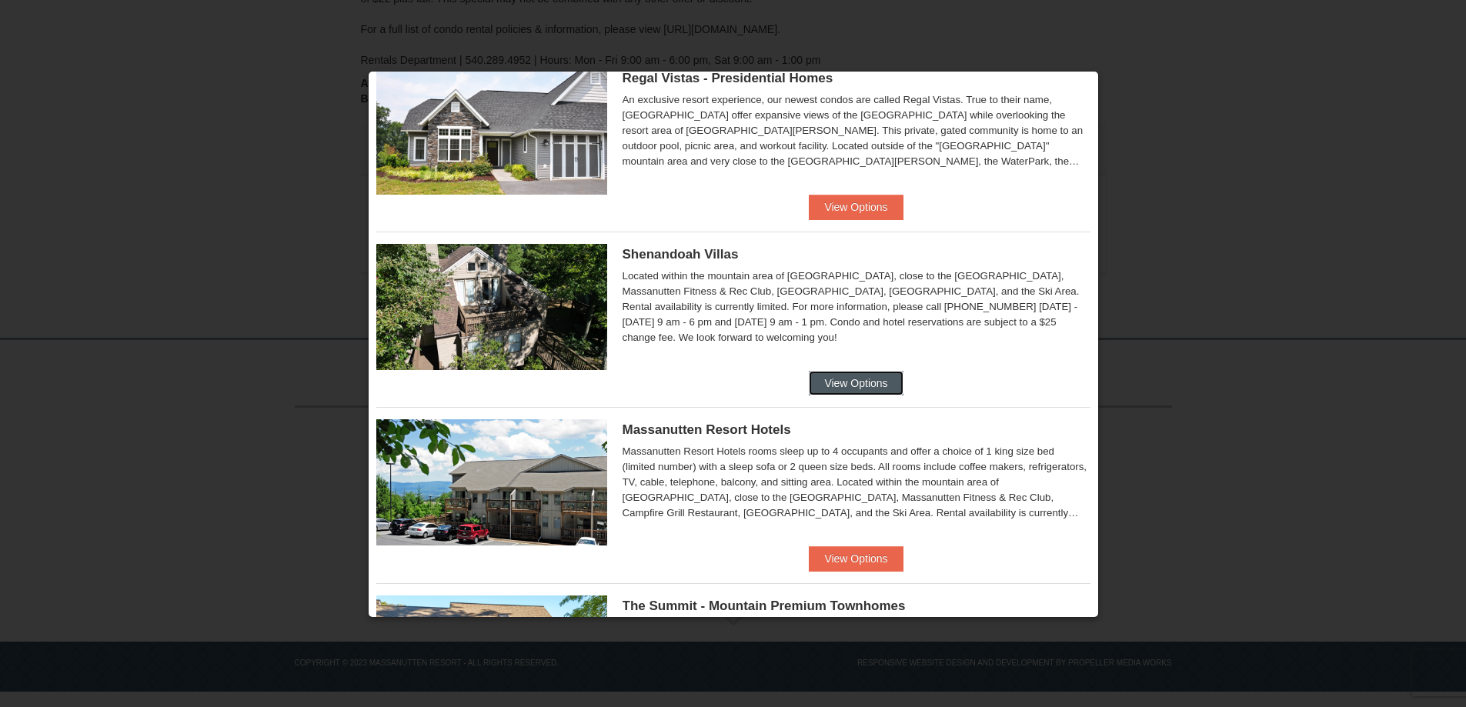
click at [887, 383] on button "View Options" at bounding box center [856, 383] width 94 height 25
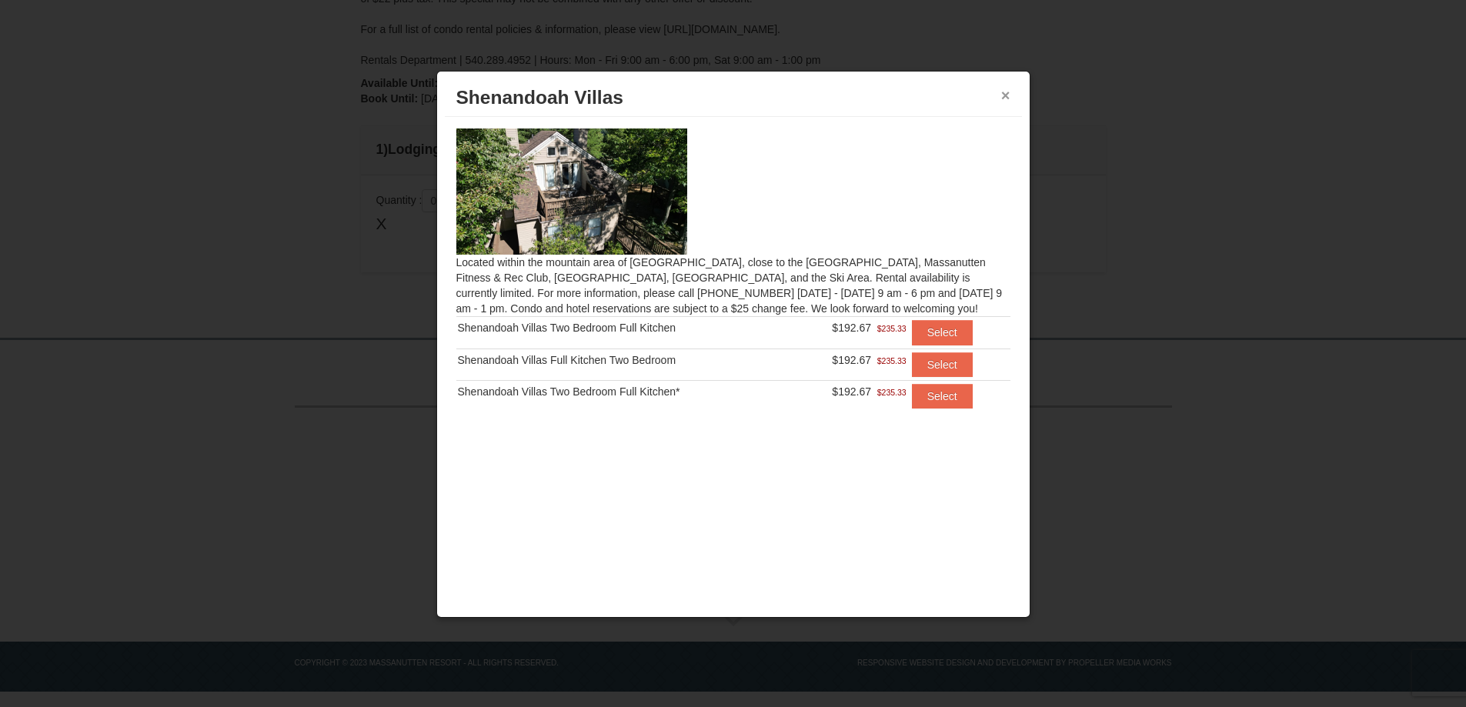
click at [1003, 95] on button "×" at bounding box center [1005, 95] width 9 height 15
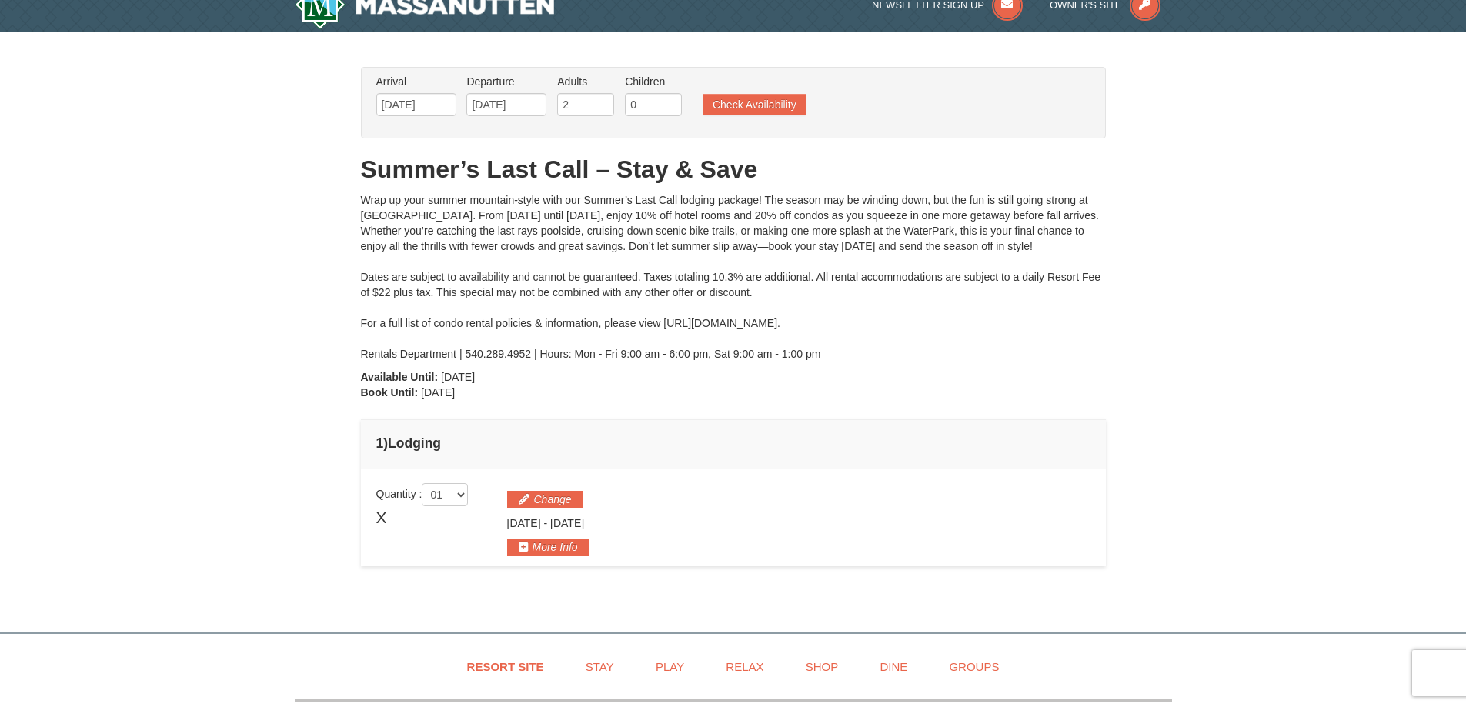
scroll to position [0, 0]
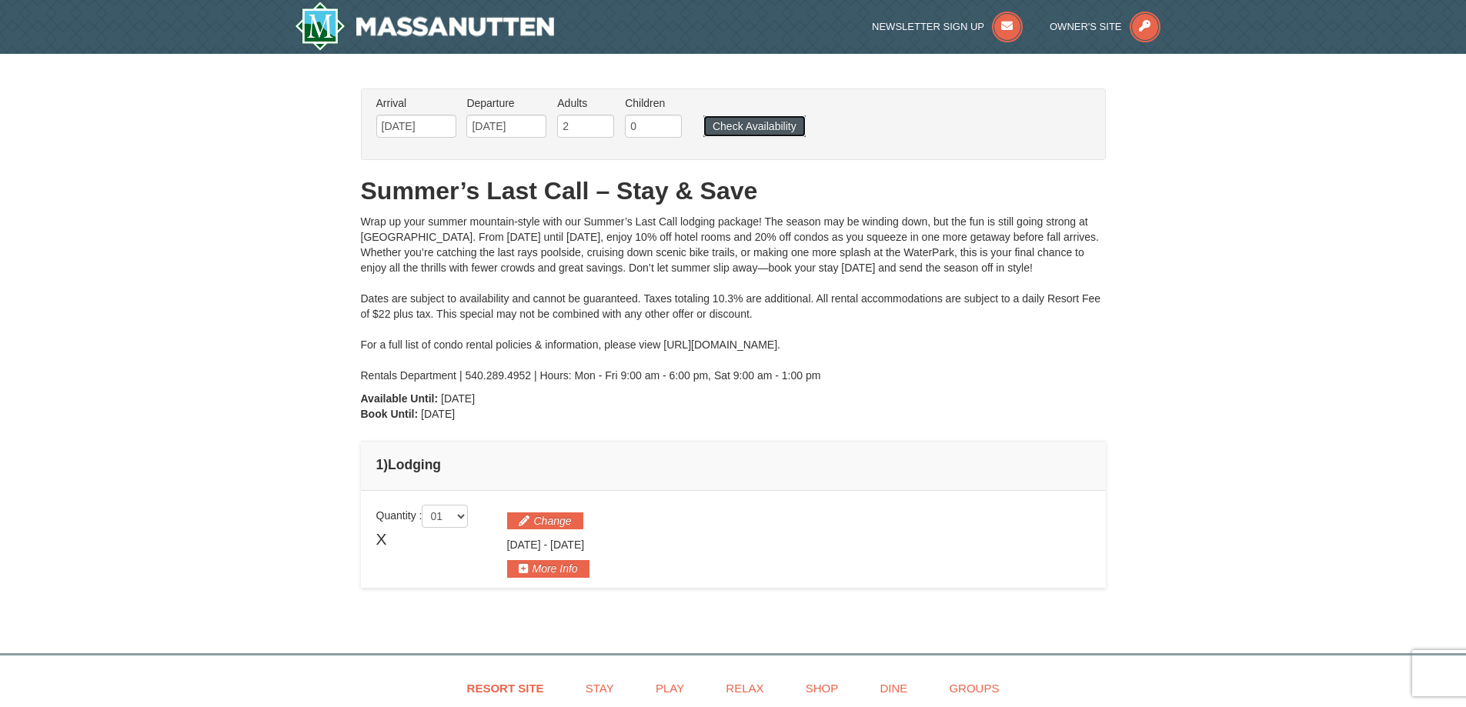
click at [776, 130] on button "Check Availability" at bounding box center [754, 126] width 102 height 22
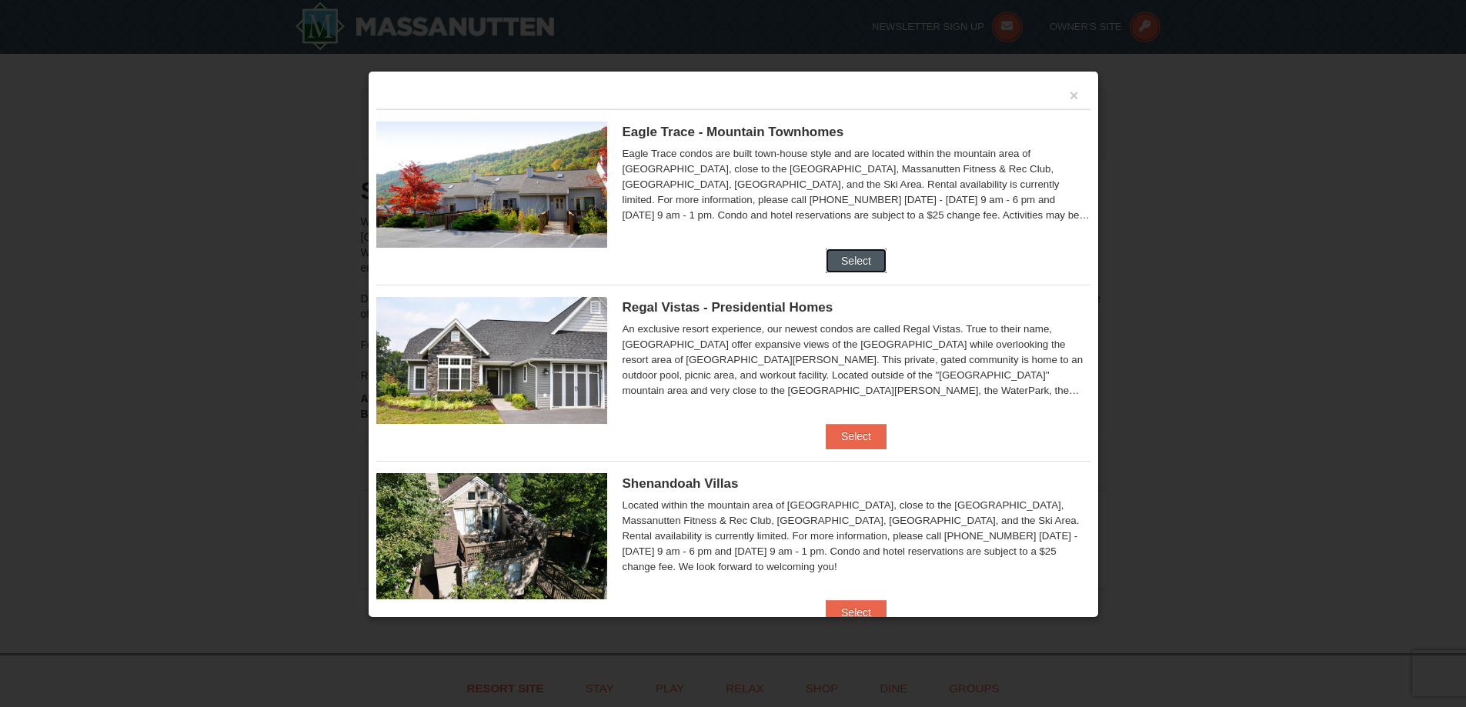
click at [877, 257] on button "Select" at bounding box center [856, 261] width 61 height 25
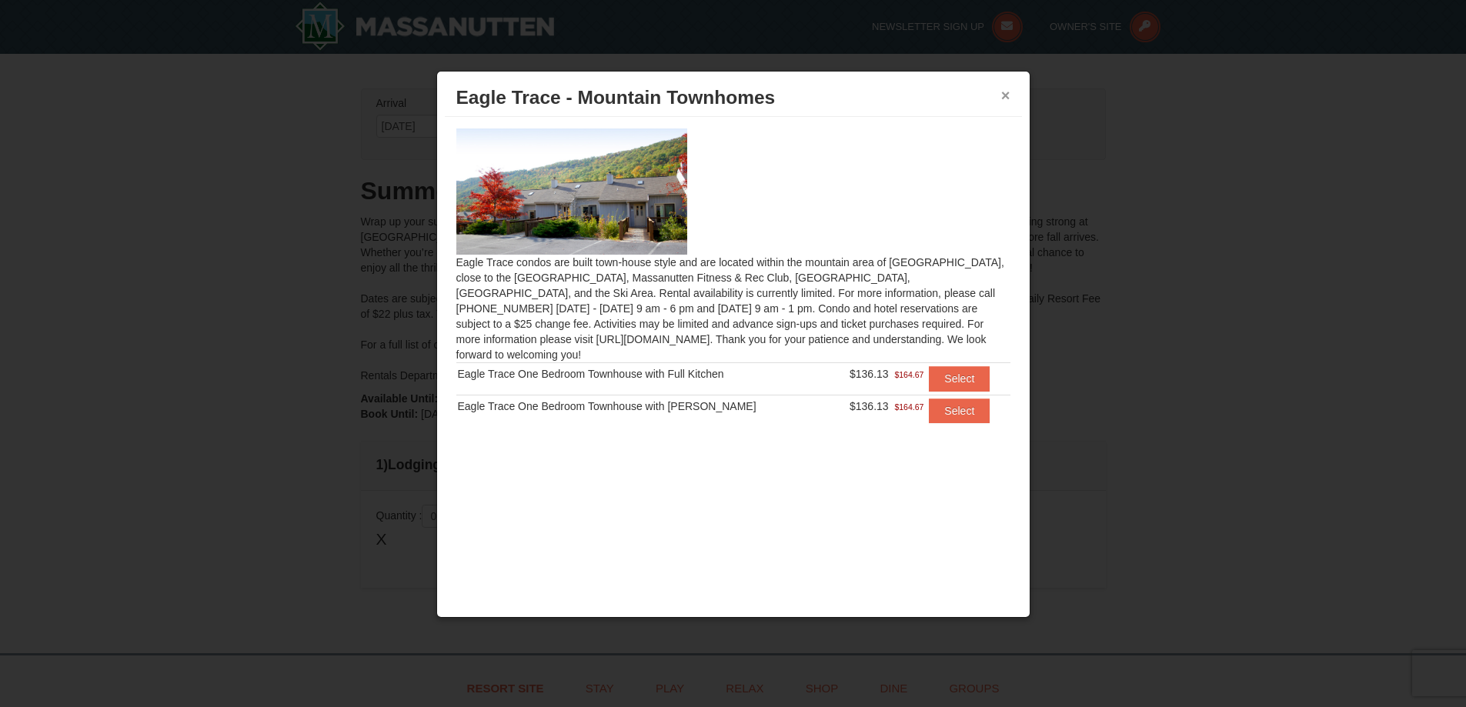
click at [1002, 92] on button "×" at bounding box center [1005, 95] width 9 height 15
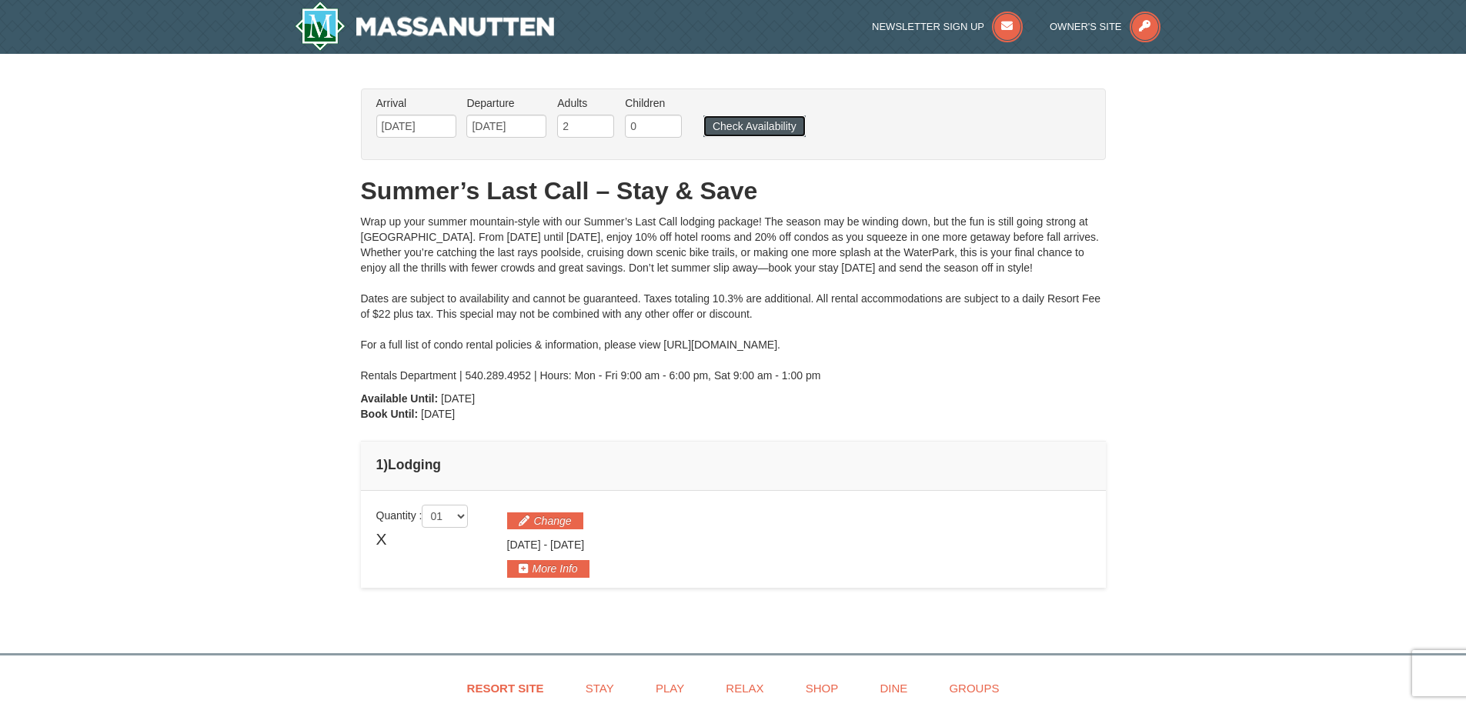
click at [723, 125] on button "Check Availability" at bounding box center [754, 126] width 102 height 22
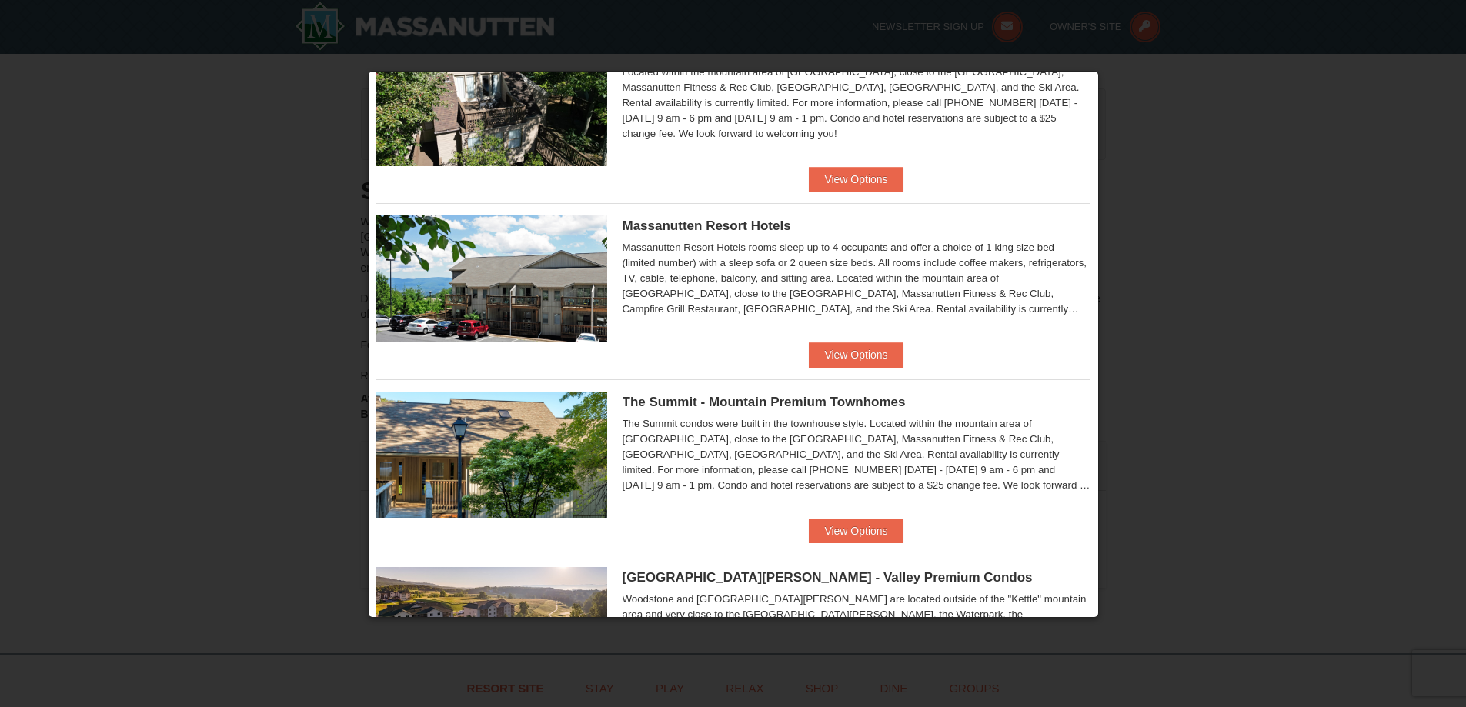
scroll to position [462, 0]
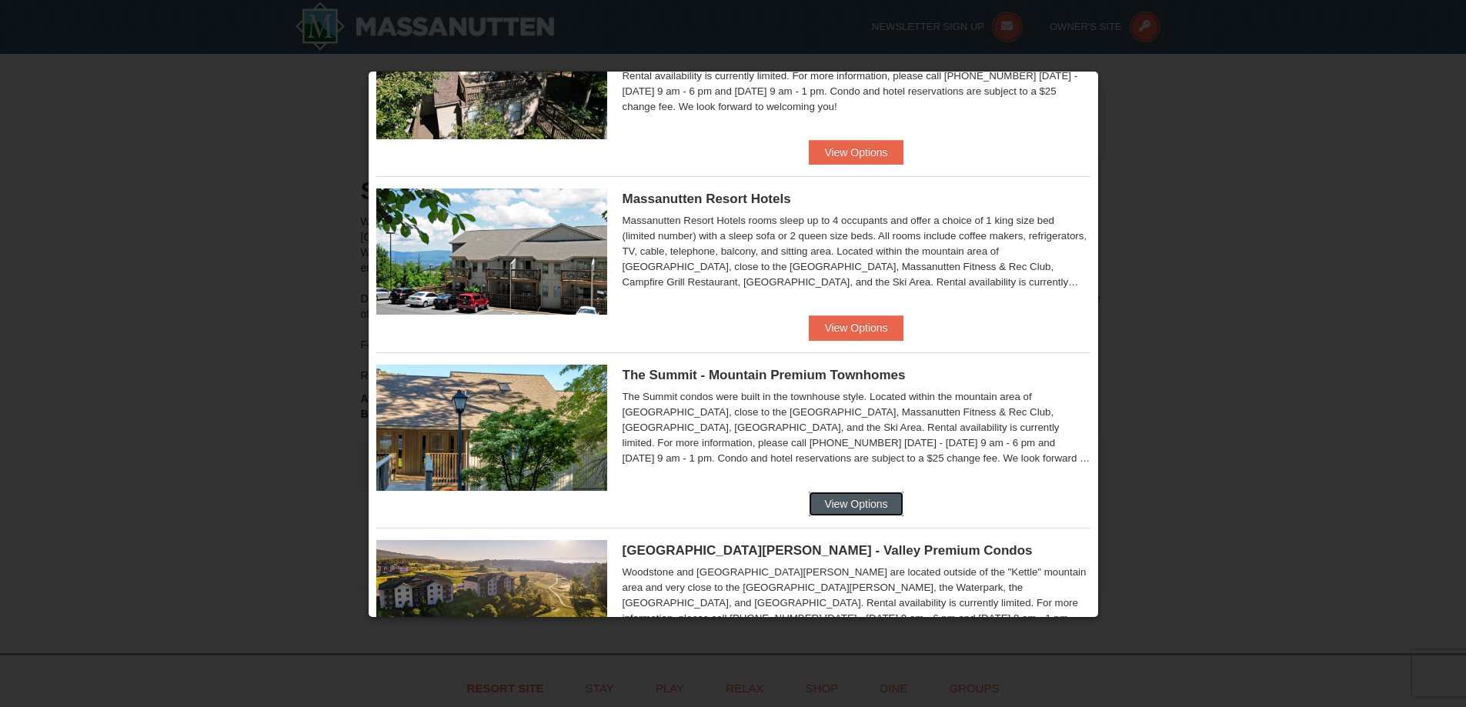
click at [824, 510] on button "View Options" at bounding box center [856, 504] width 94 height 25
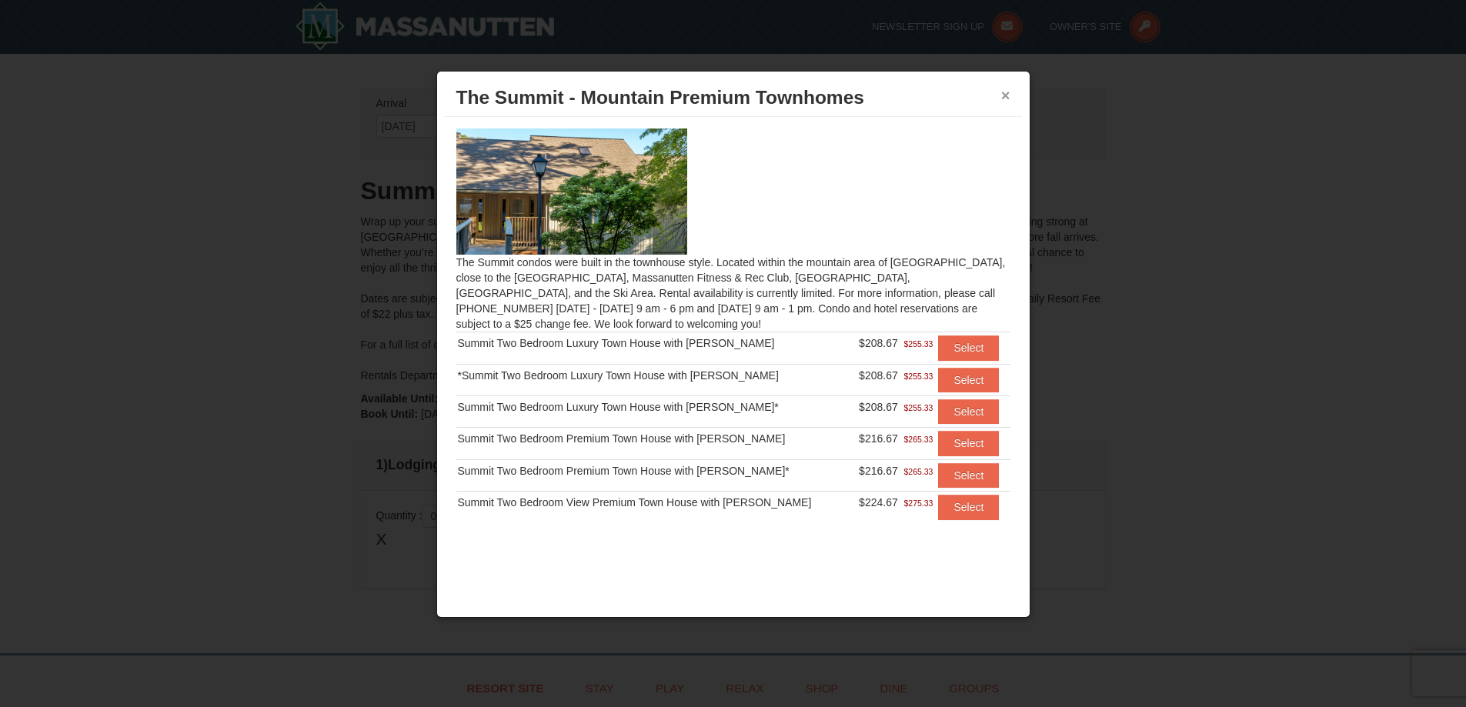
click at [1001, 89] on button "×" at bounding box center [1005, 95] width 9 height 15
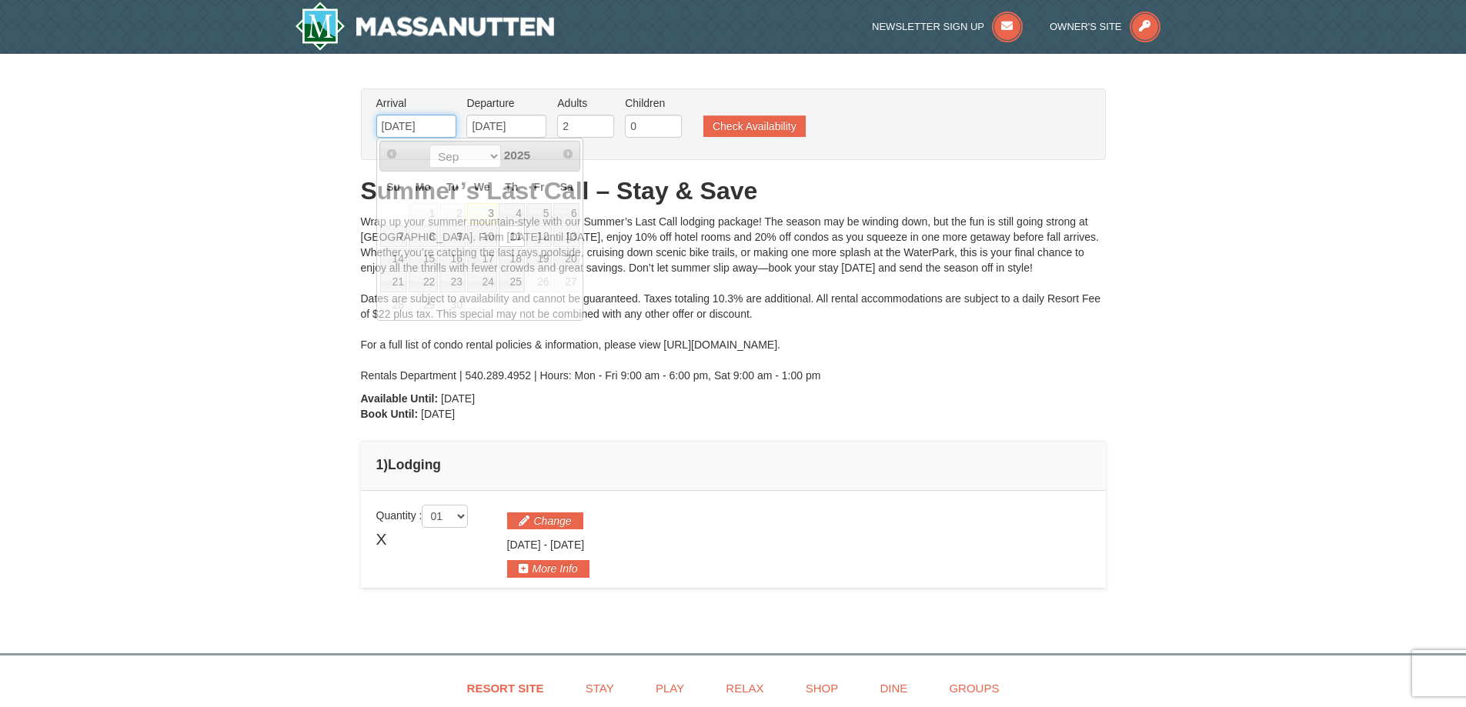
click at [417, 118] on input "09/11/2025" at bounding box center [416, 126] width 80 height 23
click at [680, 236] on div "Wrap up your summer mountain-style with our Summer’s Last Call lodging package!…" at bounding box center [733, 298] width 745 height 169
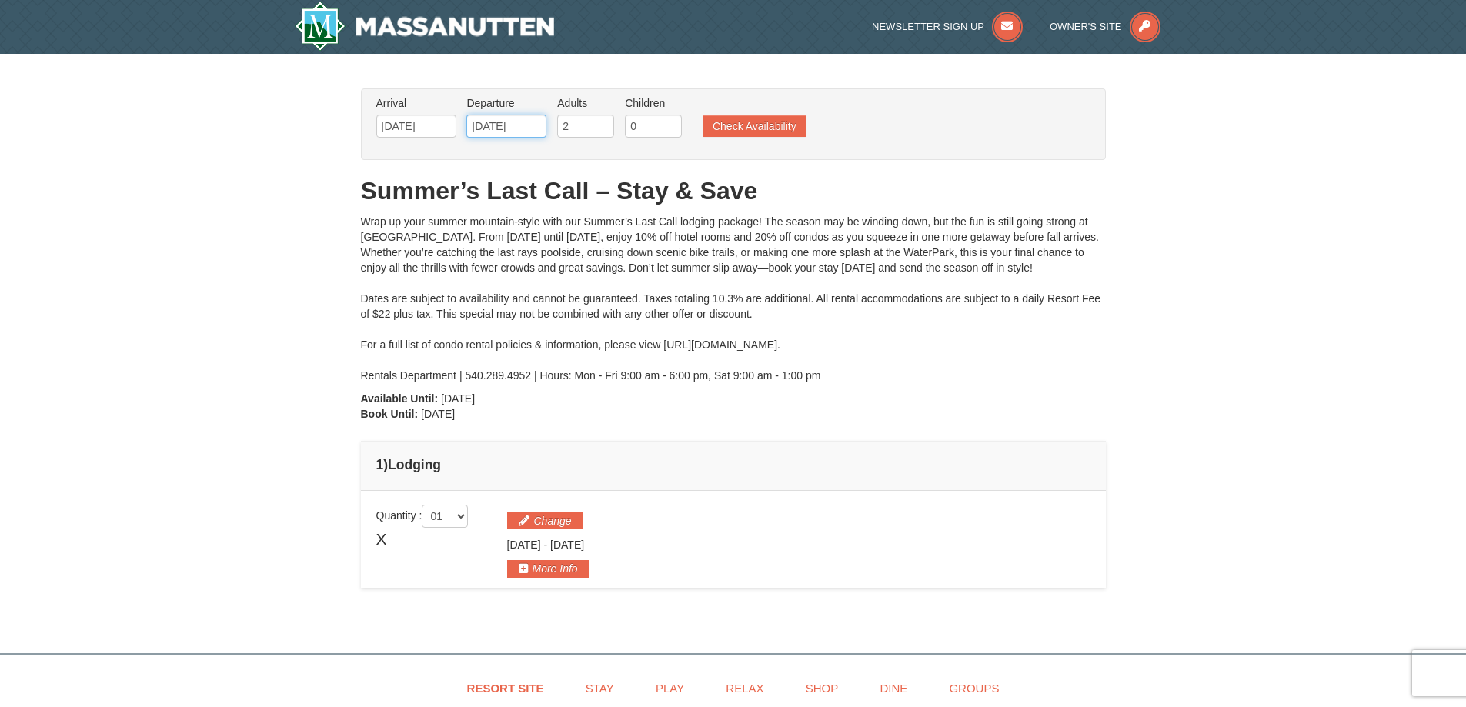
click at [483, 117] on input "09/14/2025" at bounding box center [506, 126] width 80 height 23
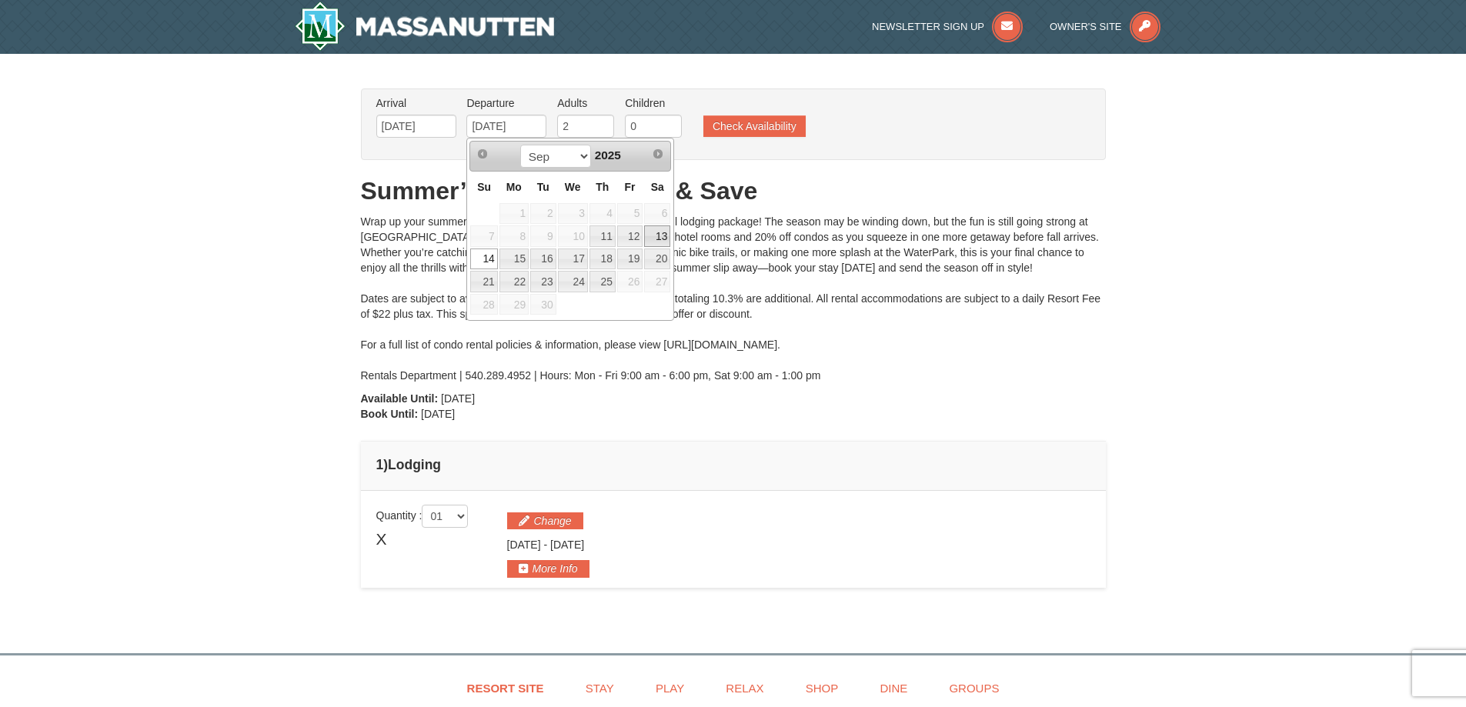
click at [660, 230] on link "13" at bounding box center [657, 236] width 26 height 22
type input "09/13/2025"
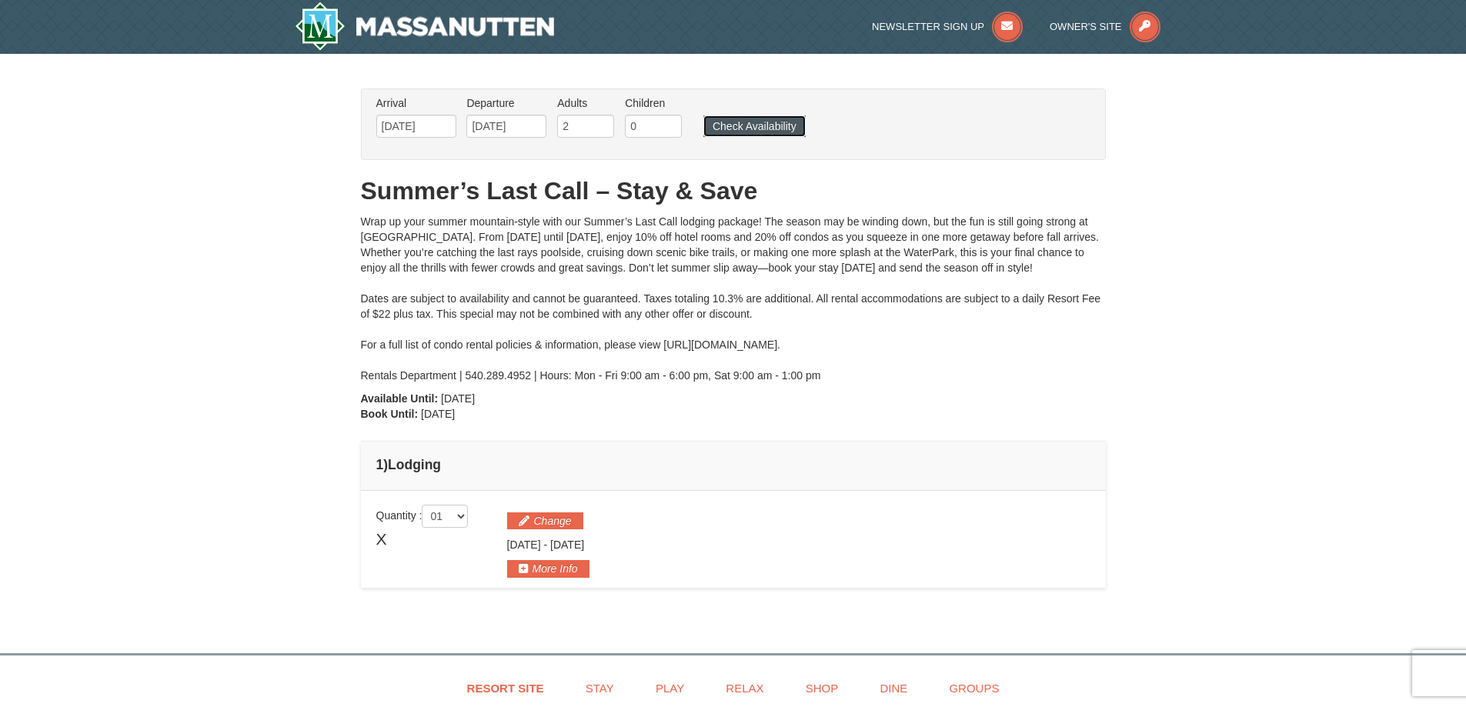
click at [770, 125] on button "Check Availability" at bounding box center [754, 126] width 102 height 22
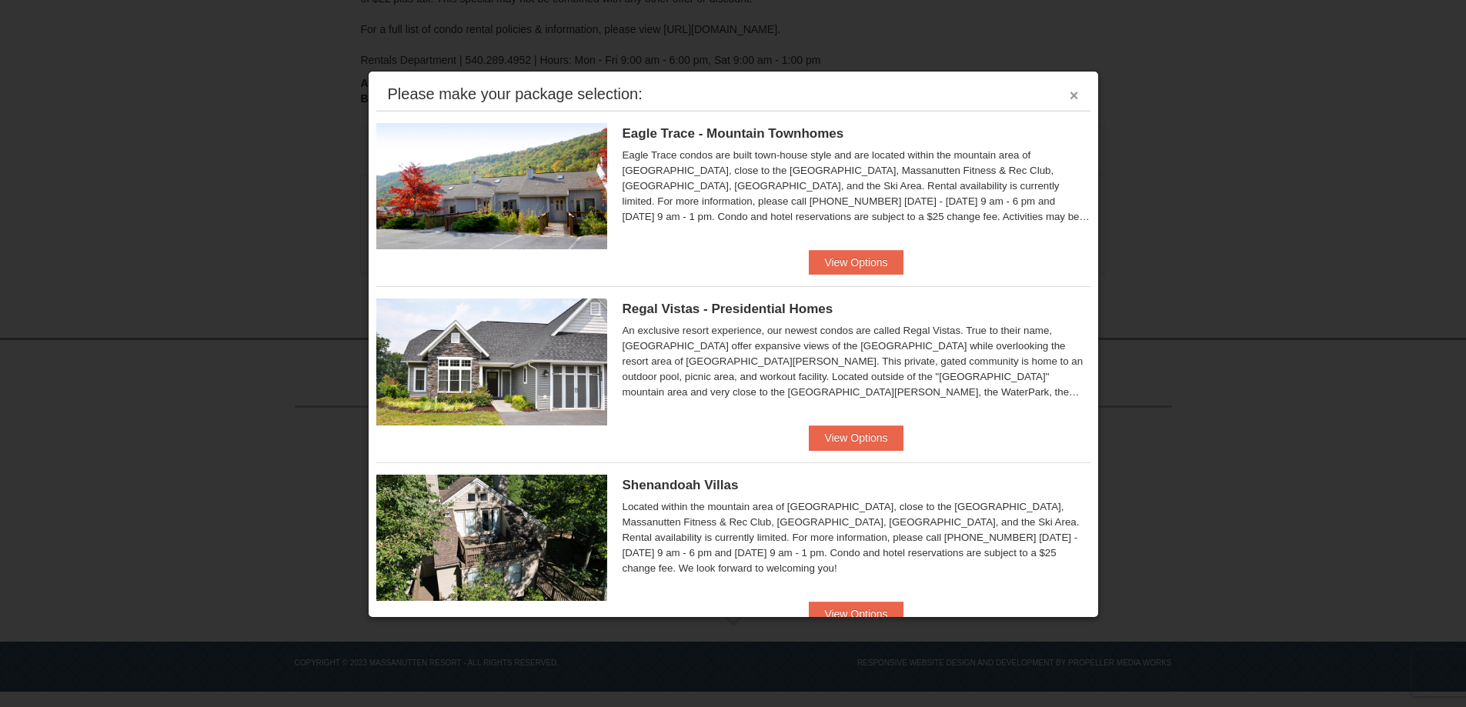
click at [1070, 88] on button "×" at bounding box center [1074, 95] width 9 height 15
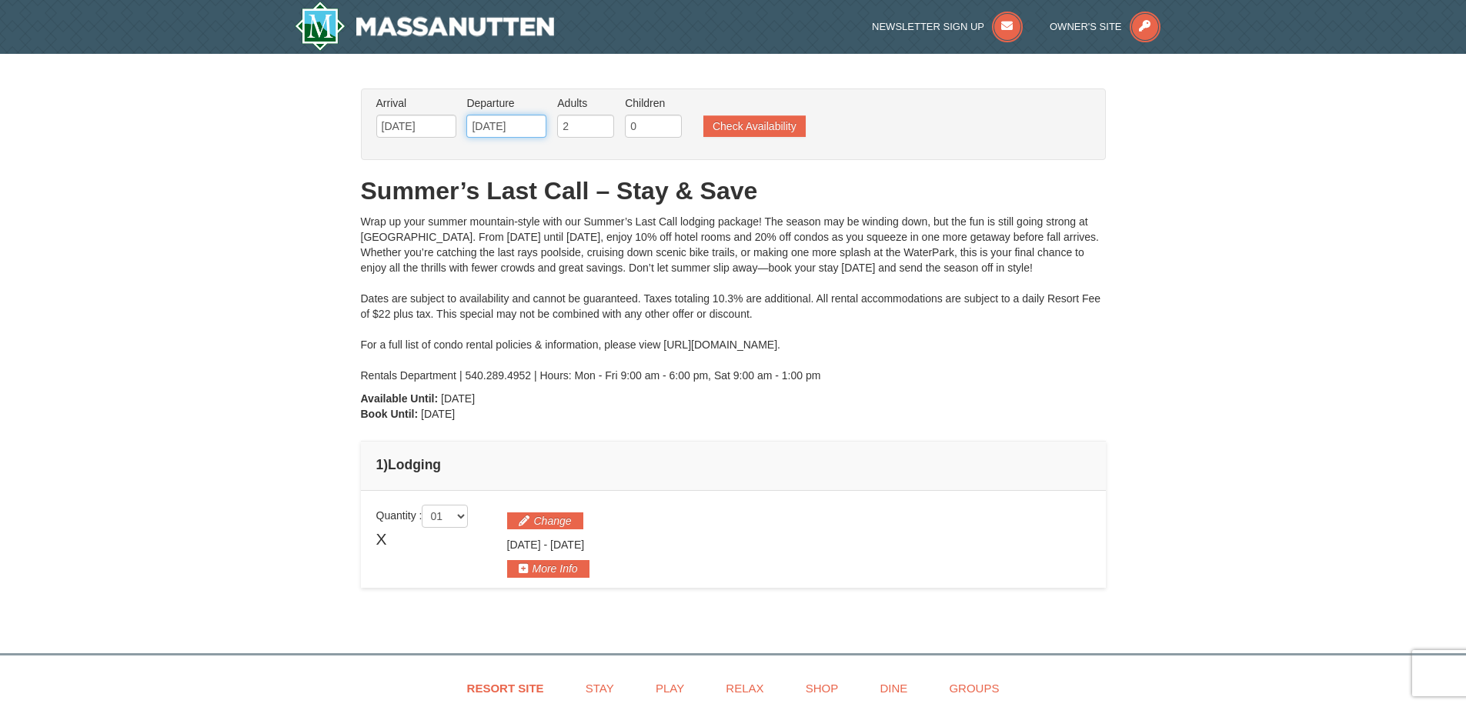
click at [491, 122] on input "09/13/2025" at bounding box center [506, 126] width 80 height 23
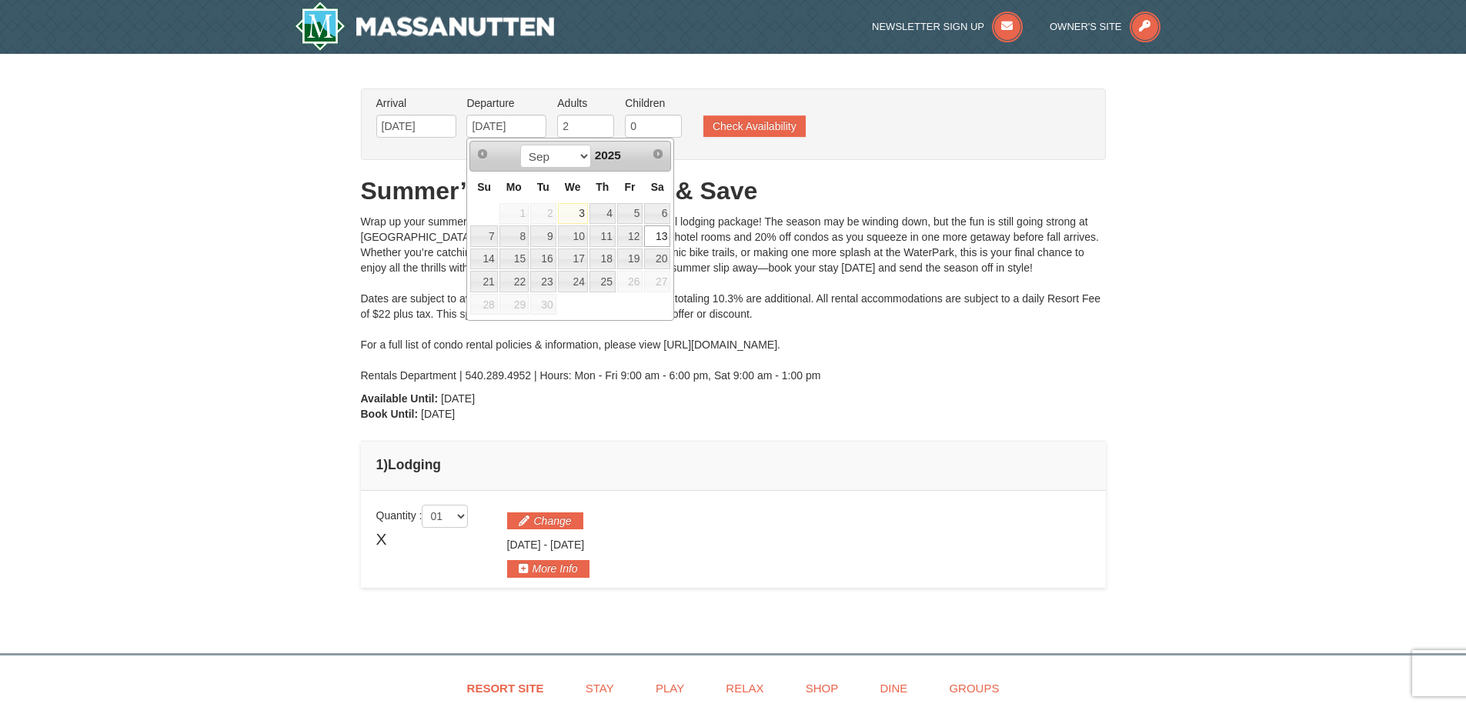
click at [653, 244] on link "13" at bounding box center [657, 236] width 26 height 22
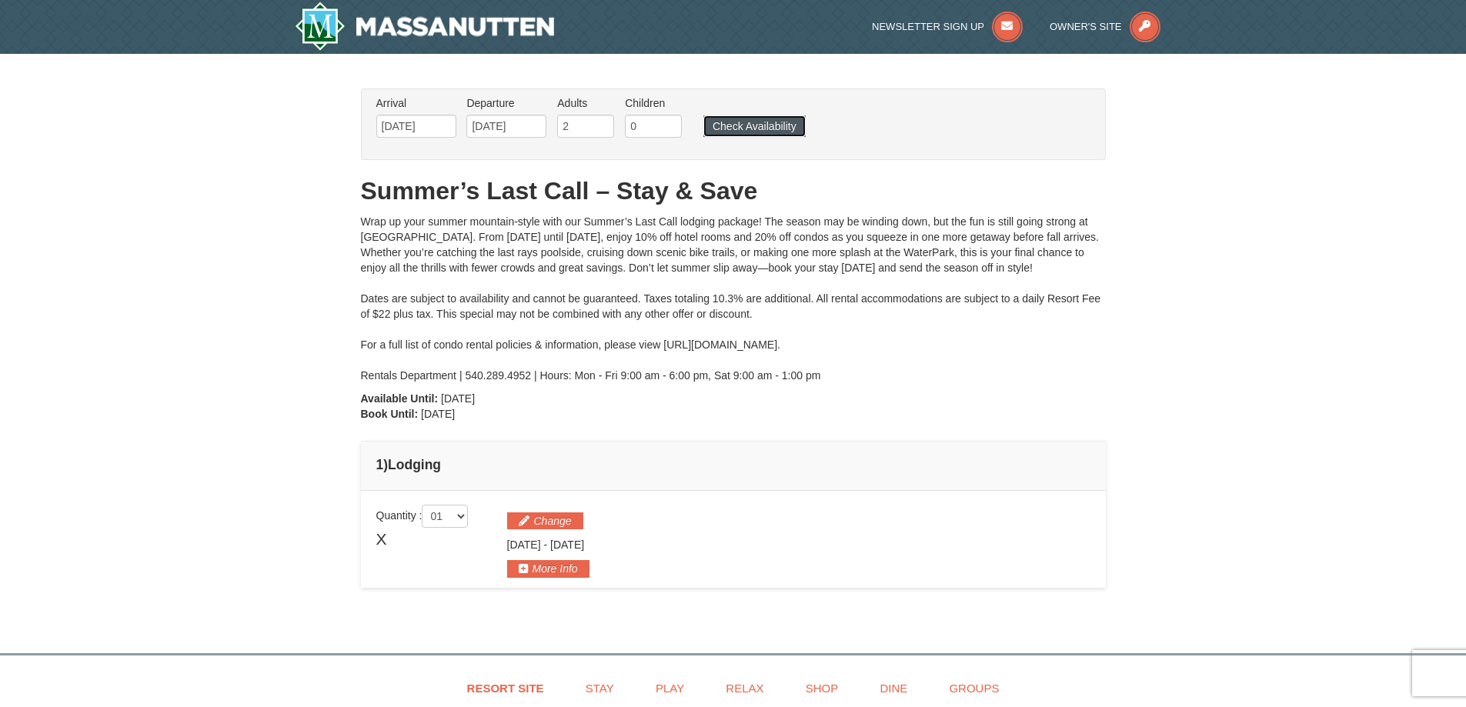
click at [759, 135] on button "Check Availability" at bounding box center [754, 126] width 102 height 22
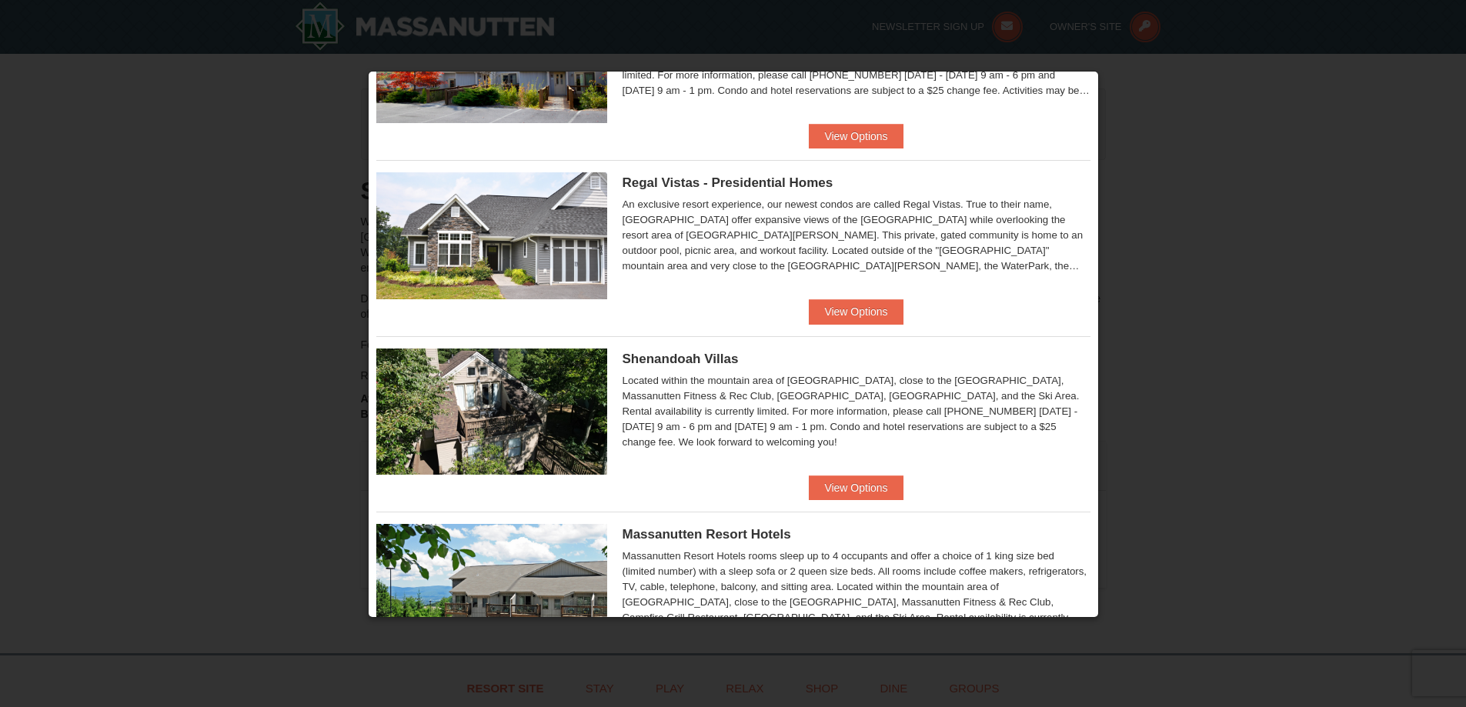
scroll to position [308, 0]
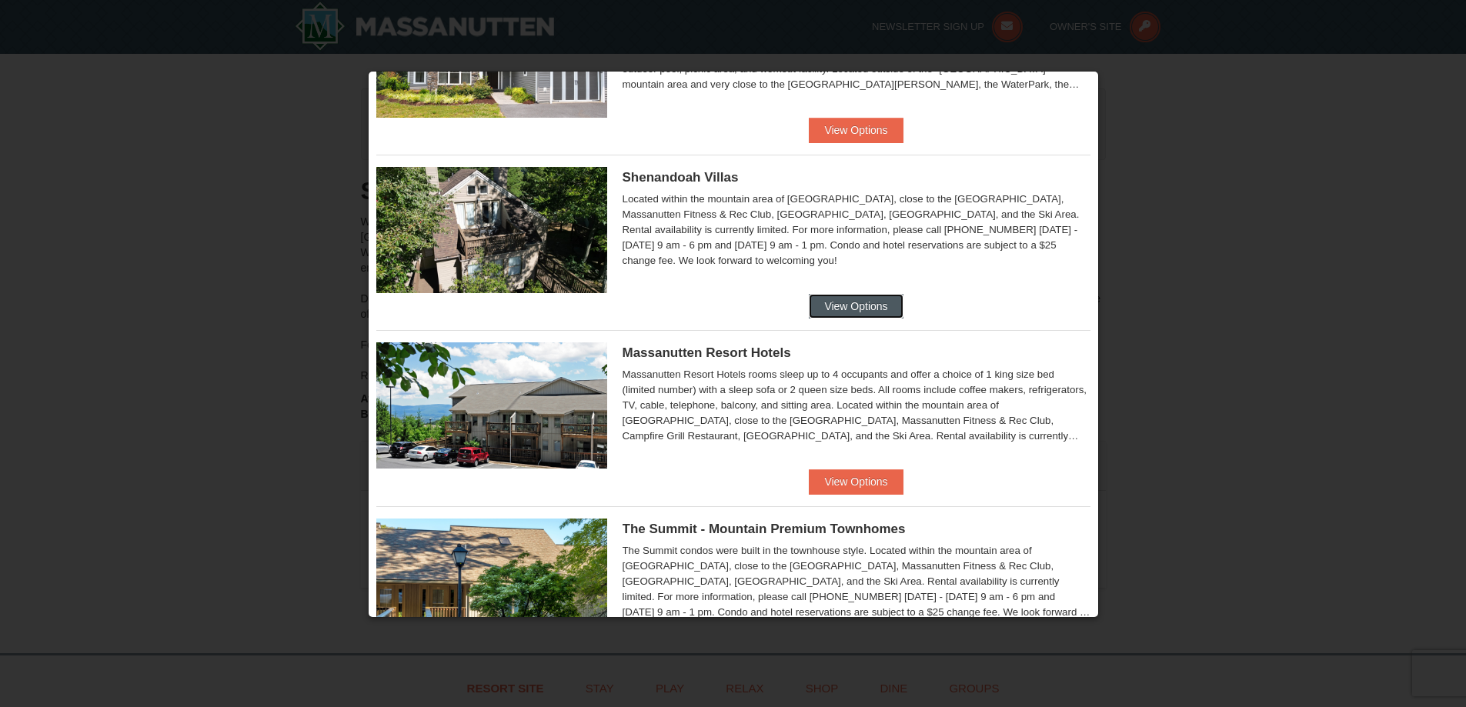
click at [867, 315] on button "View Options" at bounding box center [856, 306] width 94 height 25
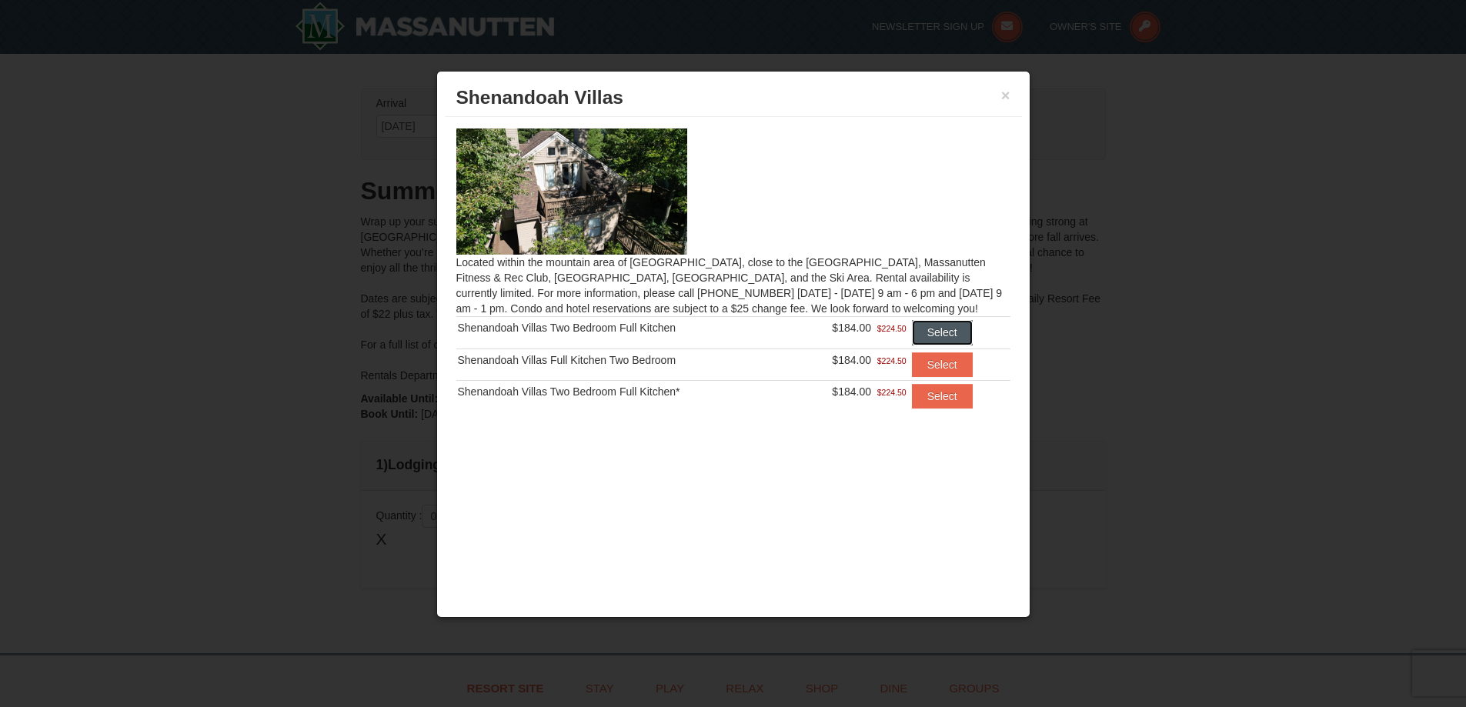
click at [934, 326] on button "Select" at bounding box center [942, 332] width 61 height 25
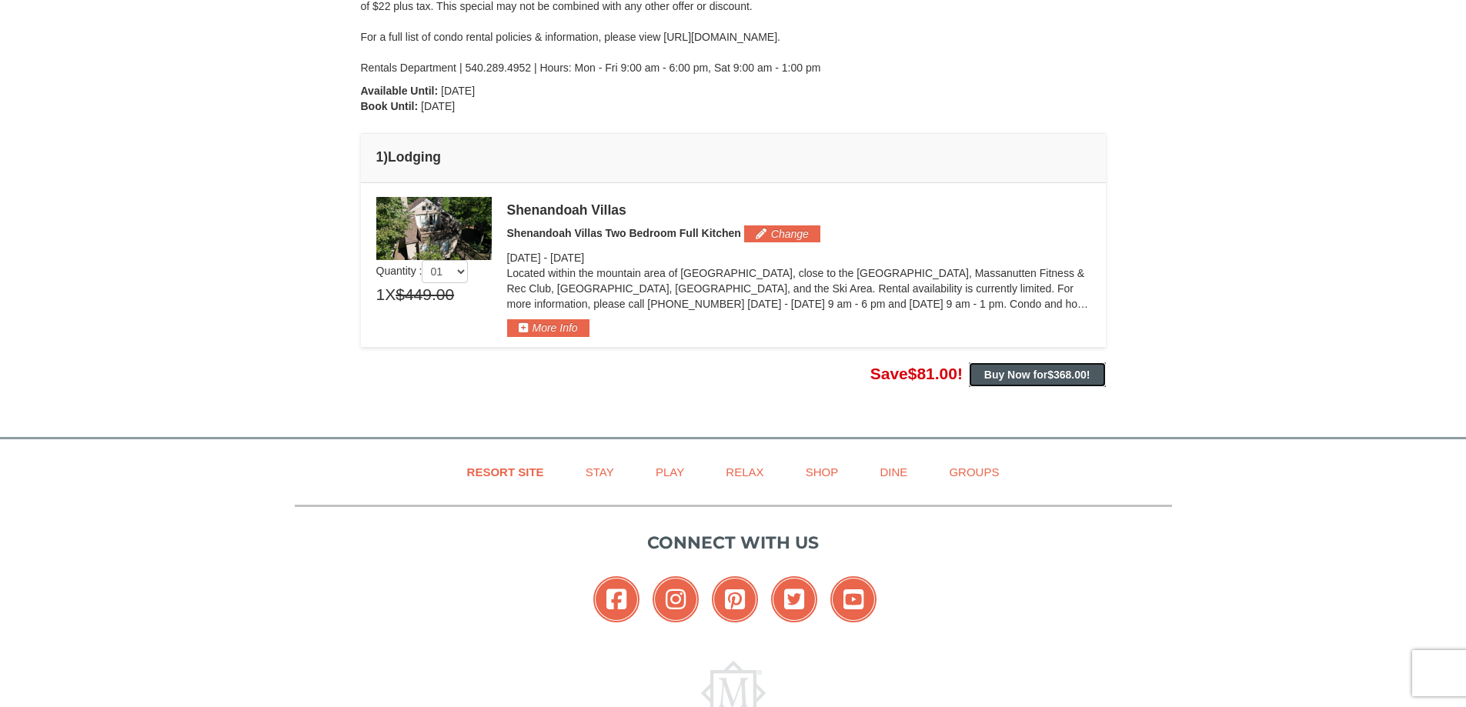
click at [1015, 376] on strong "Buy Now for $368.00 !" at bounding box center [1037, 375] width 106 height 12
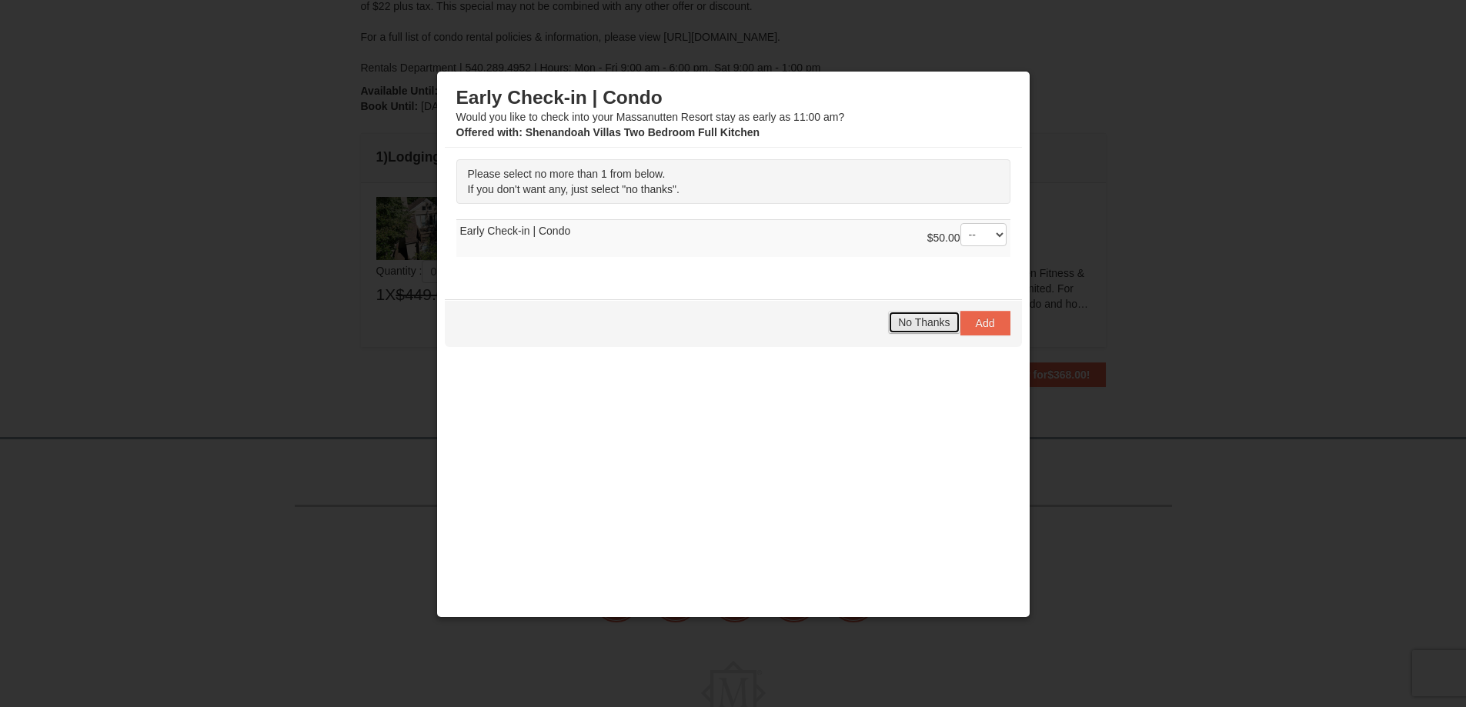
click at [917, 326] on span "No Thanks" at bounding box center [924, 322] width 52 height 12
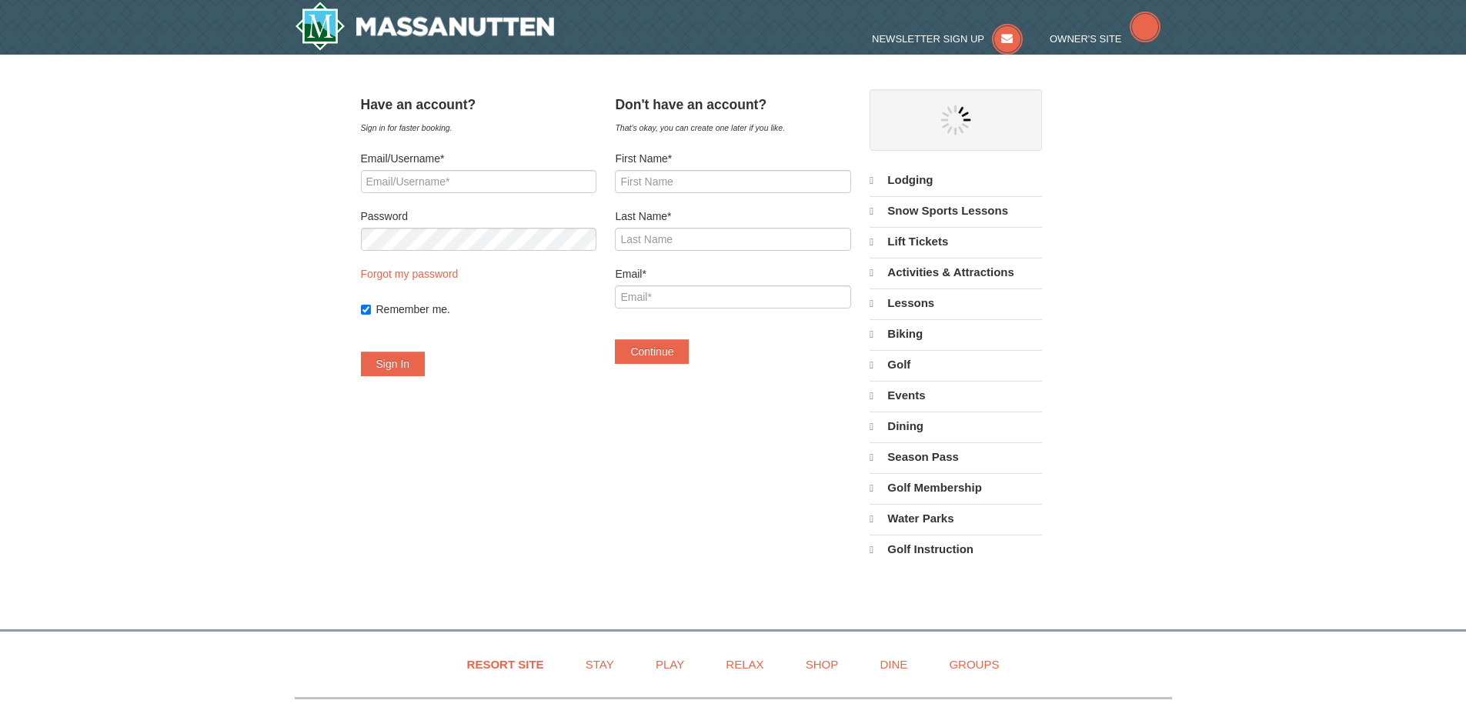
select select "9"
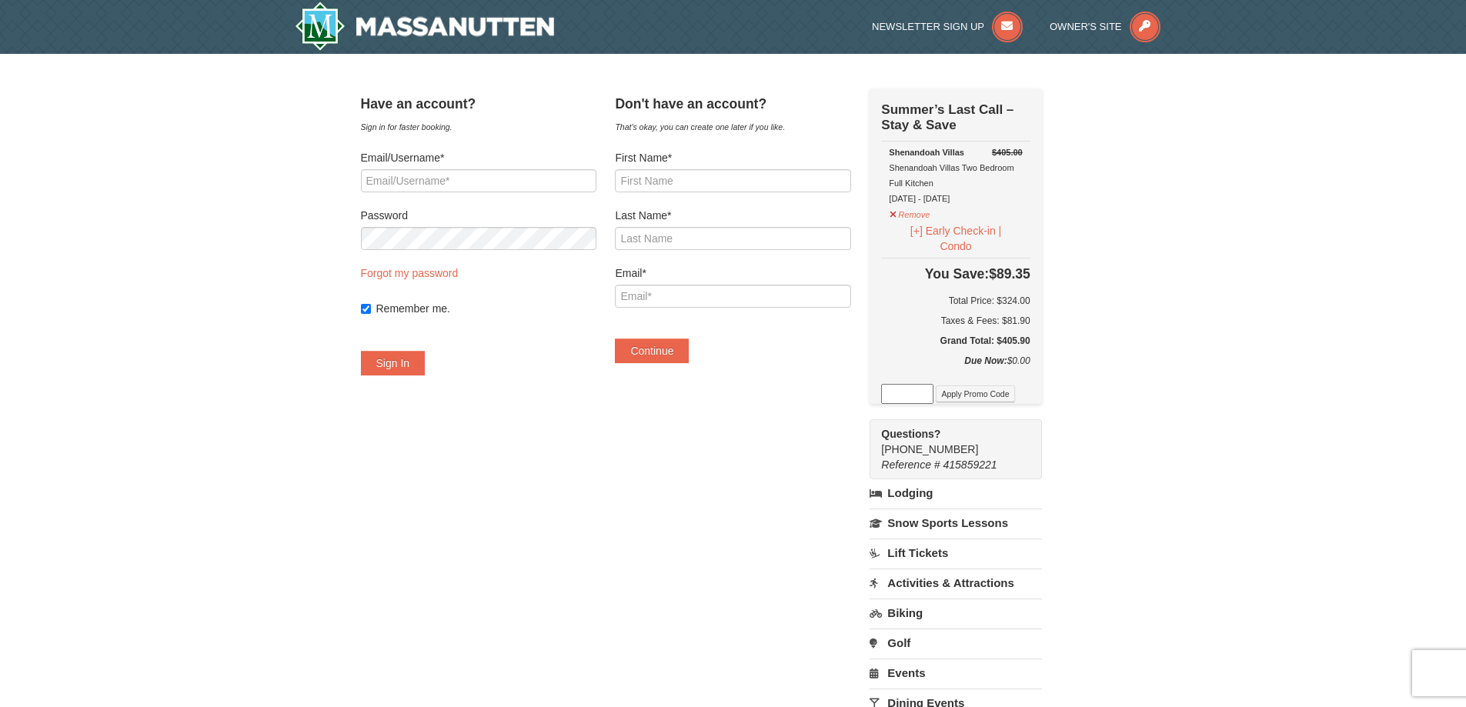
click at [917, 395] on input at bounding box center [907, 394] width 52 height 20
click at [1001, 404] on div "FSS[ING2023 Apply Promo Code" at bounding box center [955, 394] width 149 height 20
click at [923, 395] on input "FSS[ING2023" at bounding box center [907, 394] width 52 height 20
click at [1010, 393] on button "Apply Promo Code" at bounding box center [975, 394] width 78 height 17
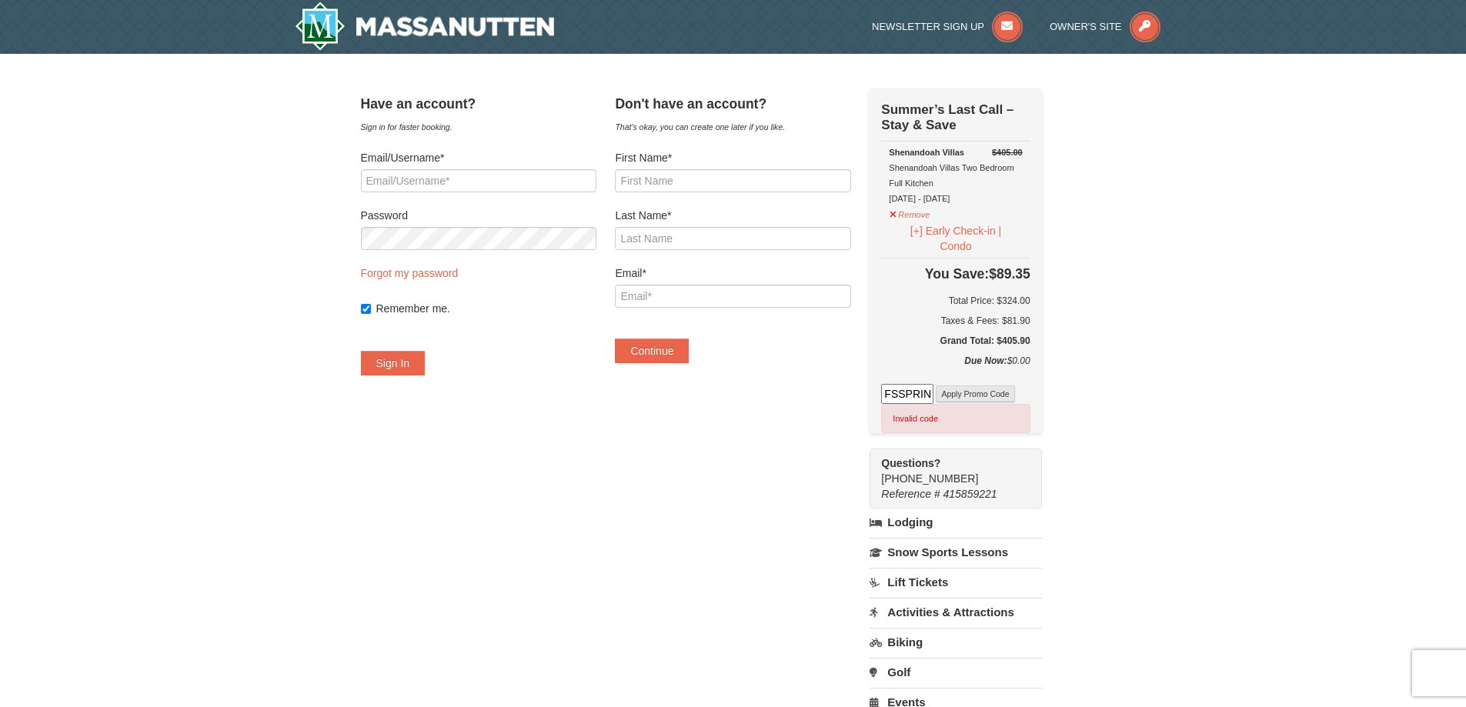
scroll to position [0, 33]
drag, startPoint x: 943, startPoint y: 401, endPoint x: 976, endPoint y: 388, distance: 35.6
click at [976, 388] on div "FSSPRING2023 Apply Promo Code Invalid code" at bounding box center [955, 408] width 149 height 49
click at [982, 393] on button "Apply Promo Code" at bounding box center [975, 394] width 78 height 17
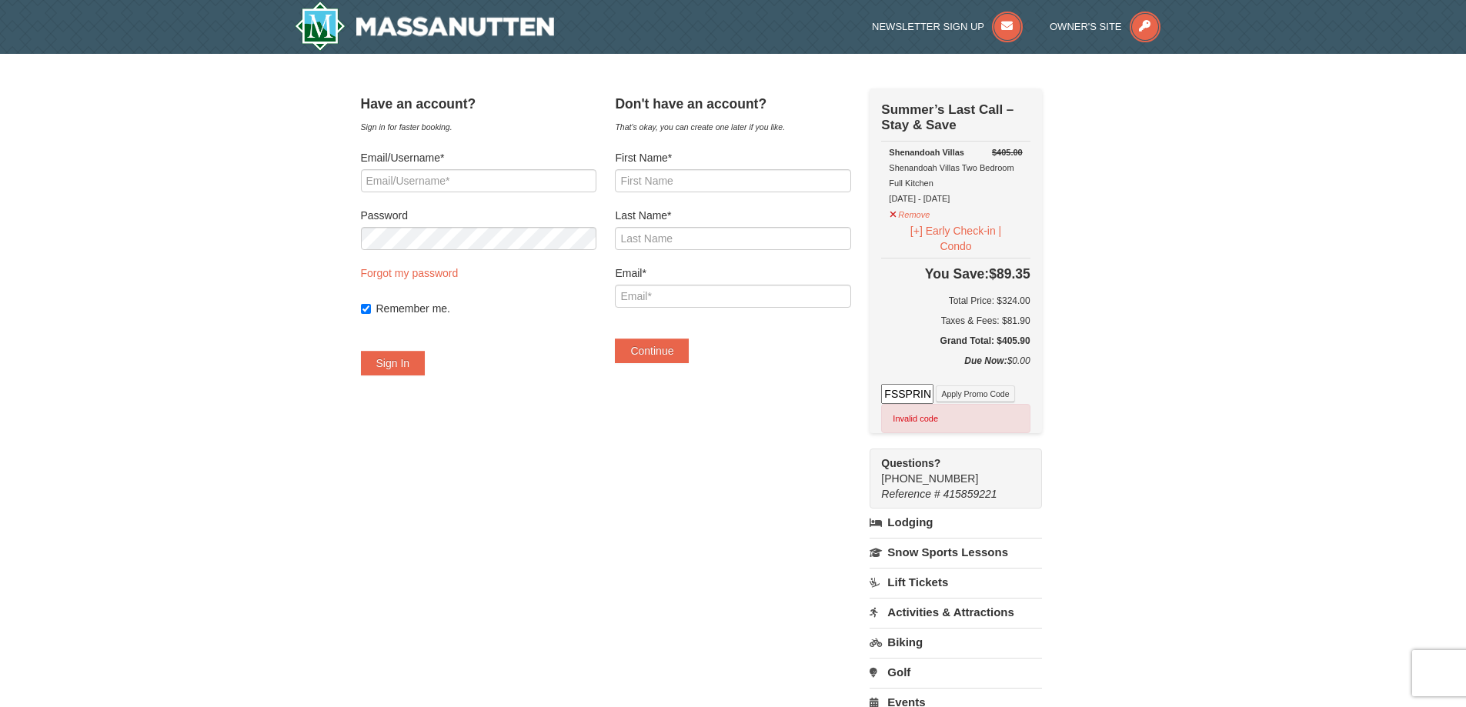
click at [953, 399] on div "FSSPRING2025 Apply Promo Code Invalid code Invalid code" at bounding box center [955, 408] width 149 height 49
click at [933, 397] on input "FSSPRING2025" at bounding box center [907, 394] width 52 height 20
drag, startPoint x: 943, startPoint y: 396, endPoint x: 965, endPoint y: 388, distance: 23.6
click at [965, 388] on div "WPDUKES Apply Promo Code Invalid code Invalid code" at bounding box center [955, 408] width 149 height 49
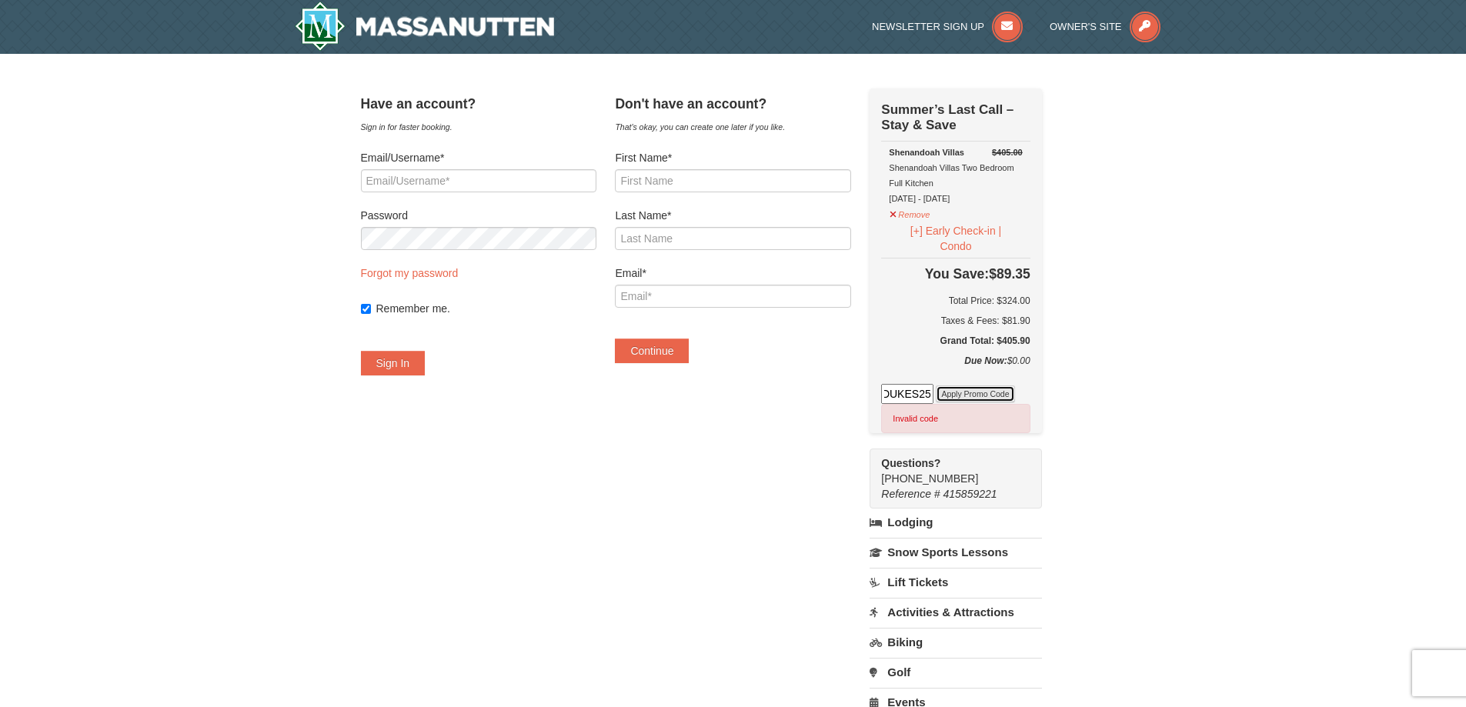
scroll to position [0, 0]
click at [1003, 399] on button "Apply Promo Code" at bounding box center [975, 394] width 78 height 17
click at [913, 391] on input "WPDUKES25" at bounding box center [907, 394] width 52 height 20
paste input "HEELDEAL50"
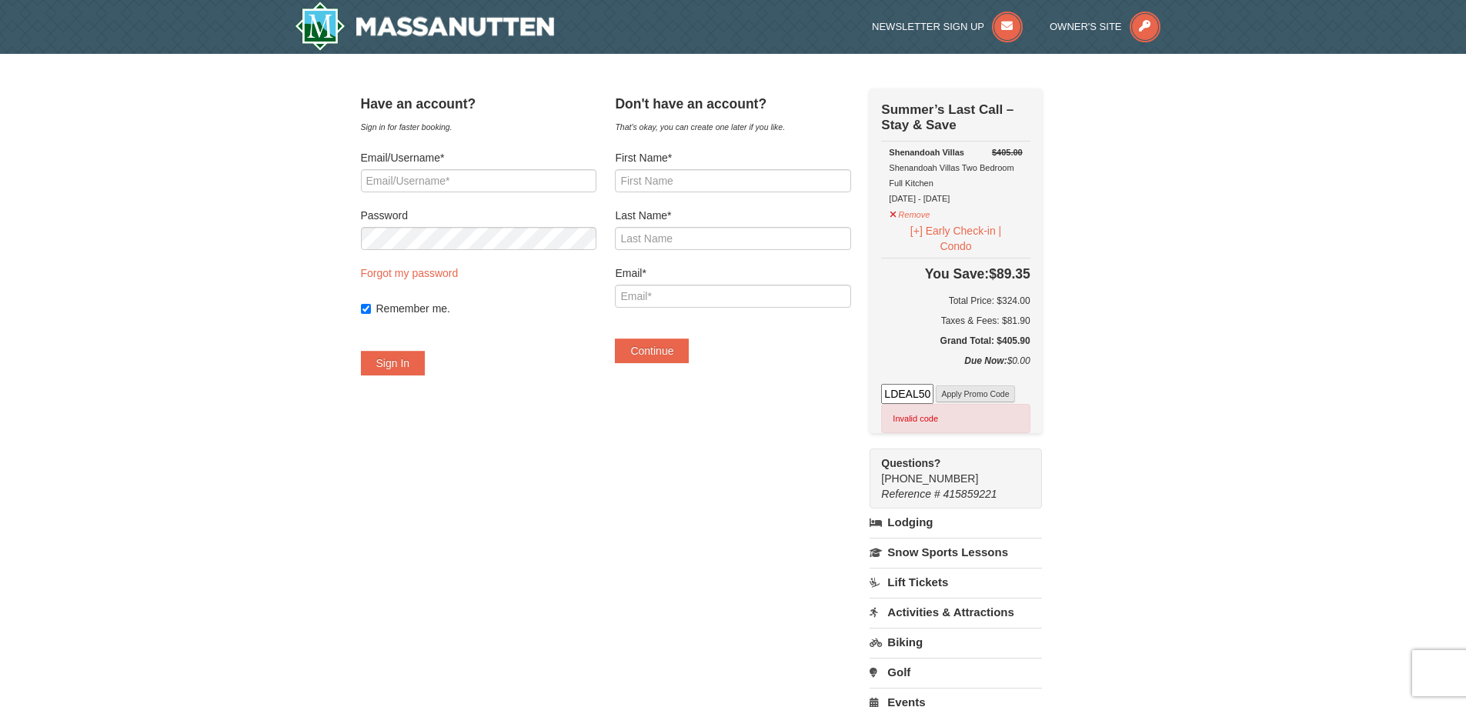
type input "WHEELDEAL50"
click at [966, 396] on button "Apply Promo Code" at bounding box center [975, 394] width 78 height 17
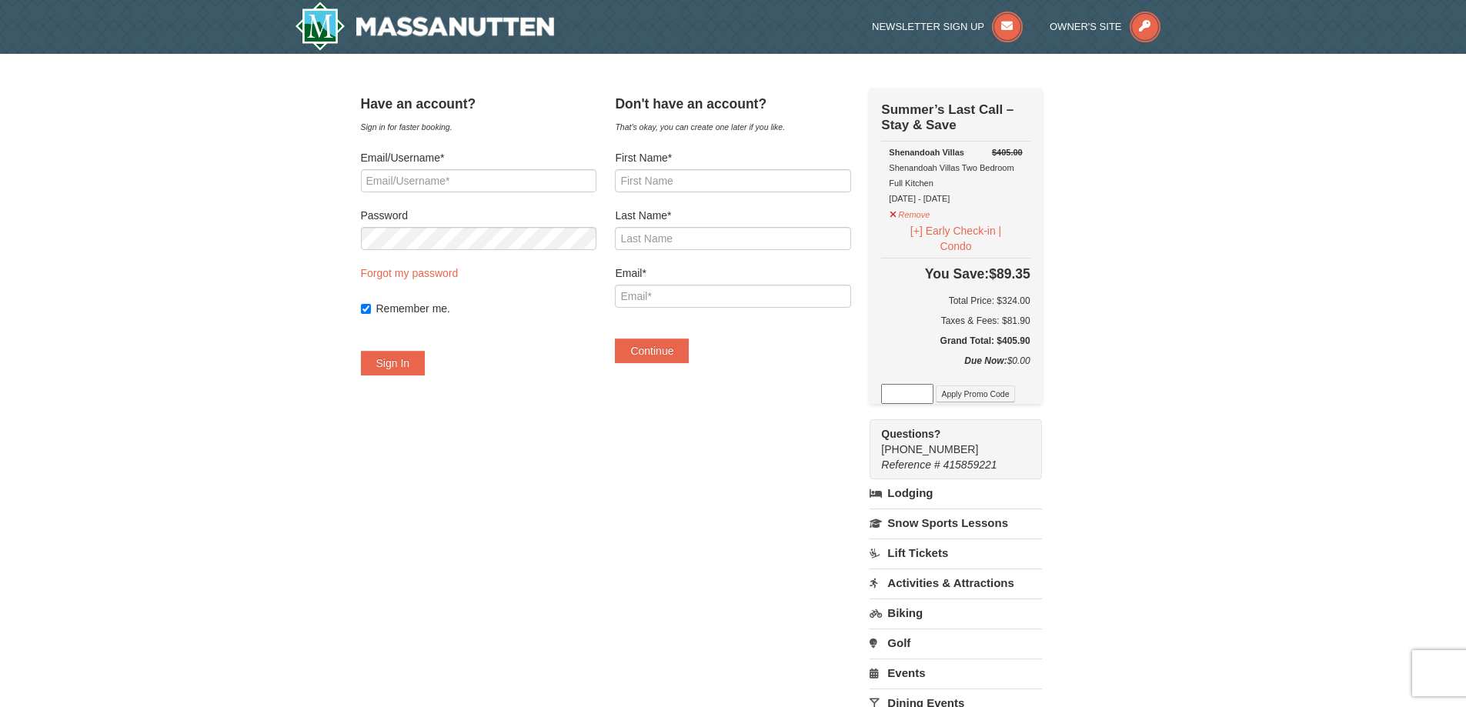
click at [1232, 323] on div "× Have an account? Sign in for faster booking. Email/Username* Password Forgot …" at bounding box center [733, 470] width 1466 height 833
click at [1114, 362] on div "× Have an account? Sign in for faster booking. Email/Username* Password Forgot …" at bounding box center [734, 470] width 776 height 803
drag, startPoint x: 1050, startPoint y: 344, endPoint x: 921, endPoint y: 265, distance: 151.6
click at [921, 265] on div "Check Out Now Summer’s Last Call – Stay & Save $405.00 Shenandoah Villas Shenan…" at bounding box center [956, 245] width 172 height 315
click at [1077, 274] on div "Have an account? Sign in for faster booking. Email/Username* Password Forgot my…" at bounding box center [733, 470] width 745 height 764
